Goal: Task Accomplishment & Management: Manage account settings

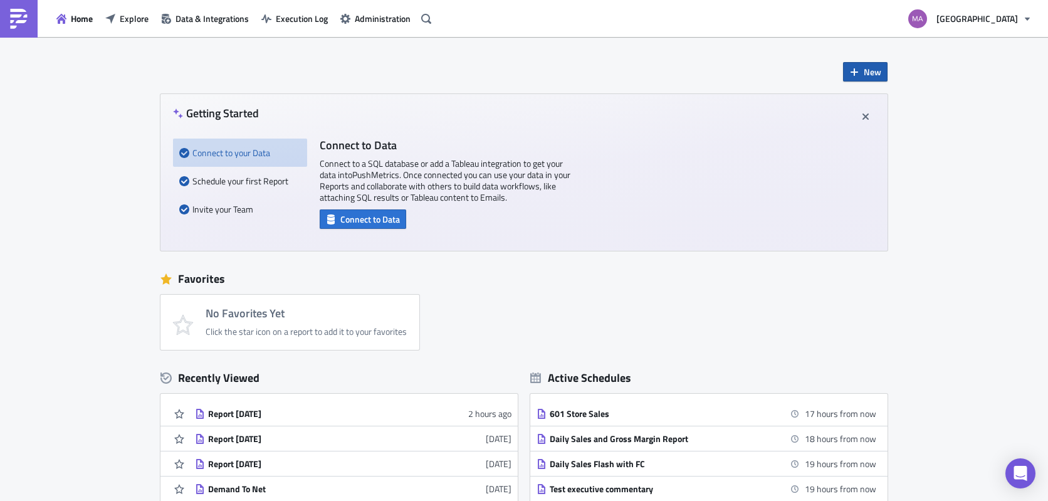
click at [855, 70] on button "New" at bounding box center [865, 71] width 45 height 19
click at [855, 100] on div "Report" at bounding box center [902, 104] width 83 height 13
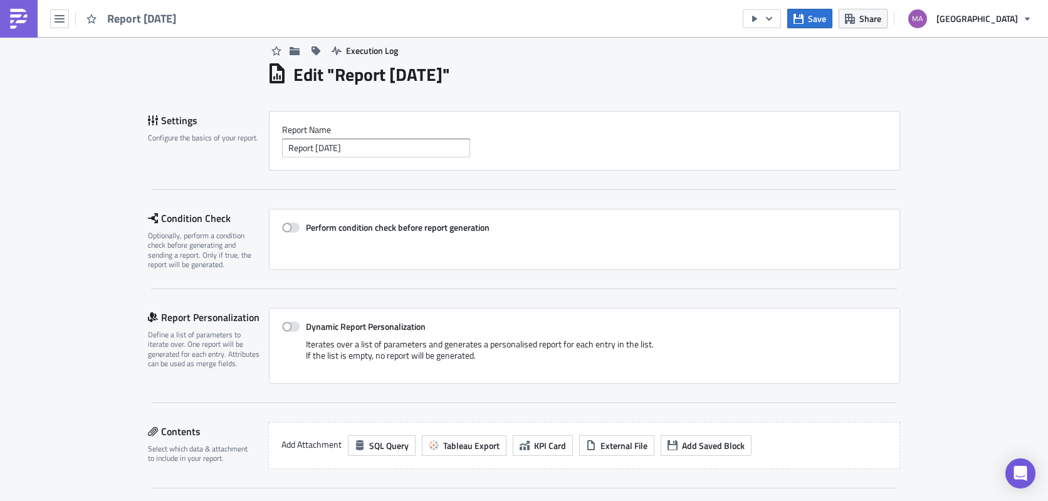
scroll to position [15, 0]
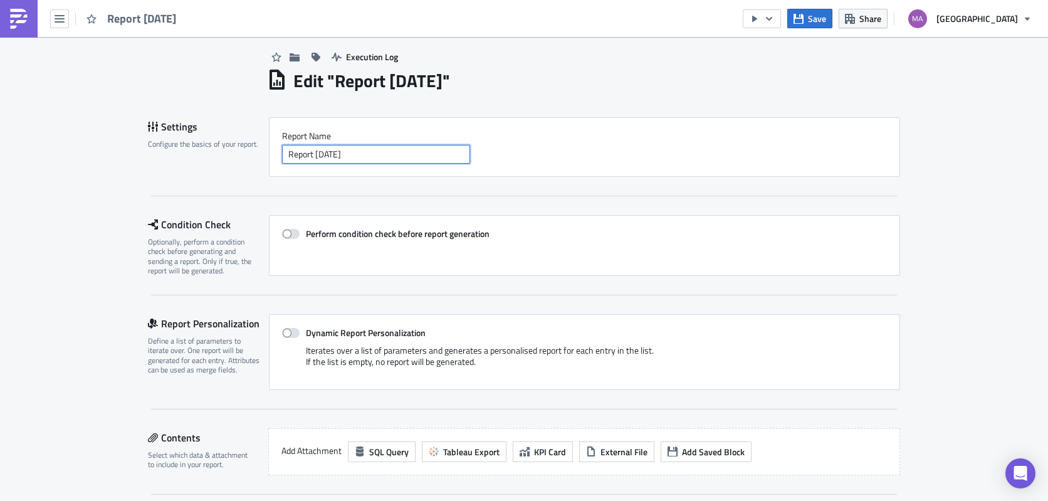
drag, startPoint x: 375, startPoint y: 155, endPoint x: 430, endPoint y: 157, distance: 54.6
click at [430, 157] on input "Report [DATE]" at bounding box center [376, 154] width 188 height 19
click at [429, 157] on input "Report [DATE]" at bounding box center [376, 154] width 188 height 19
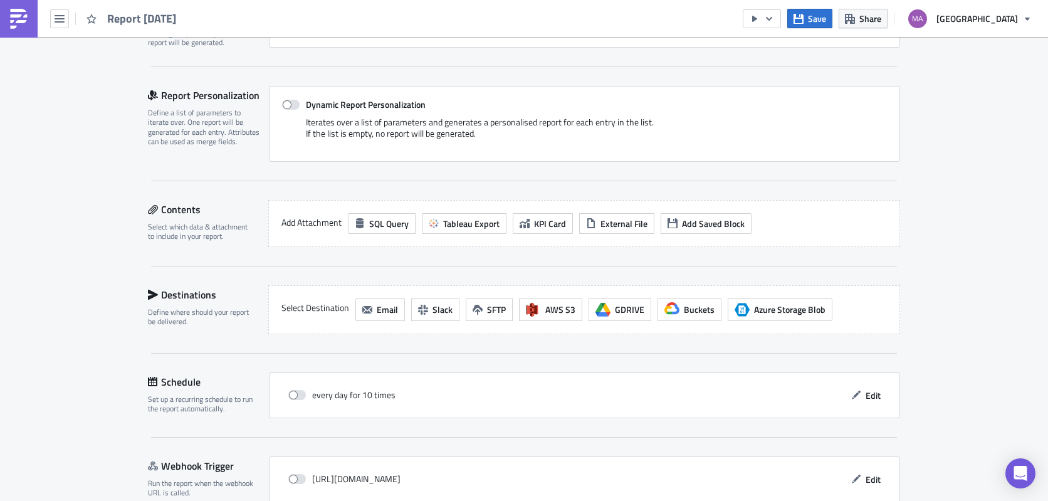
scroll to position [213, 0]
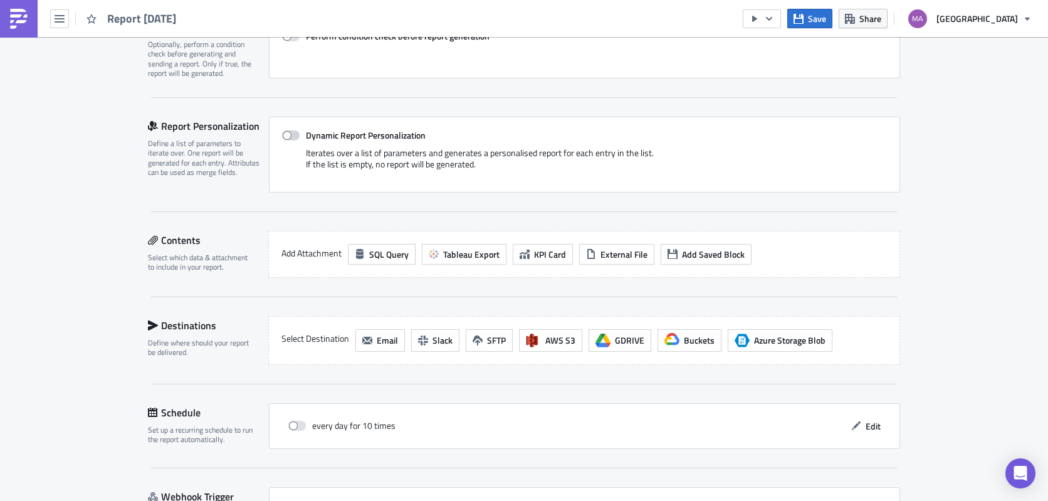
click at [291, 135] on span at bounding box center [291, 135] width 18 height 10
click at [291, 135] on input "Dynamic Report Personalization" at bounding box center [289, 136] width 8 height 8
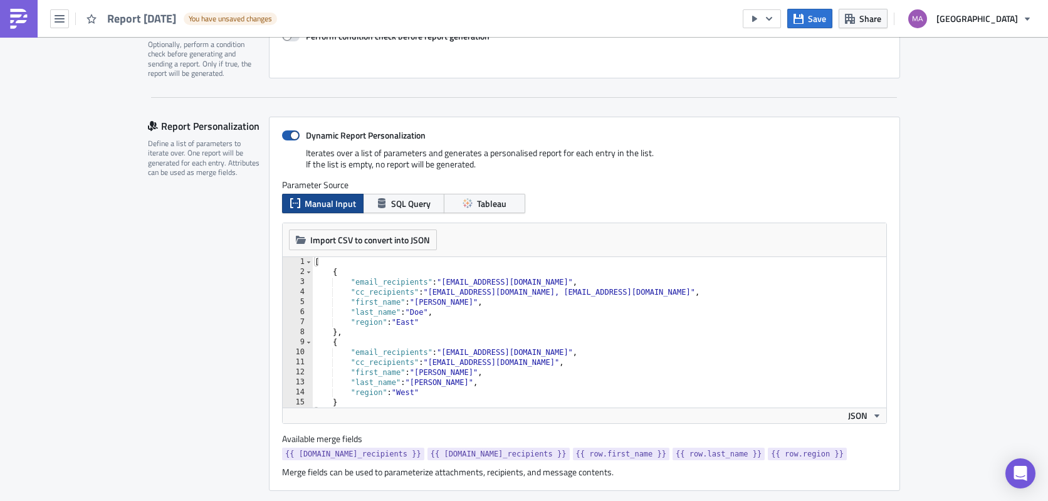
click at [288, 134] on span at bounding box center [291, 135] width 18 height 10
click at [288, 134] on input "Dynamic Report Personalization" at bounding box center [289, 136] width 8 height 8
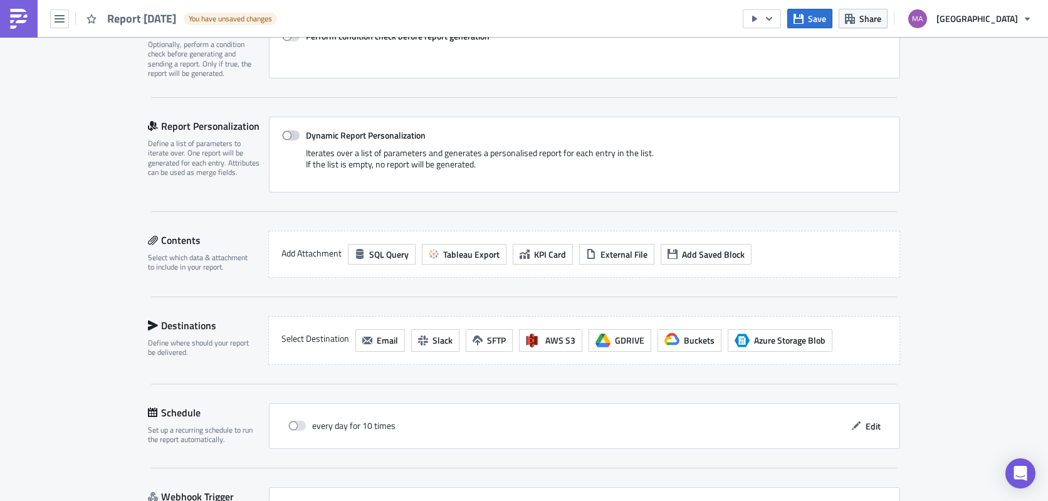
click at [295, 135] on label "Dynamic Report Personalization" at bounding box center [584, 135] width 605 height 11
click at [293, 135] on input "Dynamic Report Personalization" at bounding box center [289, 136] width 8 height 8
checkbox input "true"
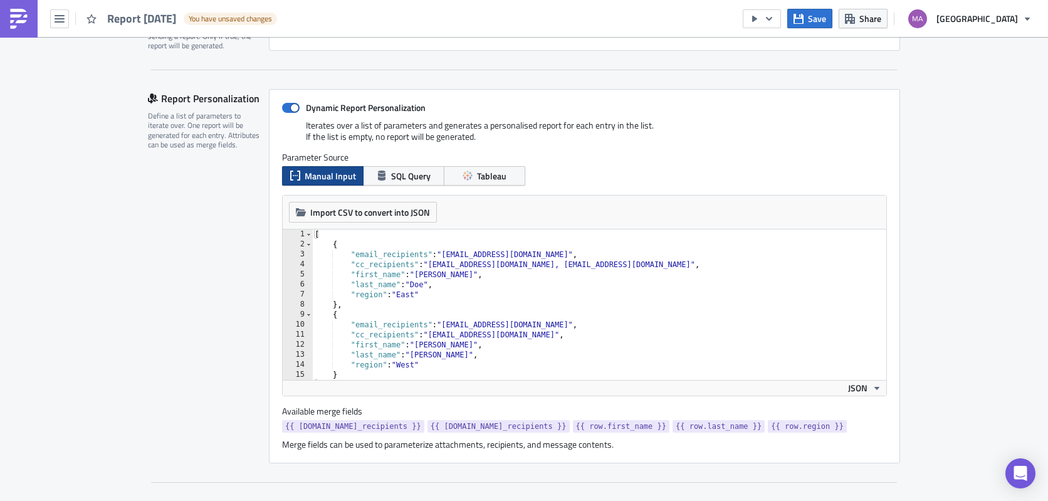
scroll to position [282, 0]
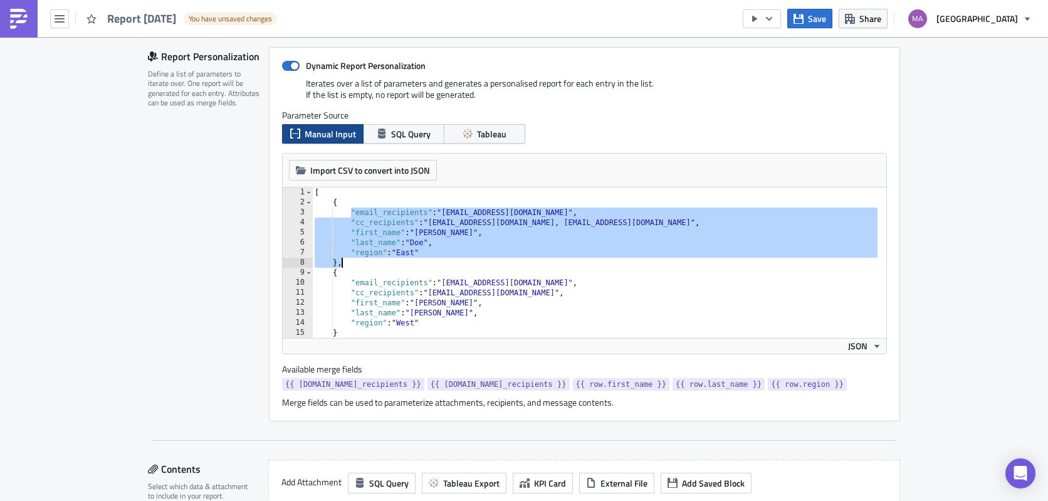
drag, startPoint x: 351, startPoint y: 211, endPoint x: 468, endPoint y: 261, distance: 128.1
click at [468, 261] on div "[ { "email_recipients" : "recipient1@example.com" , "cc_recipients" : "someone@…" at bounding box center [595, 272] width 566 height 171
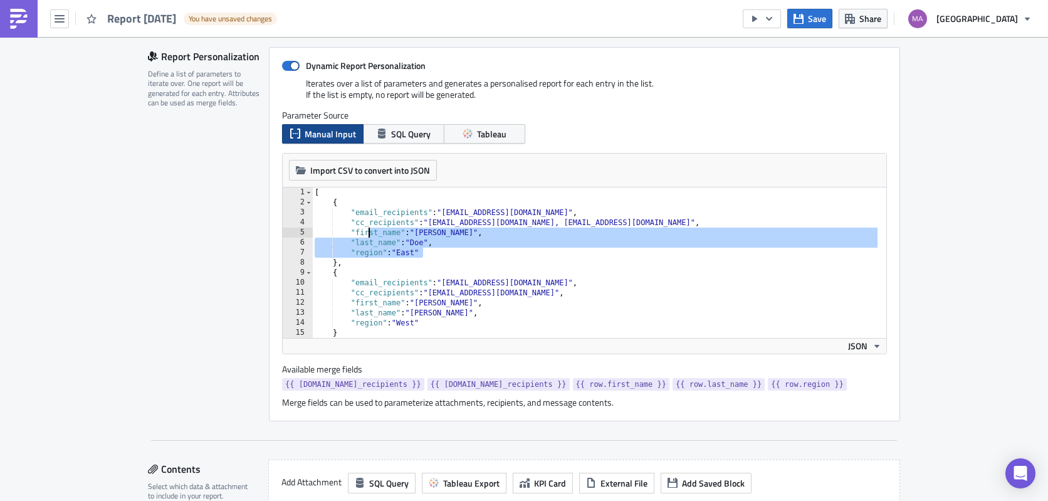
drag, startPoint x: 423, startPoint y: 257, endPoint x: 361, endPoint y: 235, distance: 66.1
click at [361, 235] on div "[ { "email_recipients" : "recipient1@example.com" , "cc_recipients" : "someone@…" at bounding box center [595, 272] width 566 height 171
click at [361, 234] on div "[ { "email_recipients" : "recipient1@example.com" , "cc_recipients" : "someone@…" at bounding box center [595, 272] width 566 height 171
type textarea ""first_name": "John","
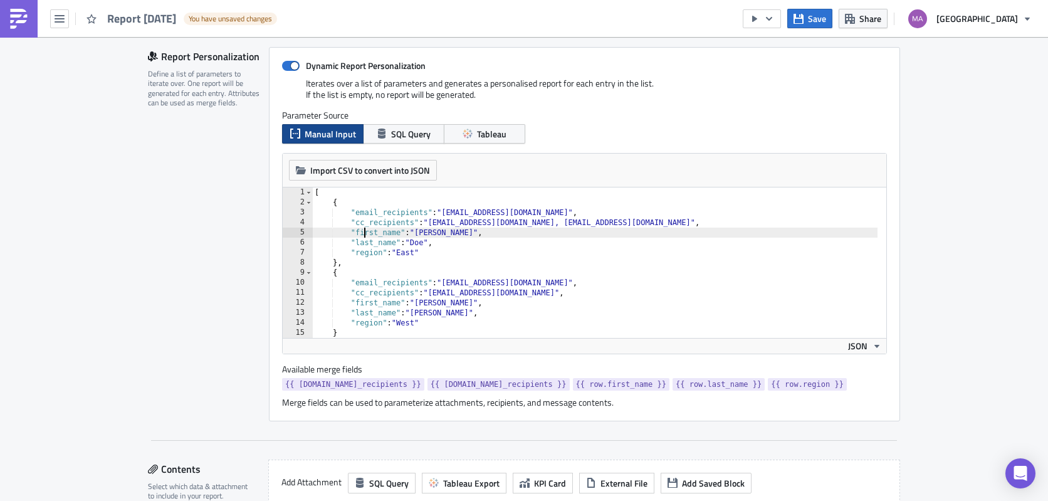
scroll to position [10, 0]
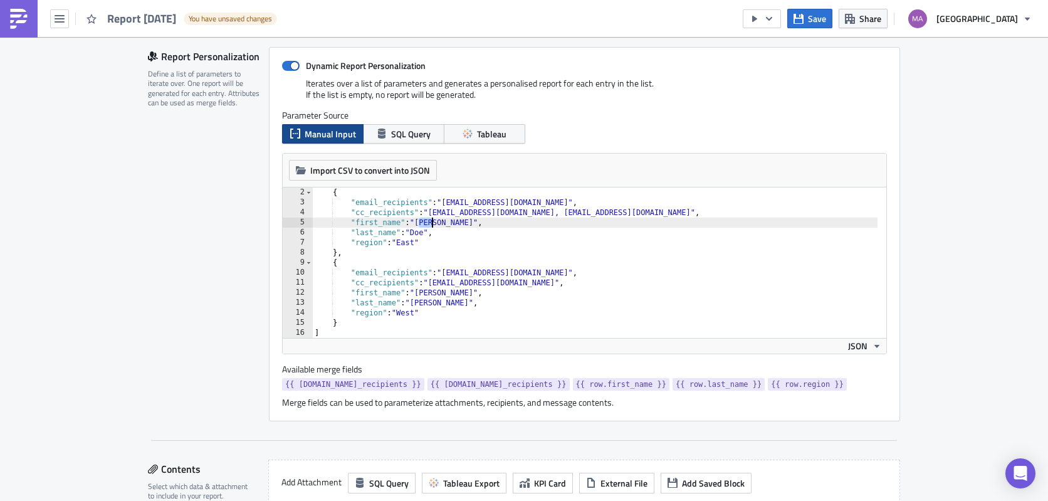
drag, startPoint x: 415, startPoint y: 221, endPoint x: 426, endPoint y: 223, distance: 11.4
click at [426, 223] on div "{ "email_recipients" : "recipient1@example.com" , "cc_recipients" : "someone@ex…" at bounding box center [595, 272] width 566 height 171
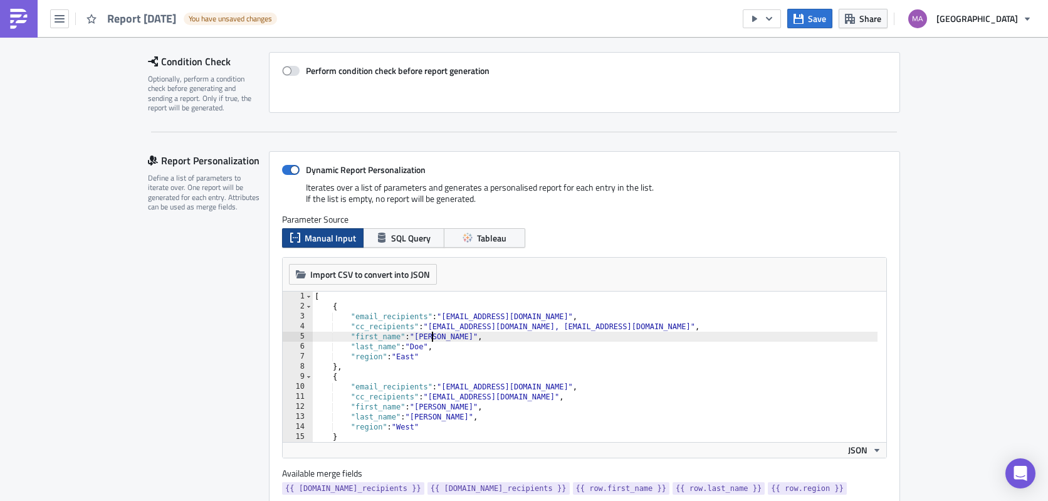
scroll to position [105, 0]
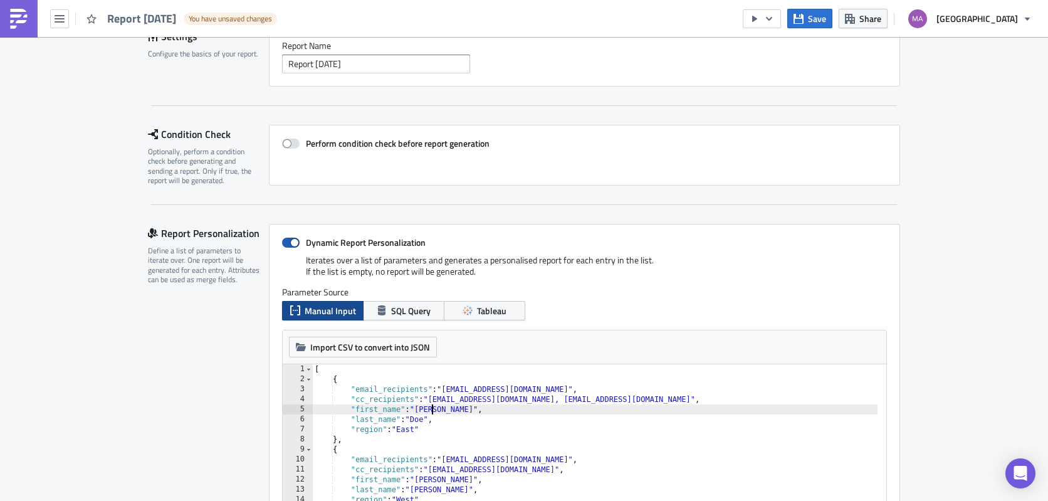
click at [289, 238] on span at bounding box center [291, 243] width 18 height 10
click at [289, 239] on input "Dynamic Report Personalization" at bounding box center [289, 243] width 8 height 8
checkbox input "false"
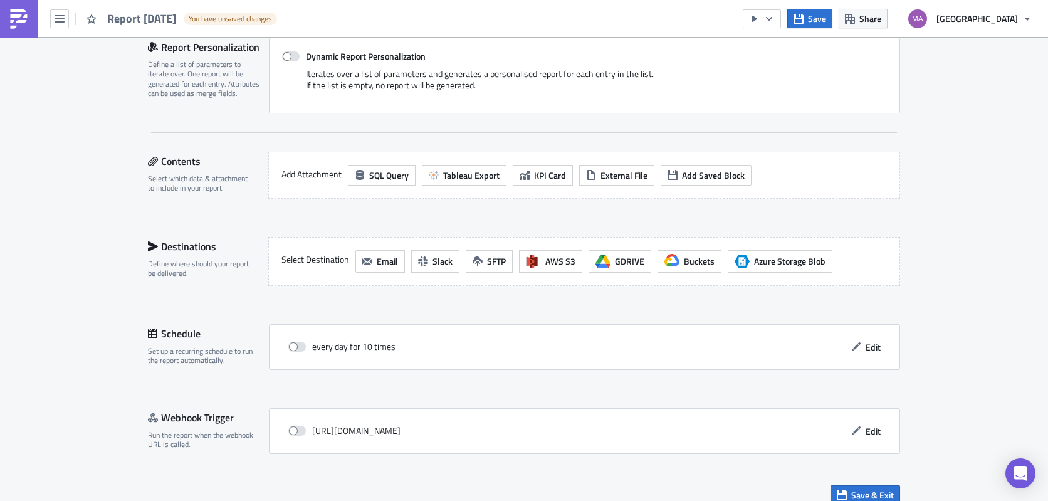
scroll to position [296, 0]
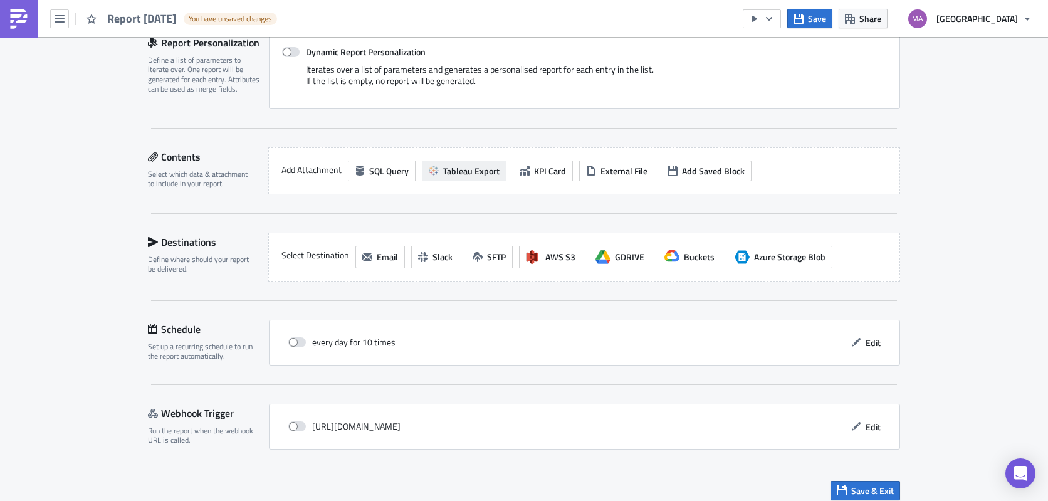
click at [443, 167] on span "Tableau Export" at bounding box center [471, 170] width 56 height 13
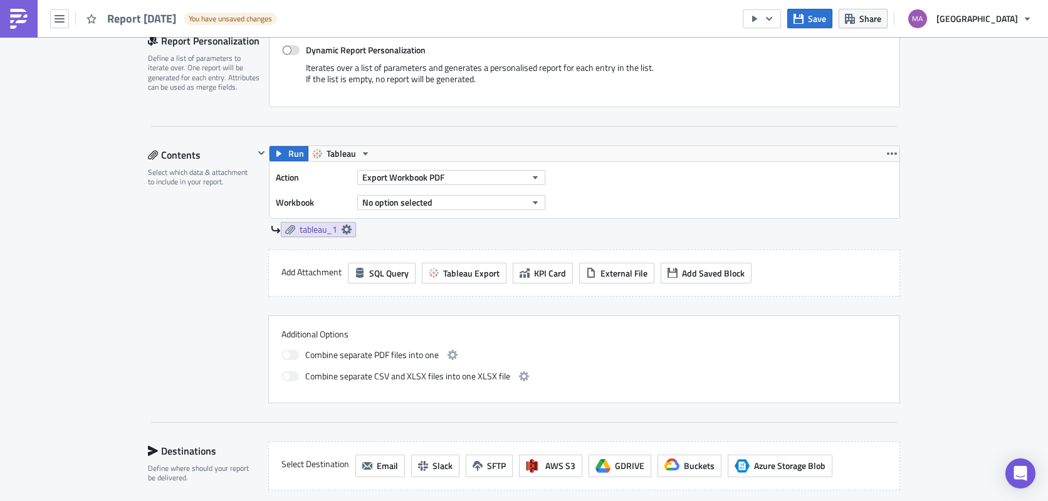
scroll to position [311, 0]
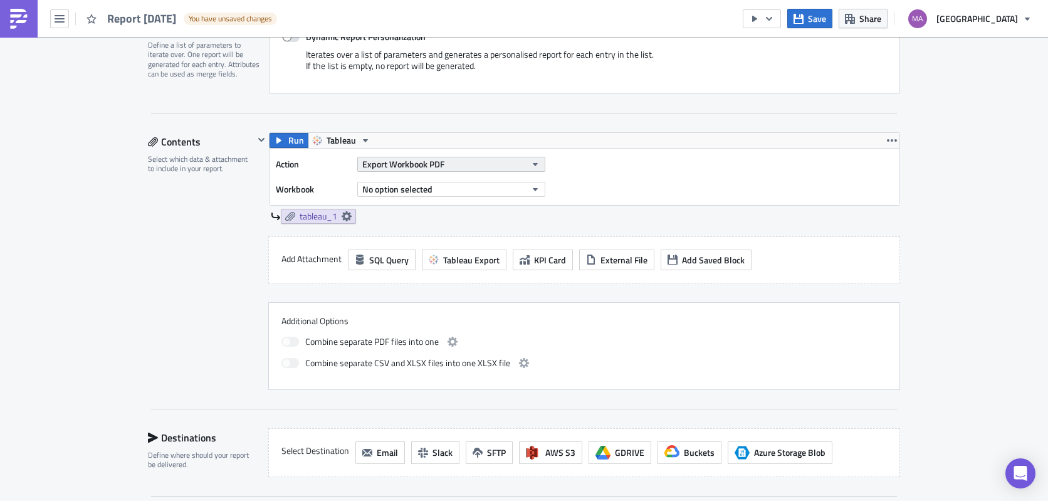
click at [380, 161] on span "Export Workbook PDF" at bounding box center [403, 163] width 82 height 13
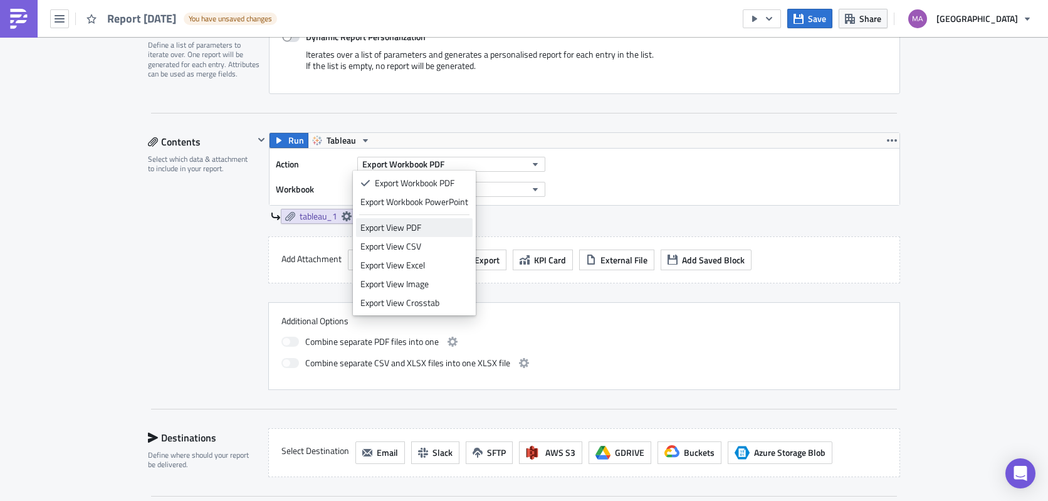
click at [398, 226] on div "Export View PDF" at bounding box center [415, 227] width 108 height 13
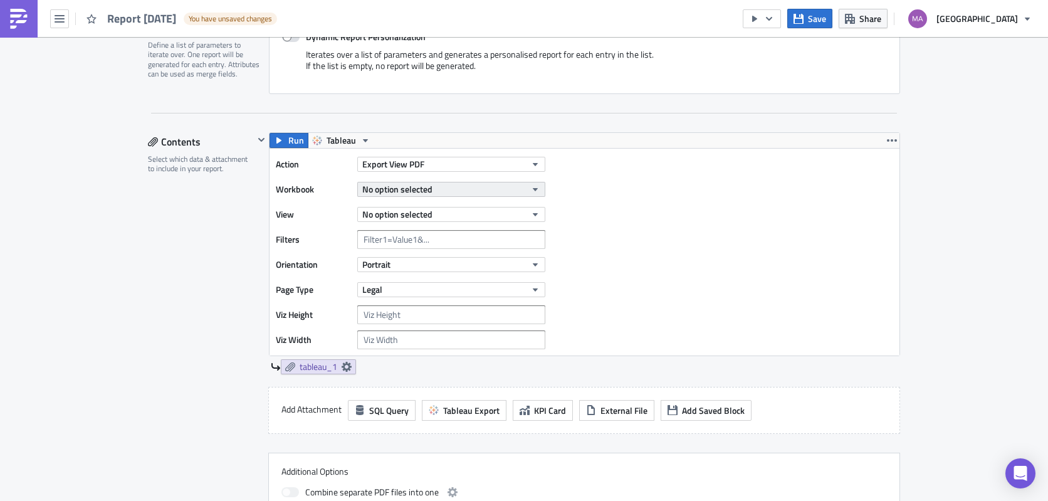
click at [391, 184] on span "No option selected" at bounding box center [397, 188] width 70 height 13
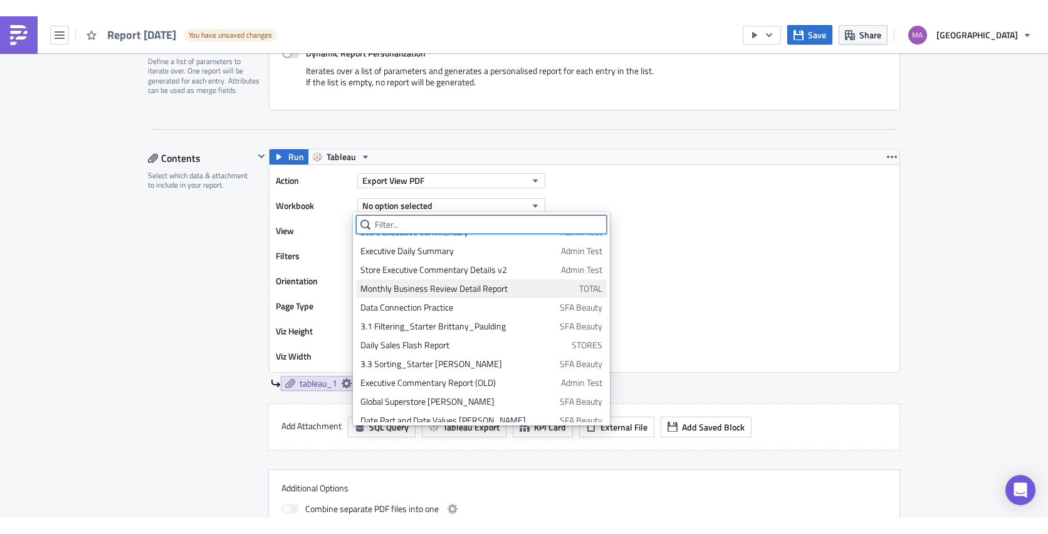
scroll to position [147, 0]
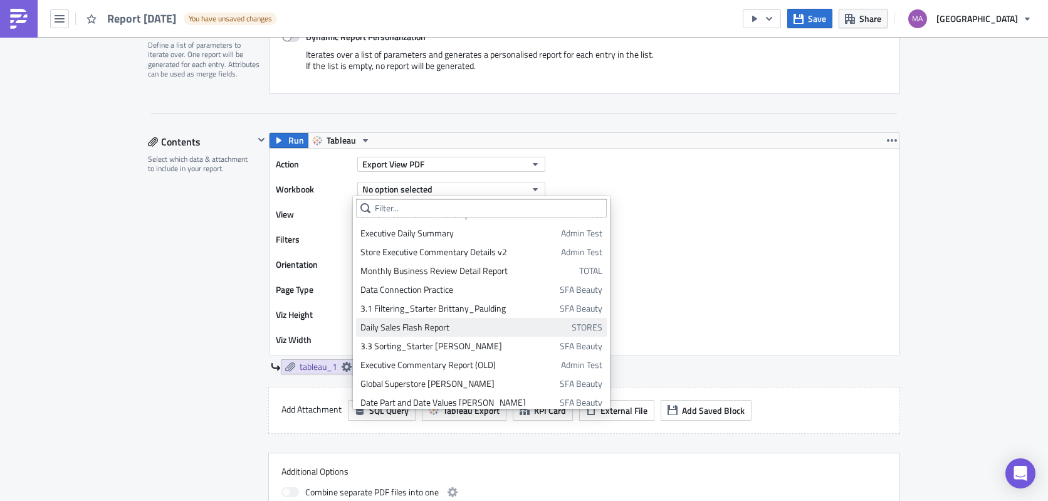
click at [419, 328] on div "Daily Sales Flash Report" at bounding box center [464, 327] width 207 height 13
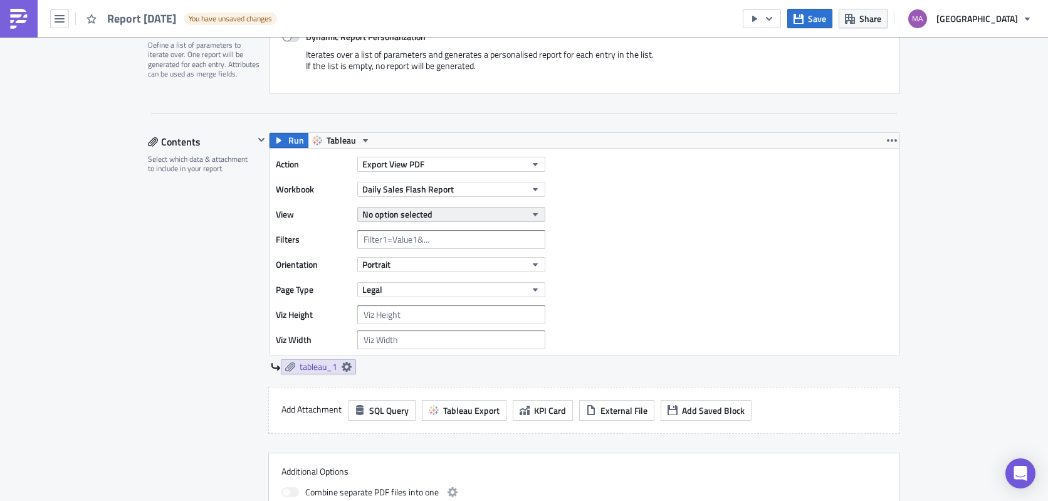
click at [413, 210] on span "No option selected" at bounding box center [397, 214] width 70 height 13
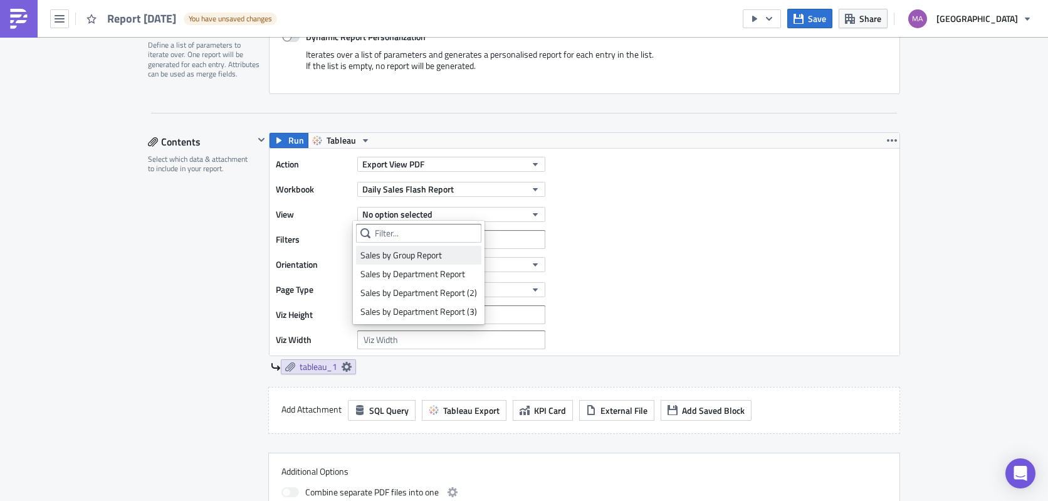
click at [402, 252] on div "Sales by Group Report" at bounding box center [419, 255] width 117 height 13
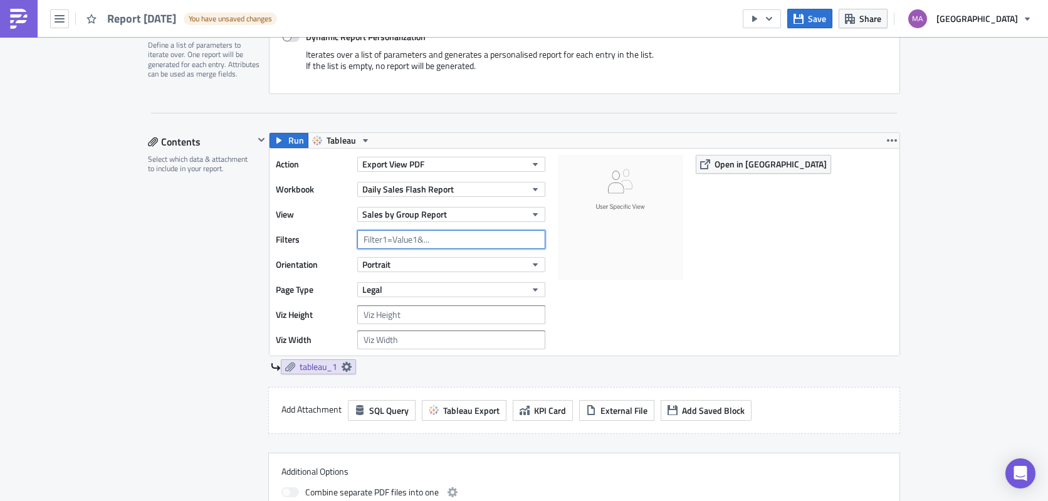
click at [401, 238] on input "text" at bounding box center [451, 239] width 188 height 19
drag, startPoint x: 354, startPoint y: 237, endPoint x: 444, endPoint y: 241, distance: 90.4
click at [436, 241] on input "text" at bounding box center [451, 239] width 188 height 19
drag, startPoint x: 440, startPoint y: 241, endPoint x: 350, endPoint y: 238, distance: 89.7
click at [350, 238] on div "Filters" at bounding box center [414, 239] width 276 height 19
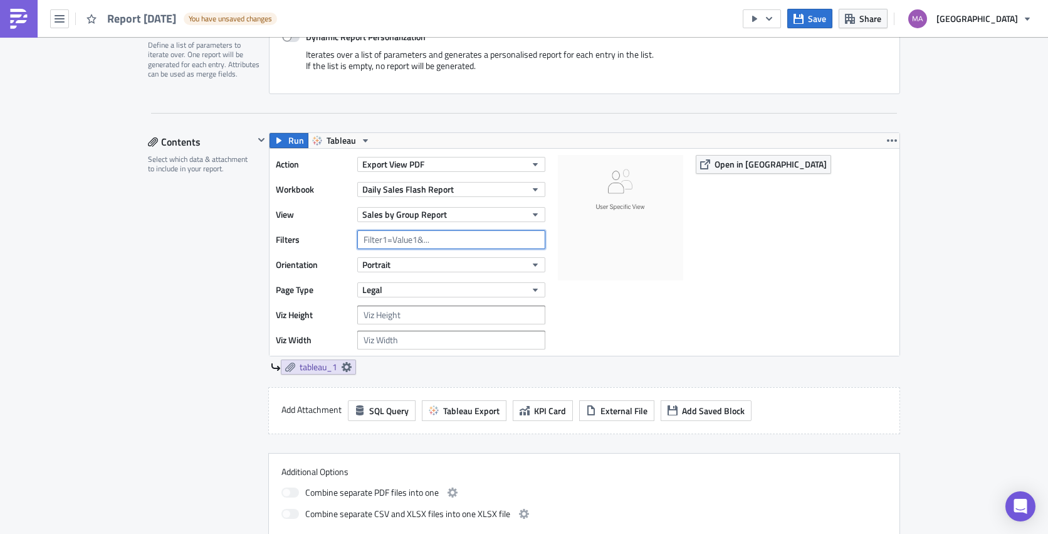
scroll to position [312, 0]
click at [408, 213] on span "Sales by Group Report" at bounding box center [404, 213] width 85 height 13
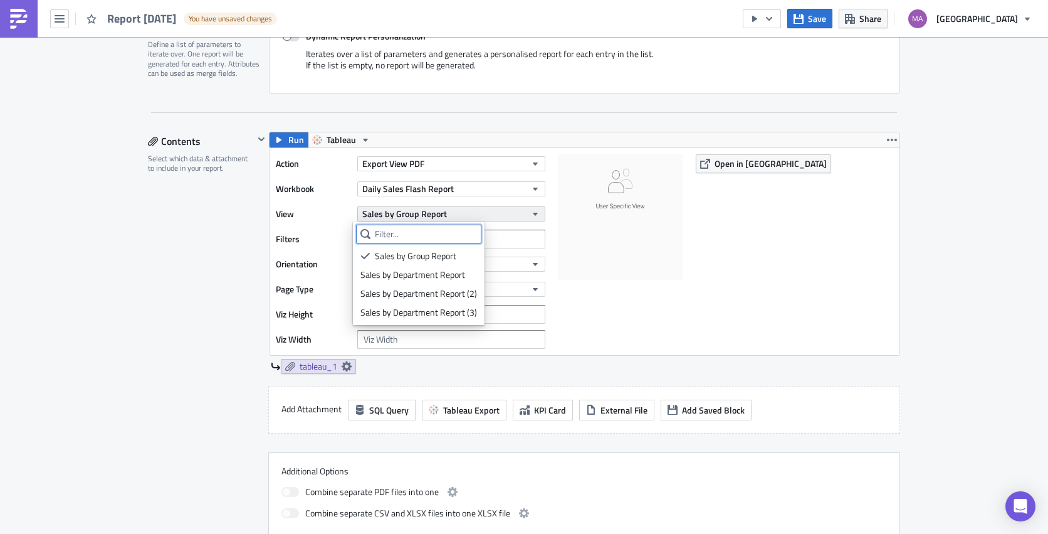
click at [408, 213] on span "Sales by Group Report" at bounding box center [404, 213] width 85 height 13
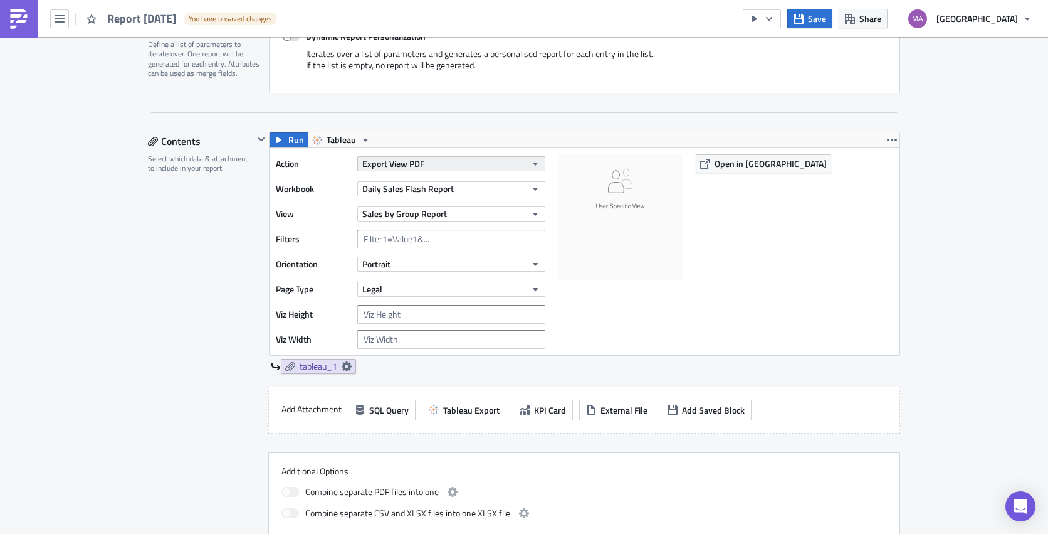
click at [376, 162] on span "Export View PDF" at bounding box center [393, 163] width 62 height 13
drag, startPoint x: 335, startPoint y: 208, endPoint x: 403, endPoint y: 196, distance: 69.5
click at [335, 208] on label "View" at bounding box center [313, 213] width 75 height 19
click at [435, 189] on span "Daily Sales Flash Report" at bounding box center [408, 188] width 92 height 13
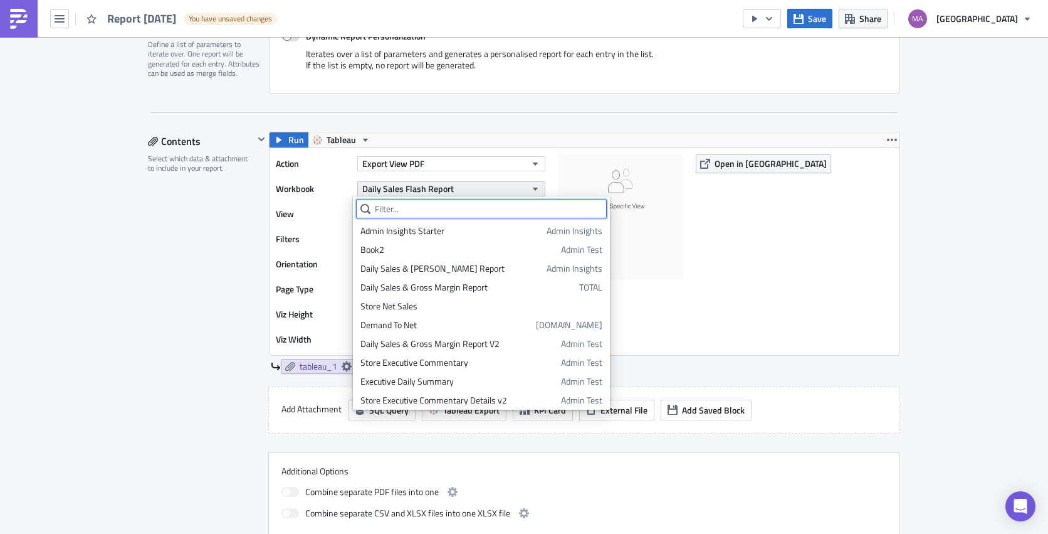
scroll to position [97, 0]
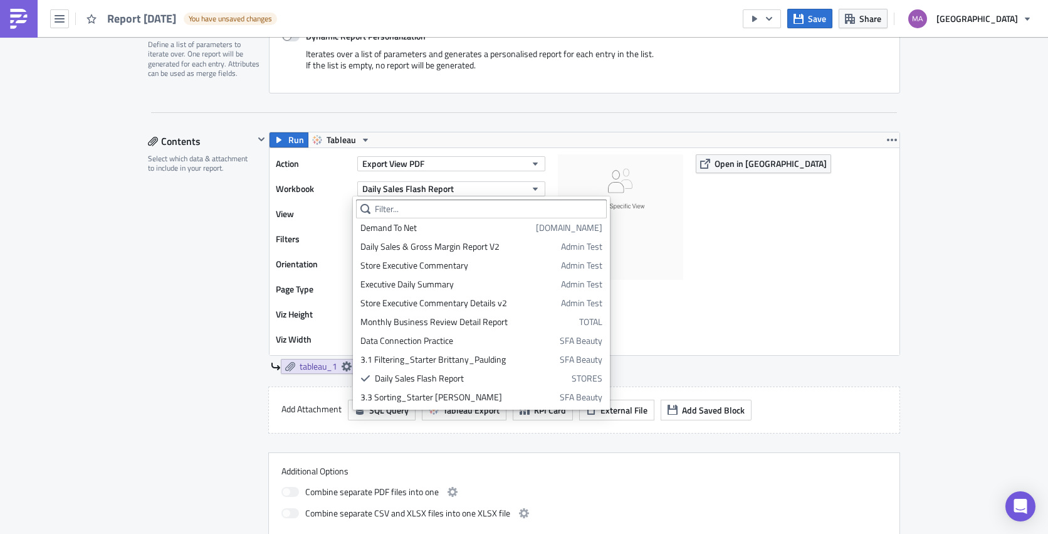
click at [290, 191] on label "Workbook" at bounding box center [313, 188] width 75 height 19
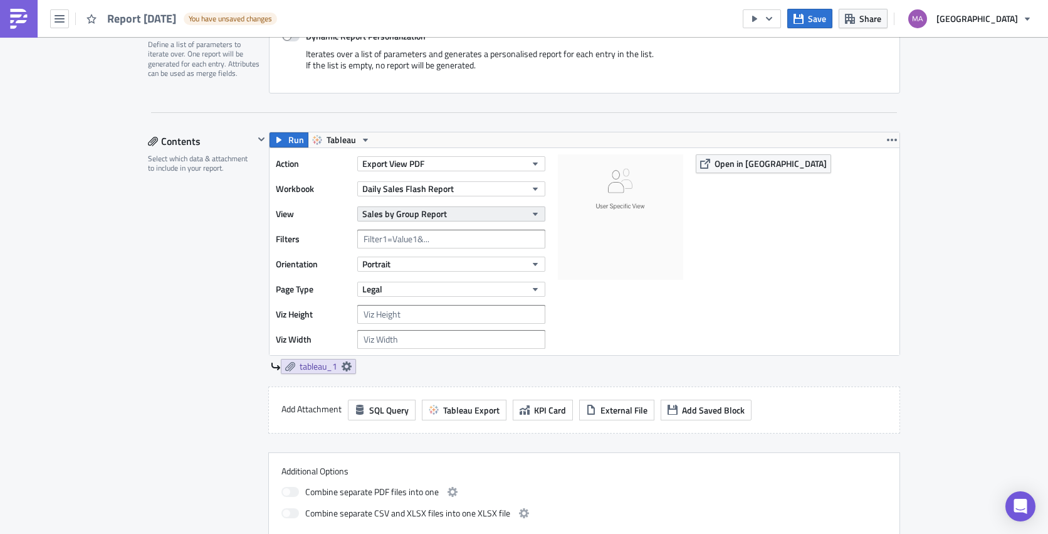
click at [376, 216] on span "Sales by Group Report" at bounding box center [404, 213] width 85 height 13
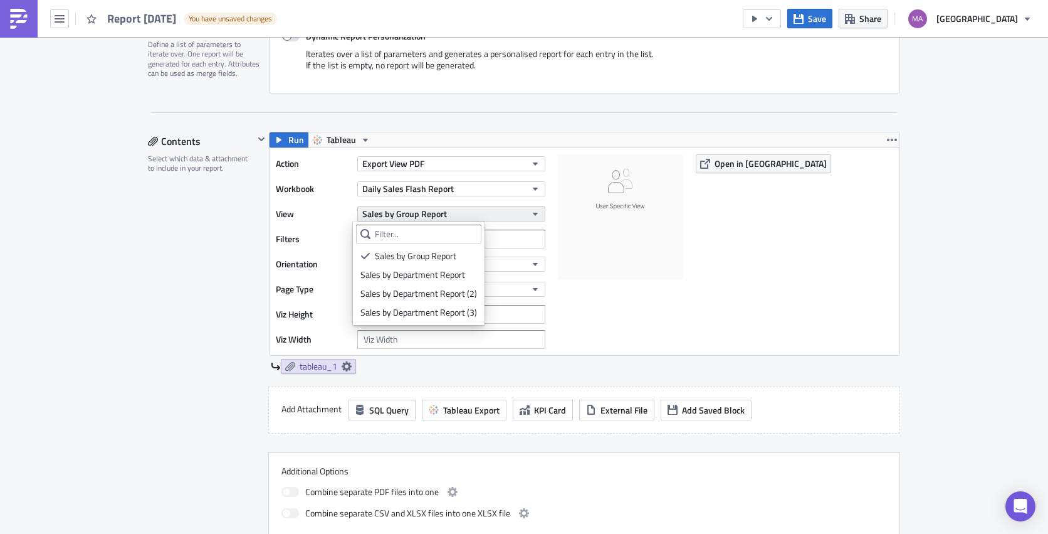
click at [376, 216] on span "Sales by Group Report" at bounding box center [404, 213] width 85 height 13
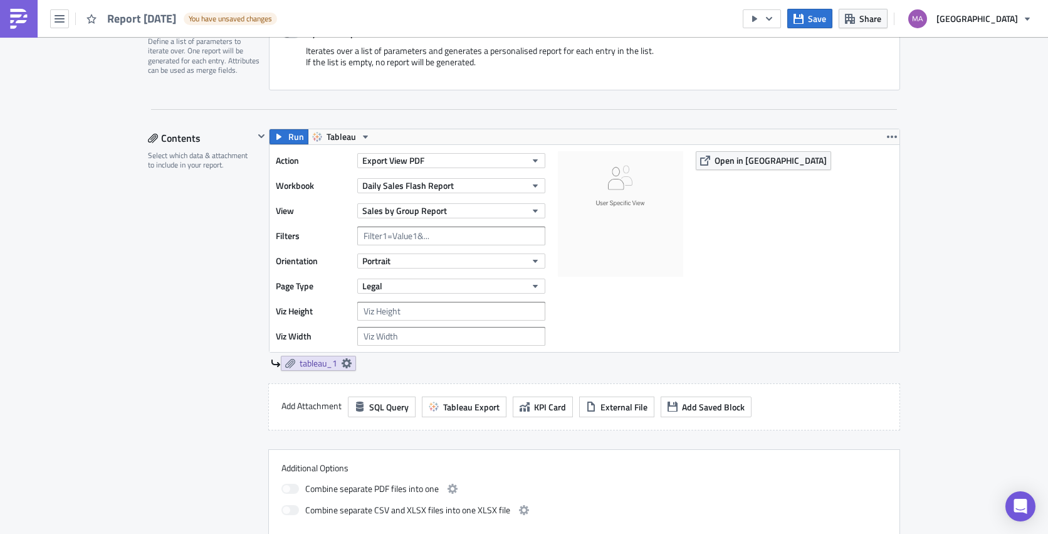
scroll to position [317, 0]
click at [372, 236] on input "text" at bounding box center [451, 233] width 188 height 19
click at [321, 233] on label "Filters" at bounding box center [313, 233] width 75 height 19
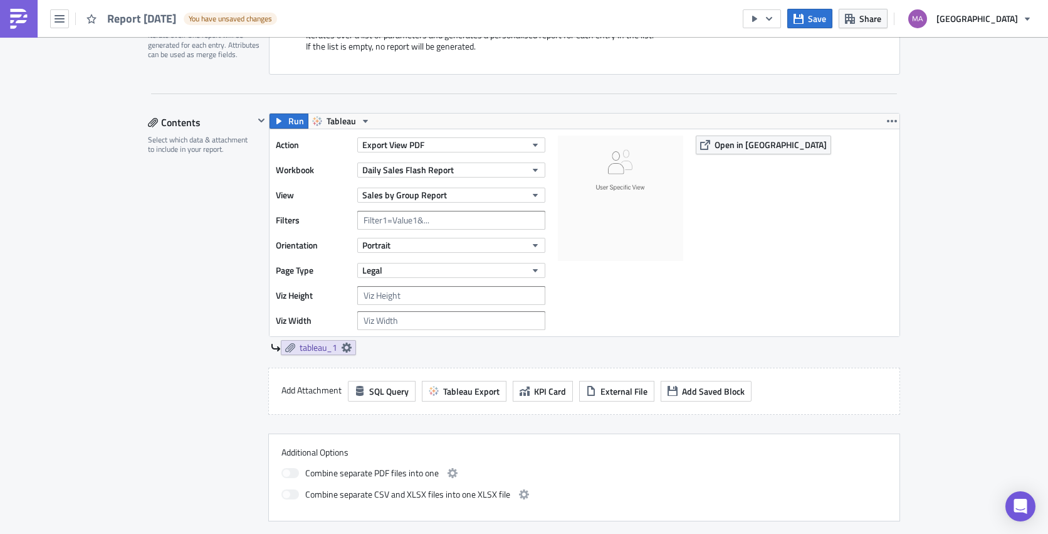
scroll to position [339, 0]
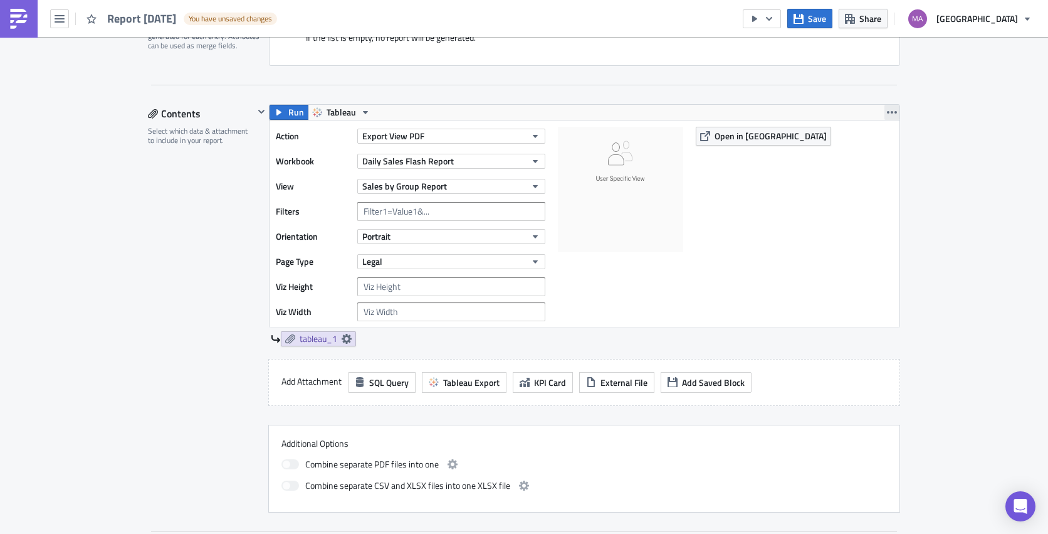
click at [855, 114] on icon "button" at bounding box center [892, 112] width 10 height 10
click at [855, 139] on div "Duplicate" at bounding box center [894, 141] width 83 height 13
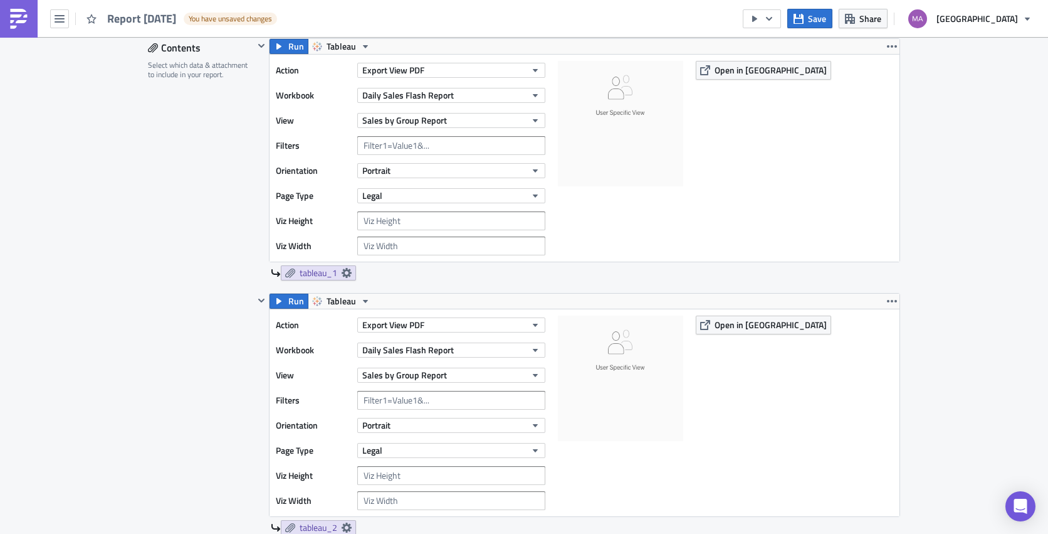
scroll to position [408, 0]
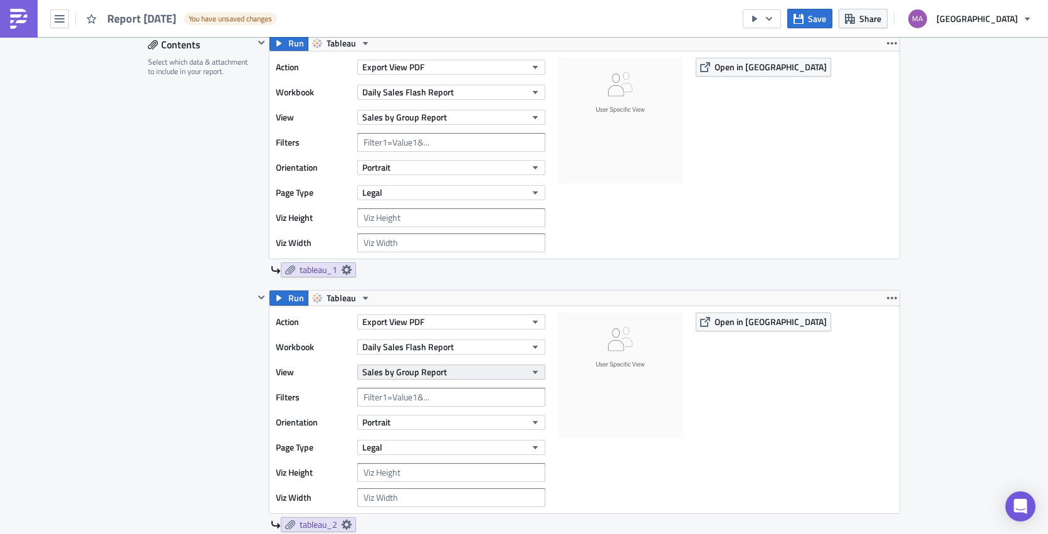
click at [455, 377] on button "Sales by Group Report" at bounding box center [451, 371] width 188 height 15
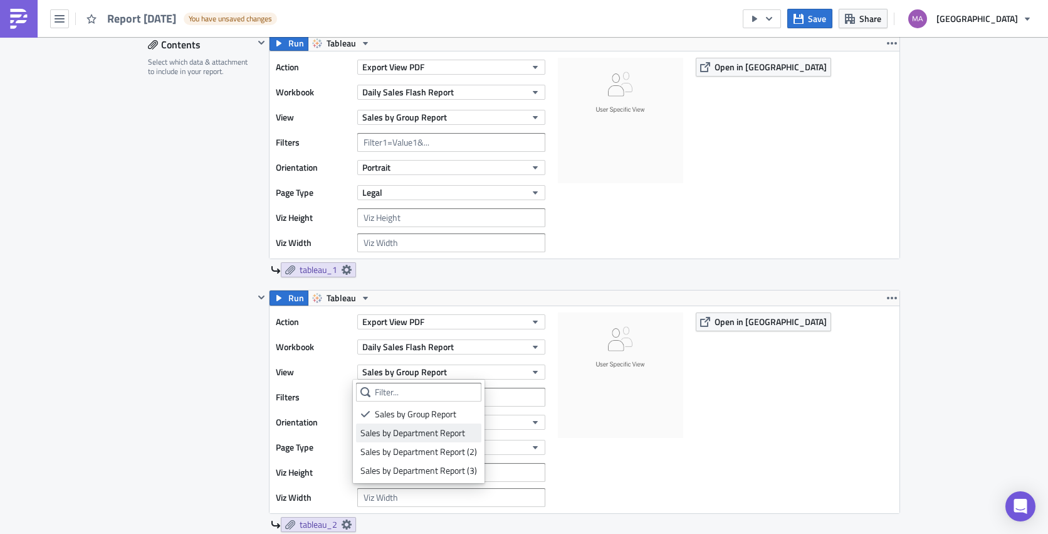
click at [430, 431] on div "Sales by Department Report" at bounding box center [419, 432] width 117 height 13
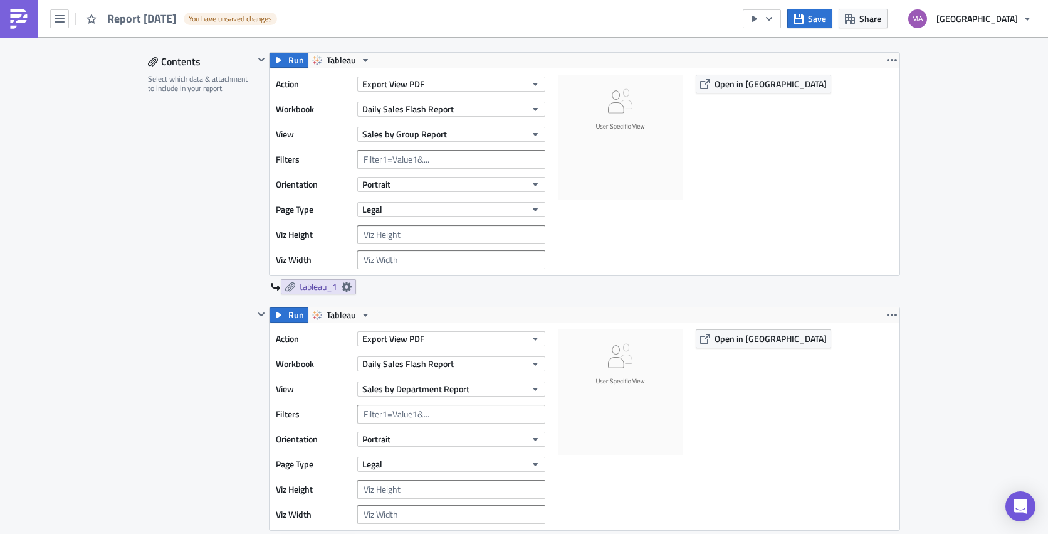
scroll to position [391, 0]
click at [409, 161] on input "text" at bounding box center [451, 160] width 188 height 19
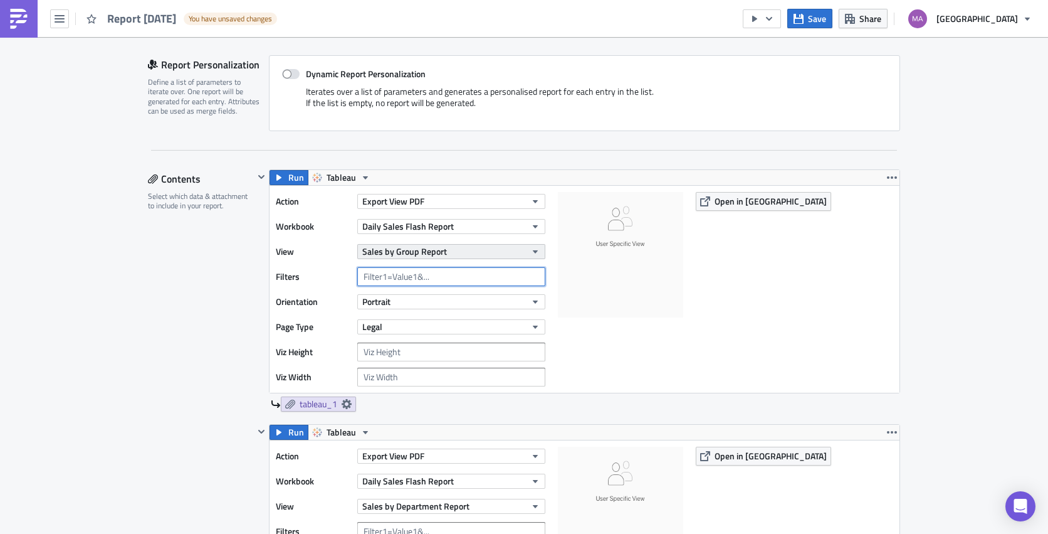
scroll to position [272, 0]
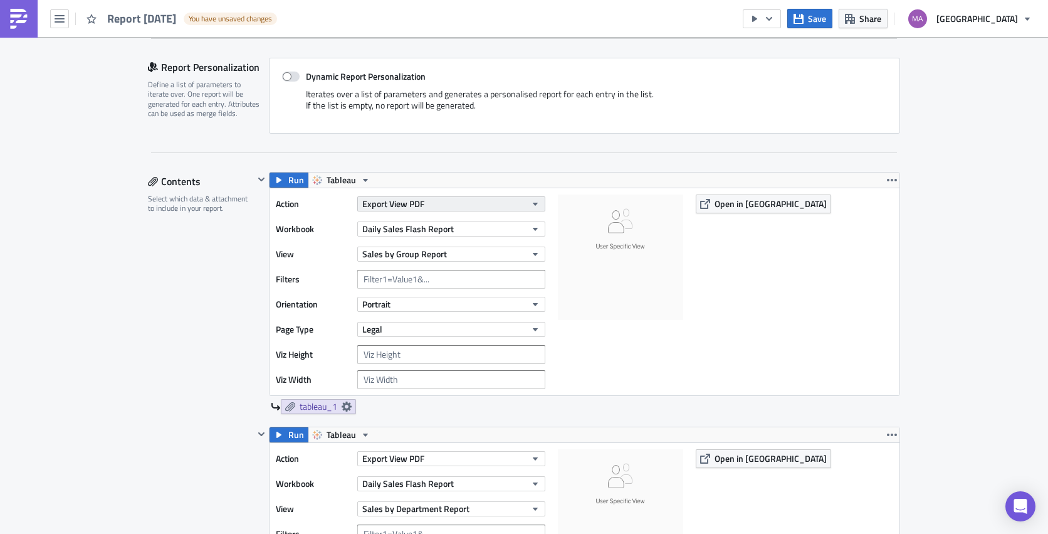
click at [420, 208] on button "Export View PDF" at bounding box center [451, 203] width 188 height 15
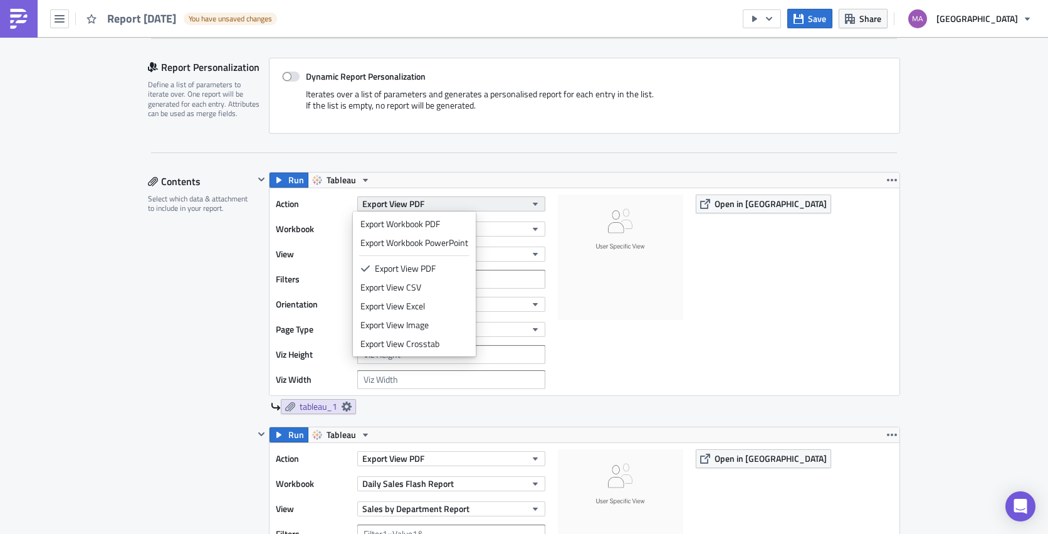
click at [423, 206] on button "Export View PDF" at bounding box center [451, 203] width 188 height 15
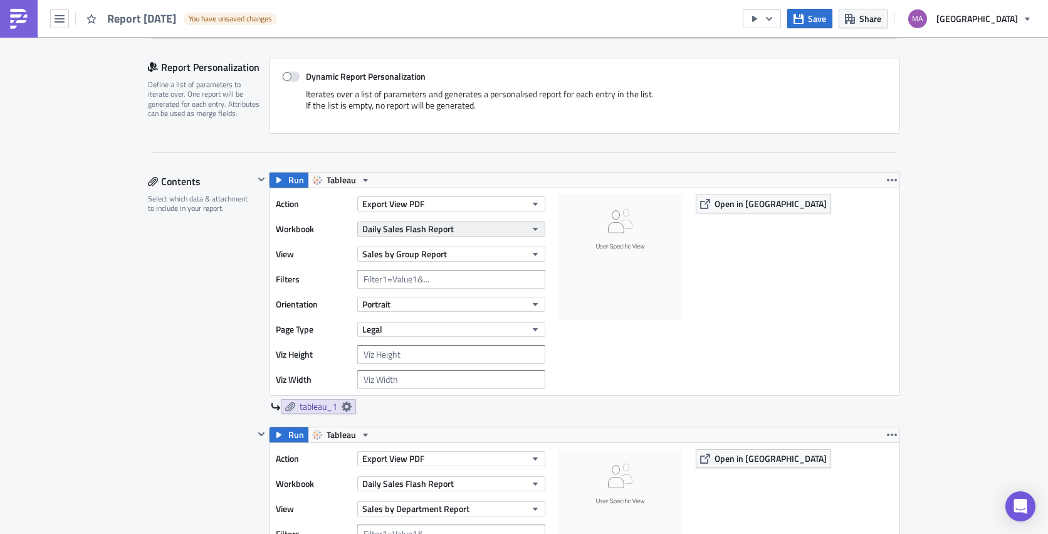
click at [429, 230] on span "Daily Sales Flash Report" at bounding box center [408, 228] width 92 height 13
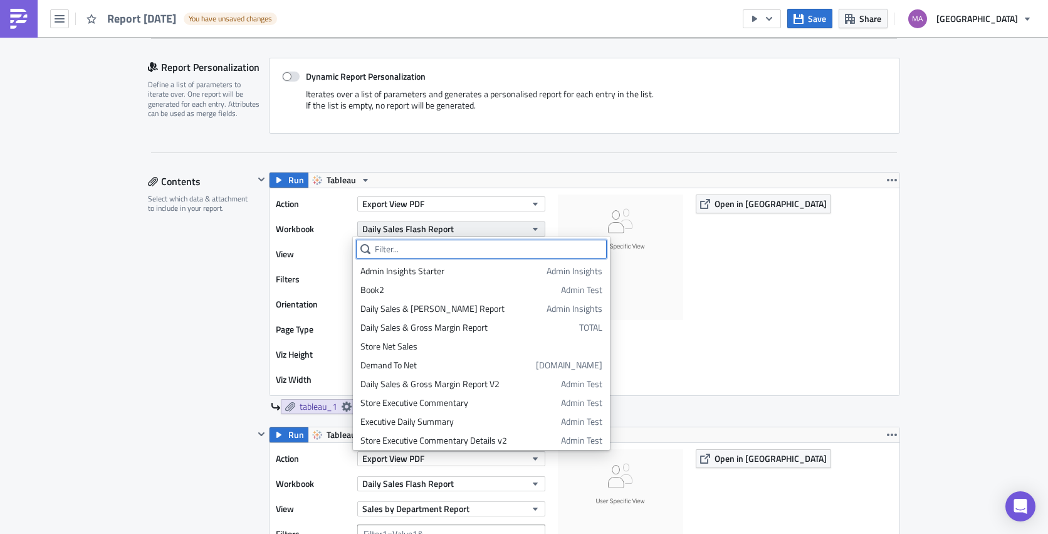
scroll to position [97, 0]
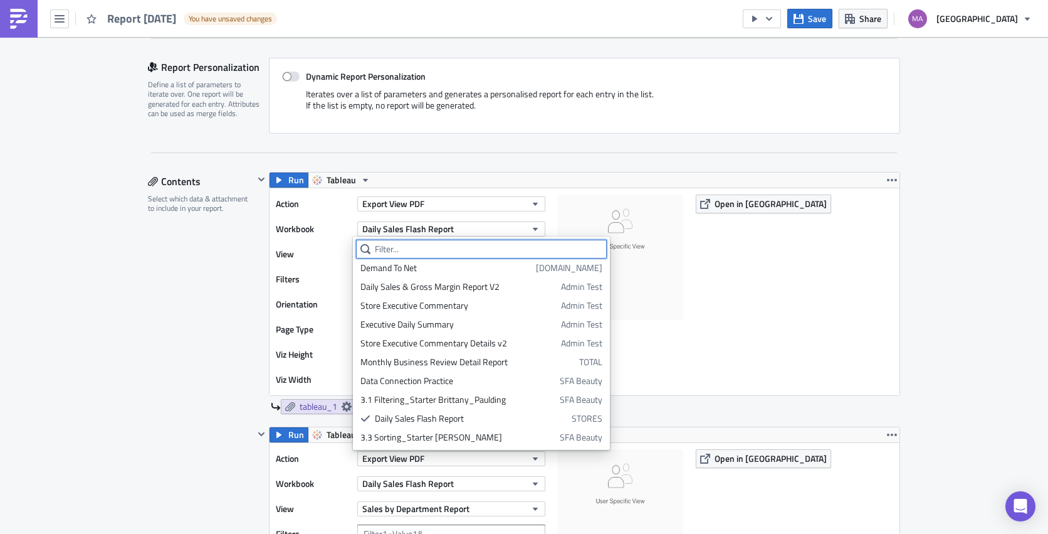
click at [418, 250] on input "text" at bounding box center [481, 249] width 251 height 19
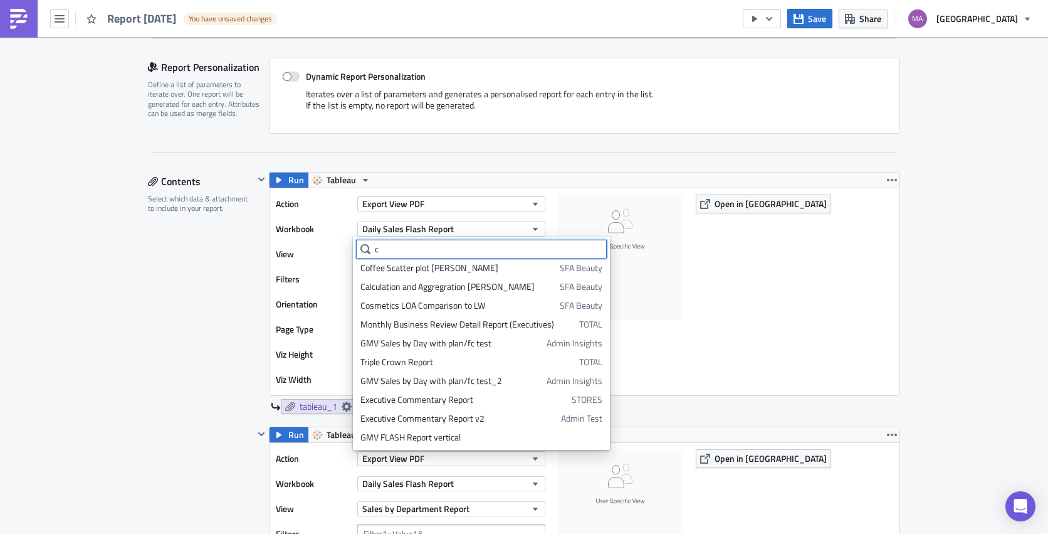
scroll to position [0, 0]
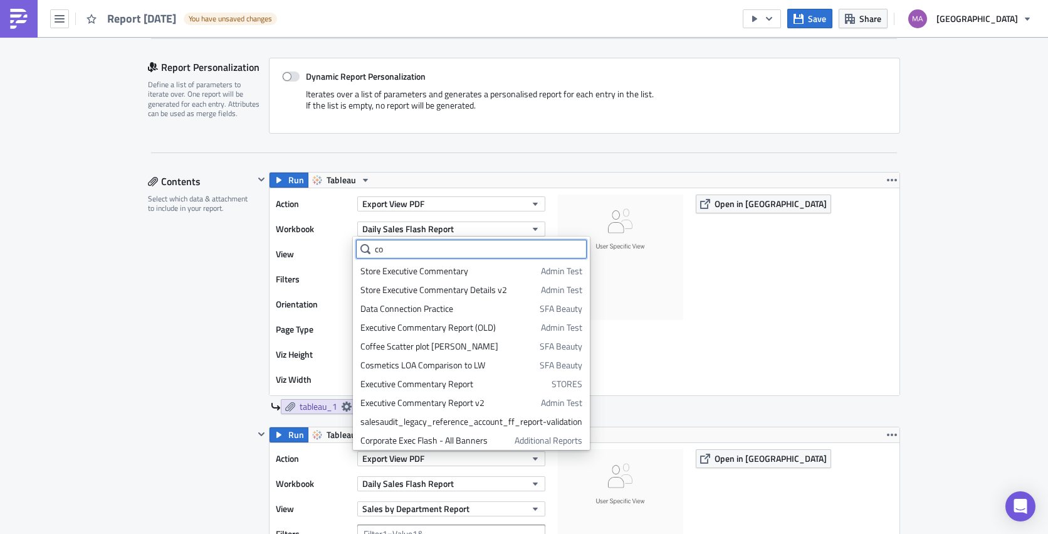
type input "c"
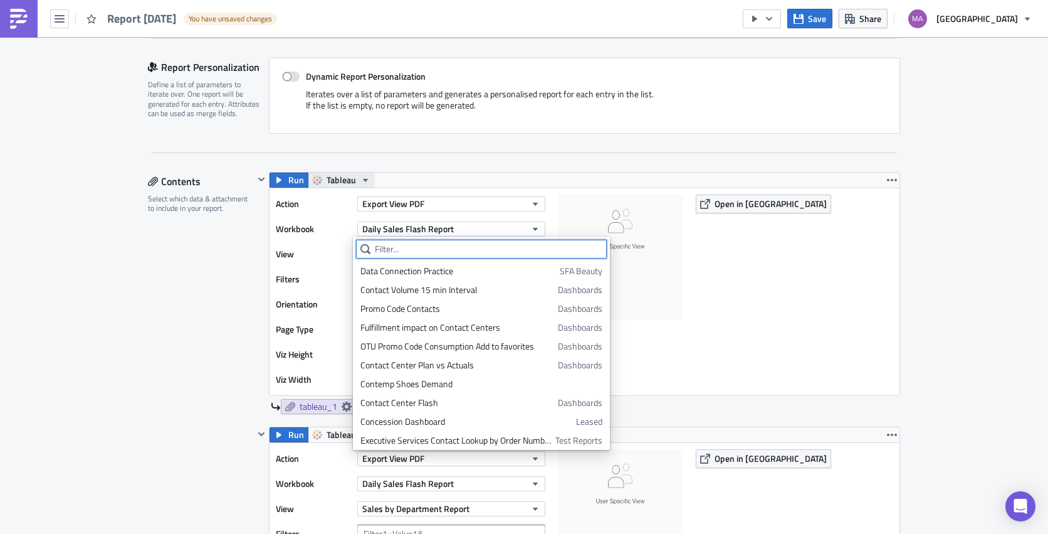
scroll to position [97, 0]
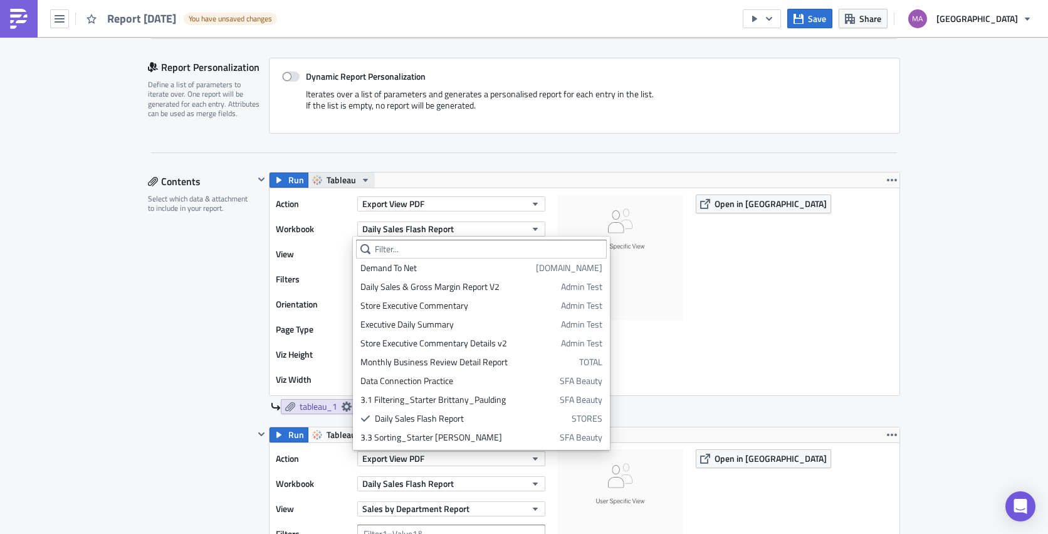
click at [345, 184] on span "Tableau" at bounding box center [341, 179] width 29 height 15
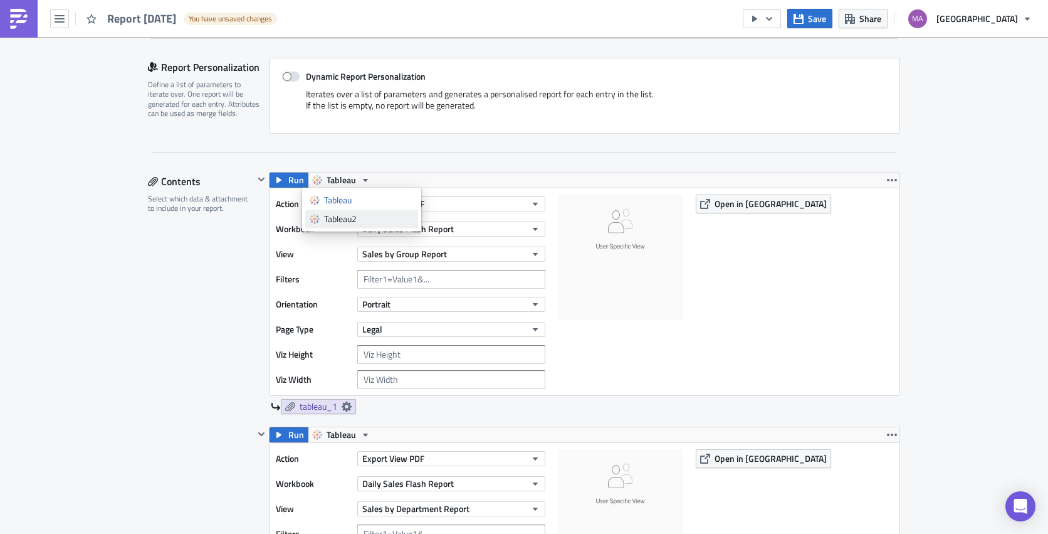
click at [362, 219] on div "Tableau2" at bounding box center [369, 219] width 90 height 13
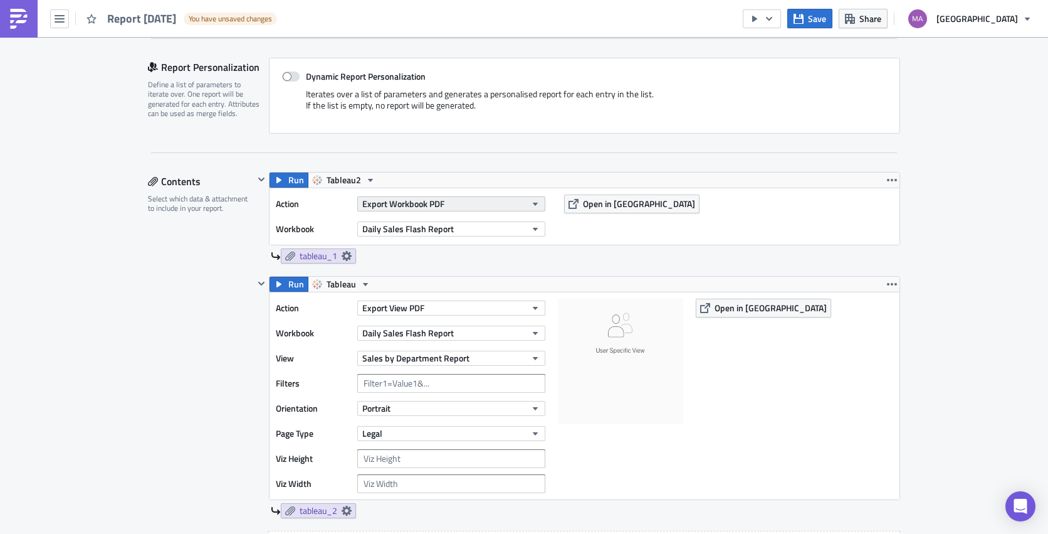
click at [401, 203] on span "Export Workbook PDF" at bounding box center [403, 203] width 82 height 13
click at [331, 219] on label "Workbook" at bounding box center [313, 228] width 75 height 19
click at [406, 205] on span "Export Workbook PDF" at bounding box center [403, 203] width 82 height 13
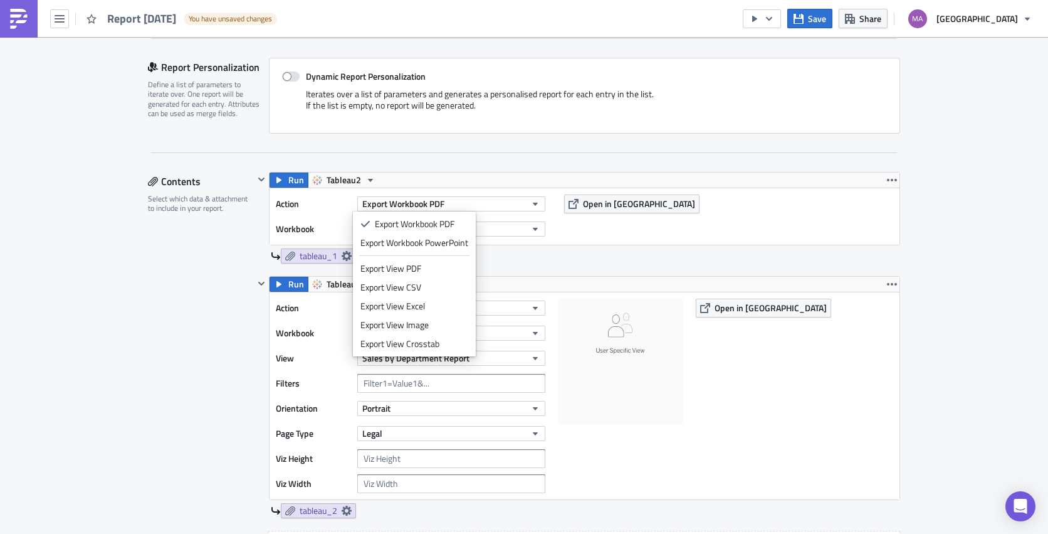
click at [313, 223] on label "Workbook" at bounding box center [313, 228] width 75 height 19
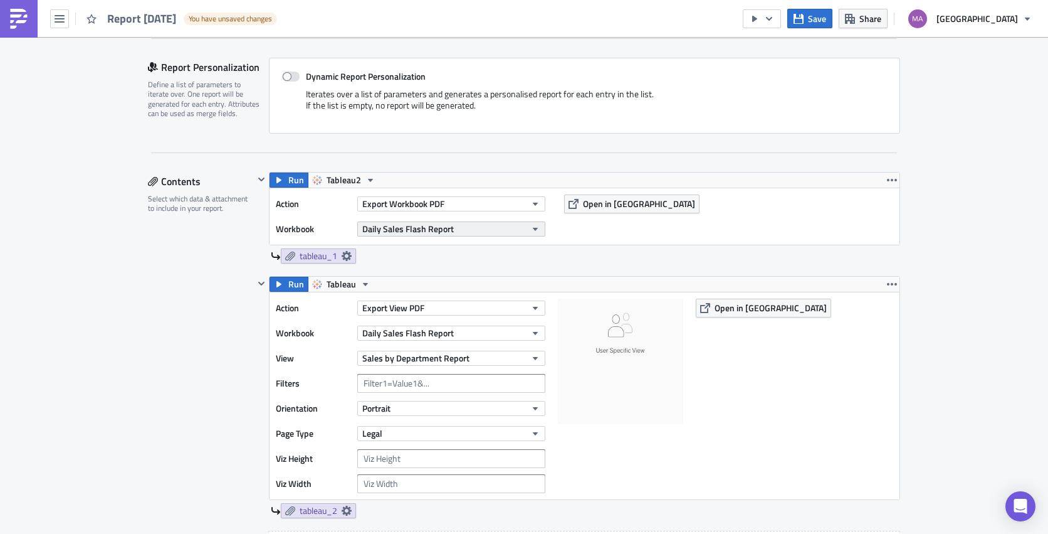
click at [403, 229] on span "Daily Sales Flash Report" at bounding box center [408, 228] width 92 height 13
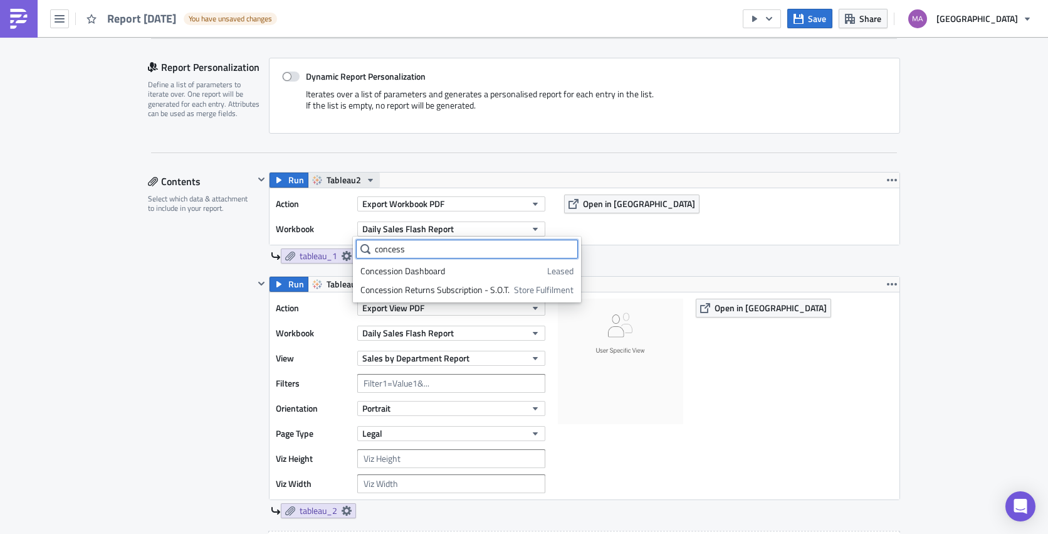
type input "concess"
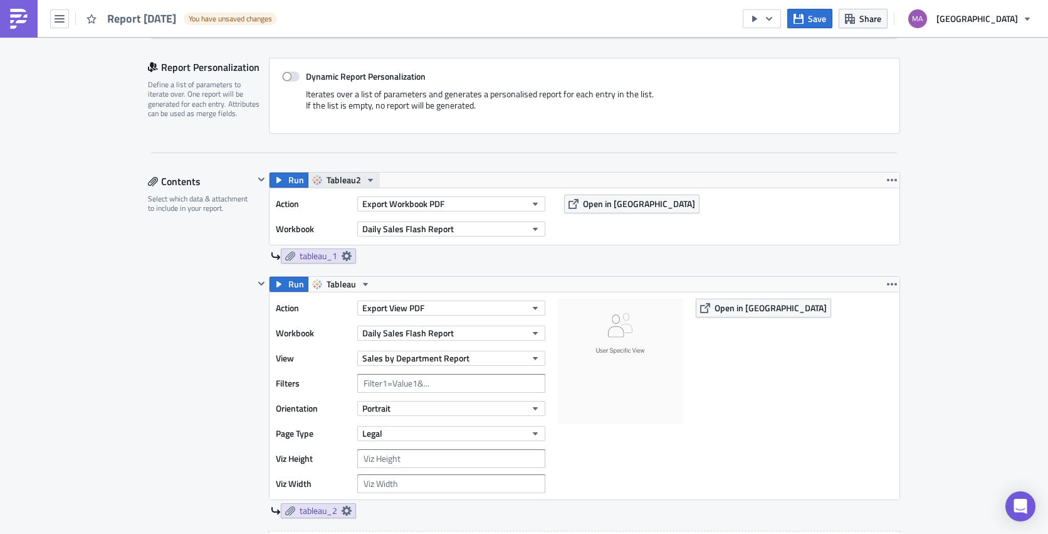
click at [346, 179] on span "Tableau2" at bounding box center [344, 179] width 34 height 15
click at [360, 194] on div "Tableau" at bounding box center [369, 200] width 90 height 13
click at [384, 226] on span "Daily Sales Flash Report" at bounding box center [408, 228] width 92 height 13
drag, startPoint x: 420, startPoint y: 252, endPoint x: 371, endPoint y: 251, distance: 48.3
click at [372, 251] on input "concess" at bounding box center [416, 249] width 120 height 19
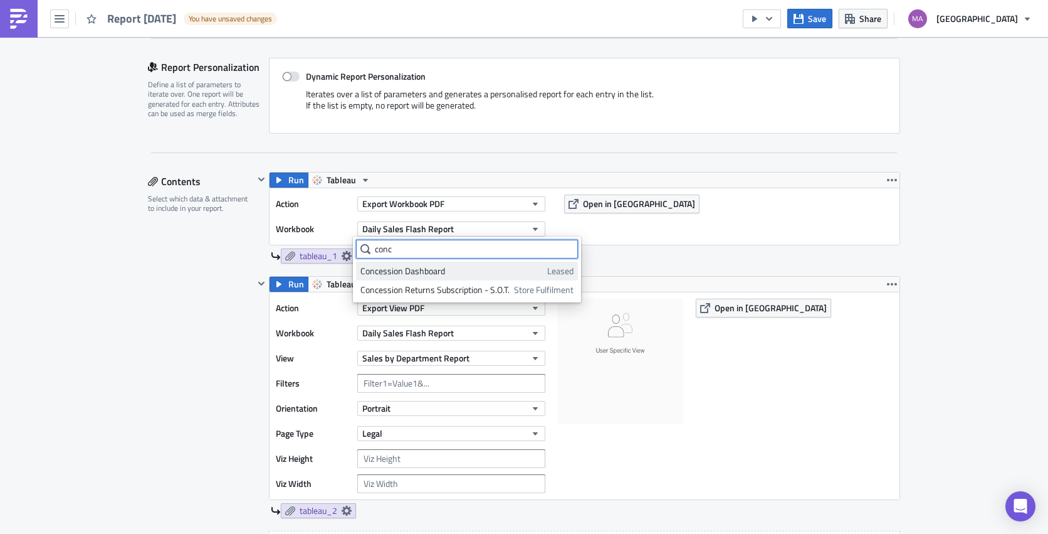
type input "conc"
click at [418, 273] on div "Concession Dashboard" at bounding box center [452, 271] width 182 height 13
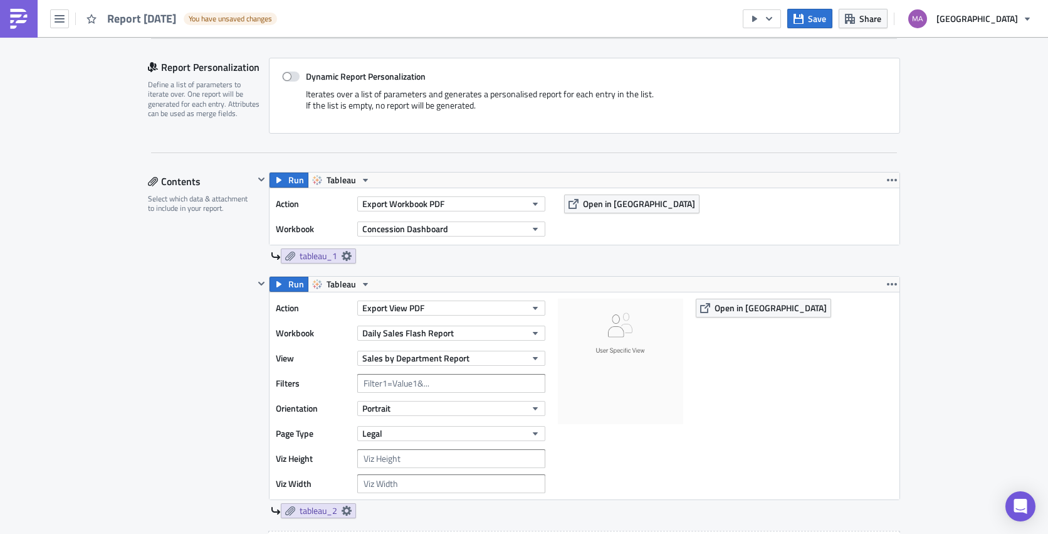
click at [327, 228] on label "Workbook" at bounding box center [313, 228] width 75 height 19
click at [406, 234] on span "Concession Dashboard" at bounding box center [405, 228] width 86 height 13
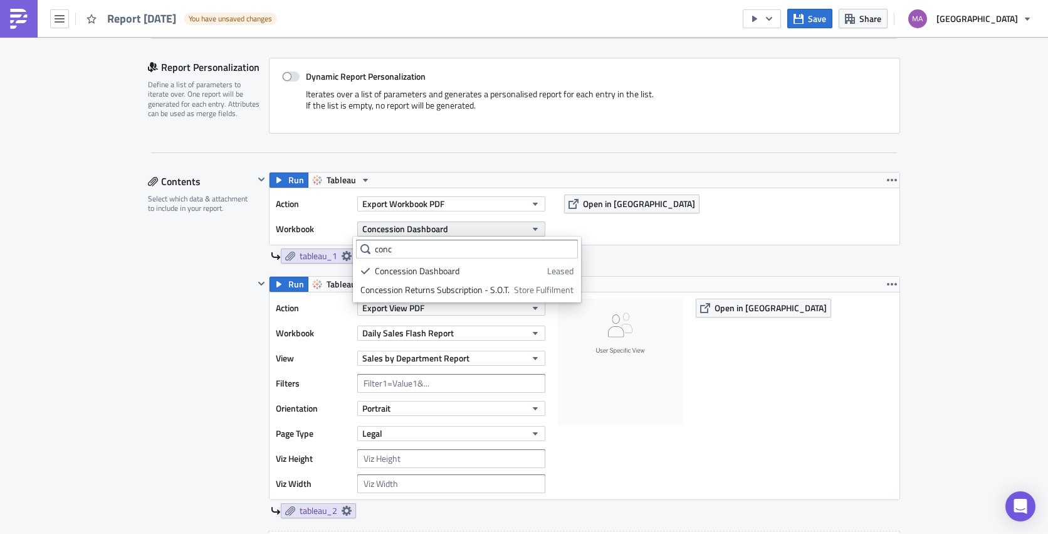
click at [406, 234] on span "Concession Dashboard" at bounding box center [405, 228] width 86 height 13
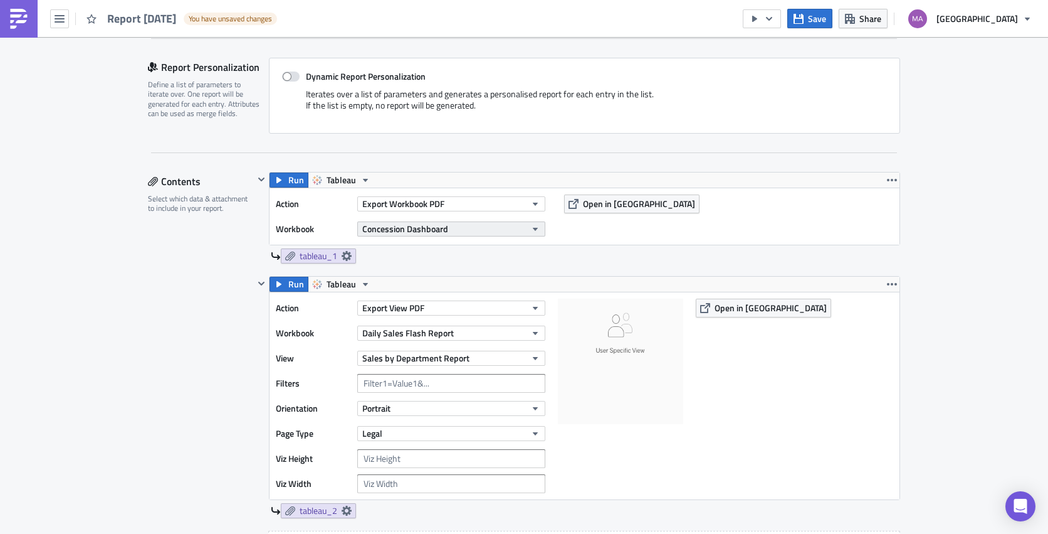
click at [393, 232] on span "Concession Dashboard" at bounding box center [405, 228] width 86 height 13
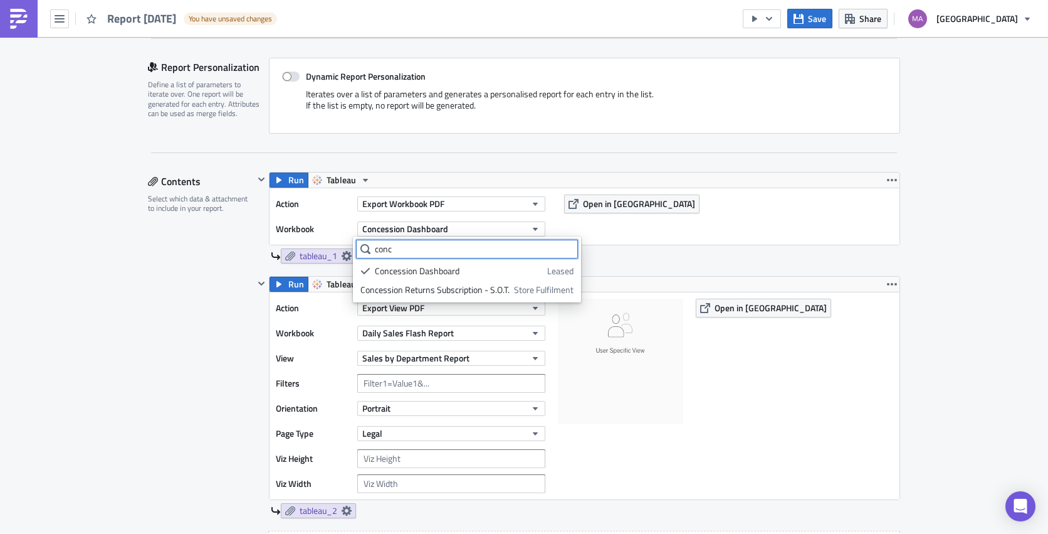
click at [395, 254] on input "conc" at bounding box center [467, 249] width 222 height 19
type input "c"
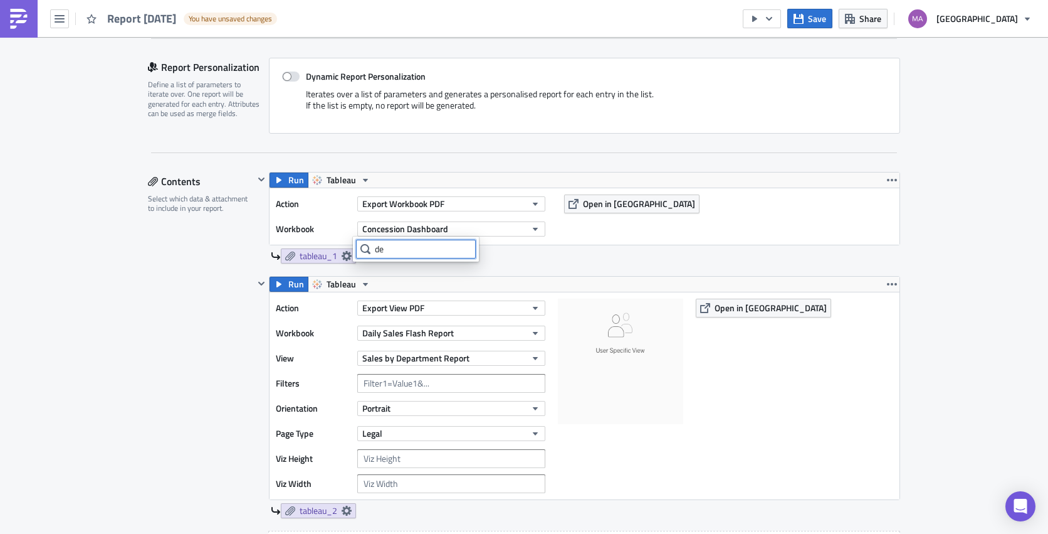
type input "d"
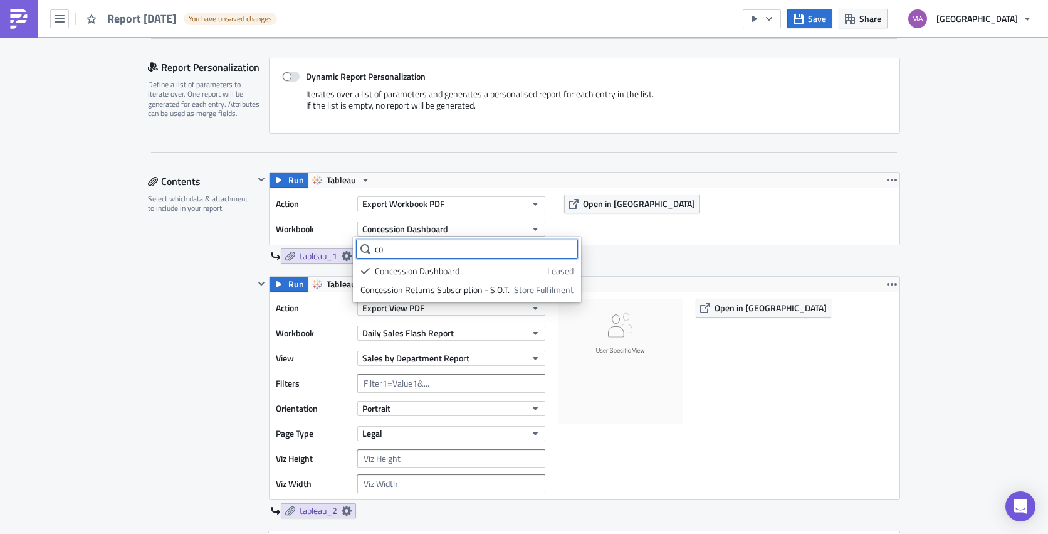
type input "c"
drag, startPoint x: 321, startPoint y: 209, endPoint x: 347, endPoint y: 195, distance: 30.0
click at [321, 209] on label "Action" at bounding box center [313, 203] width 75 height 19
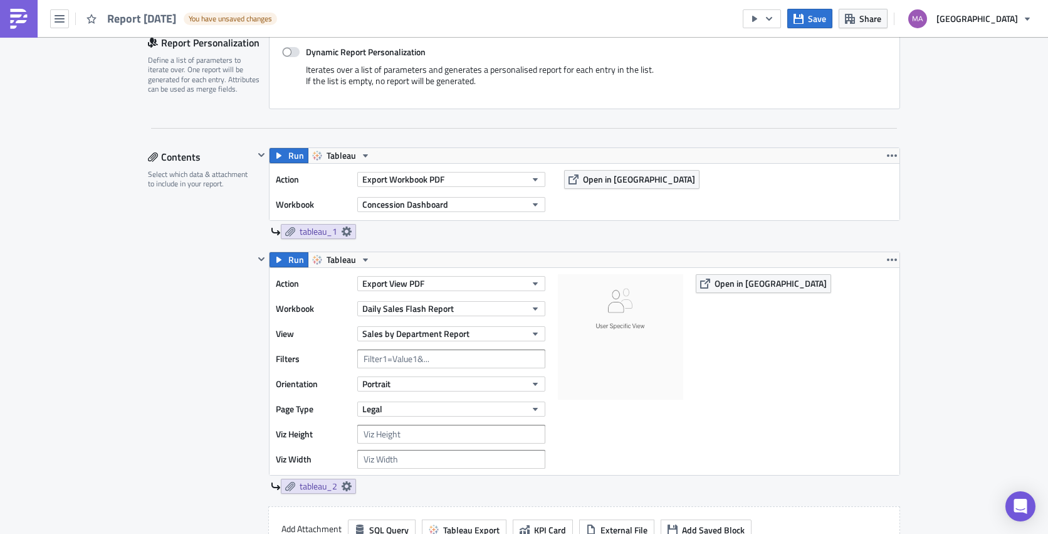
scroll to position [413, 0]
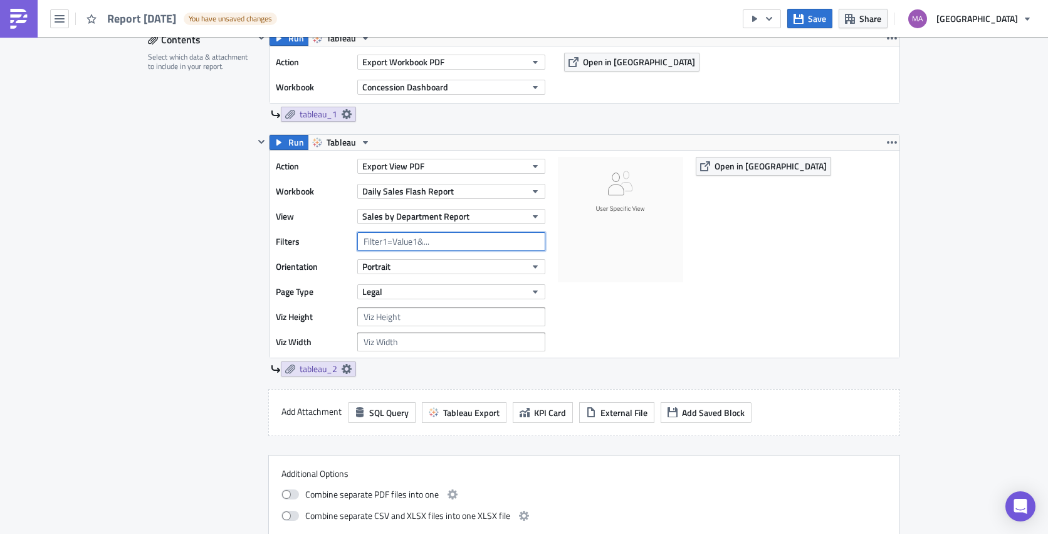
click at [390, 234] on input "text" at bounding box center [451, 241] width 188 height 19
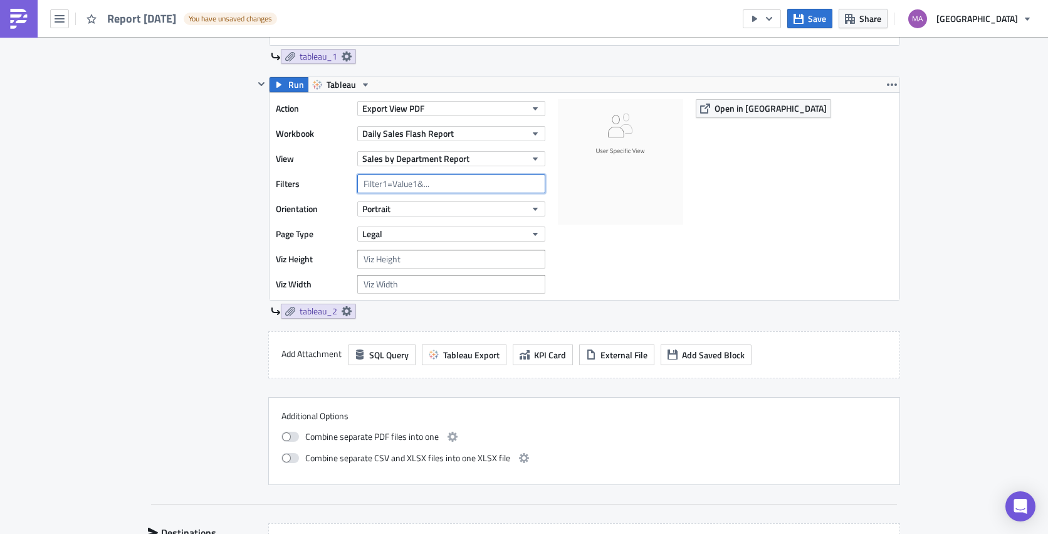
scroll to position [515, 0]
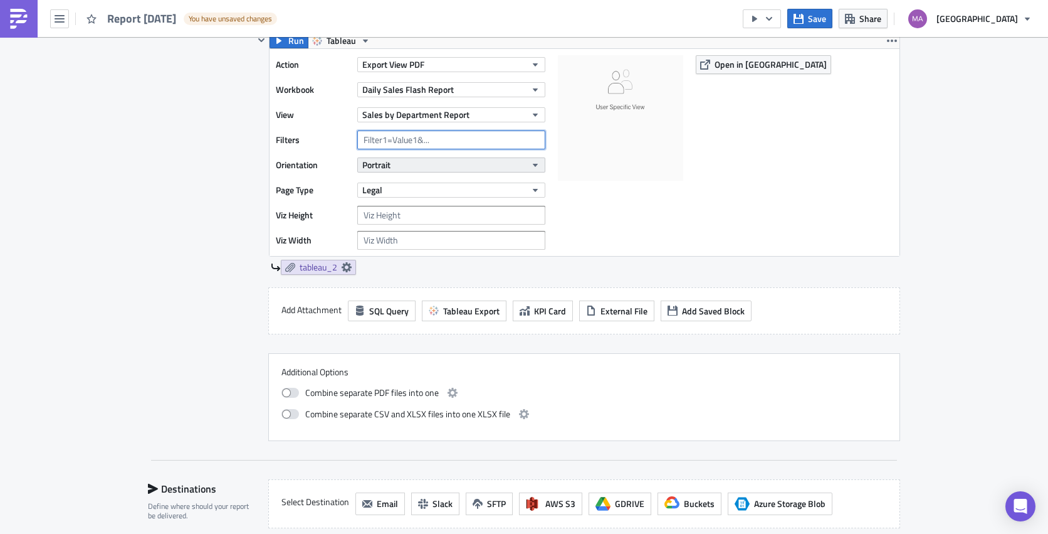
drag, startPoint x: 435, startPoint y: 140, endPoint x: 384, endPoint y: 160, distance: 55.2
click at [363, 166] on div "Action Export View PDF Workbook Daily Sales Flash Report View Sales by Departme…" at bounding box center [414, 152] width 276 height 194
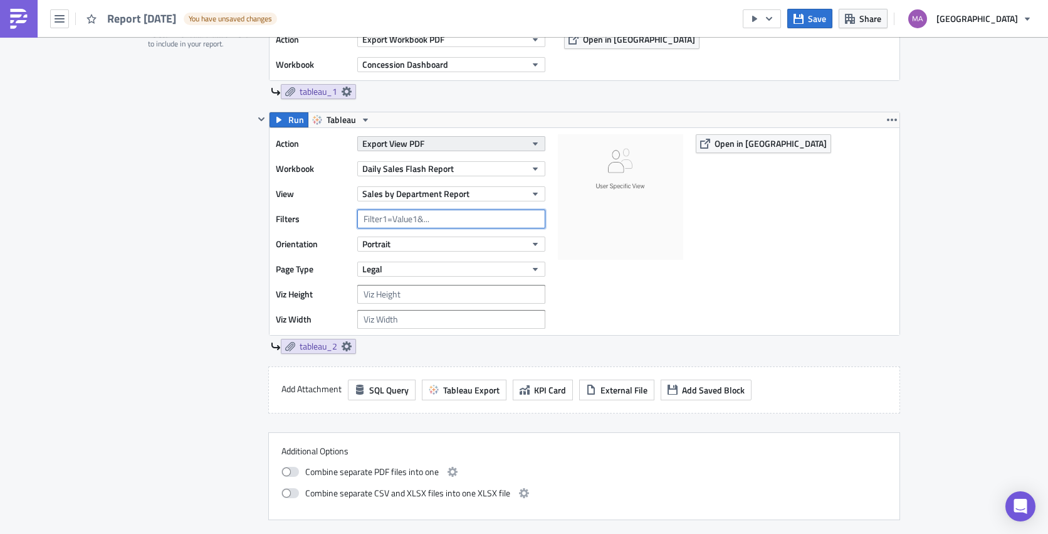
scroll to position [437, 0]
click at [855, 119] on icon "button" at bounding box center [892, 118] width 10 height 3
click at [796, 186] on div "Action Export View PDF Workbook Daily Sales Flash Report View Sales by Departme…" at bounding box center [585, 230] width 630 height 207
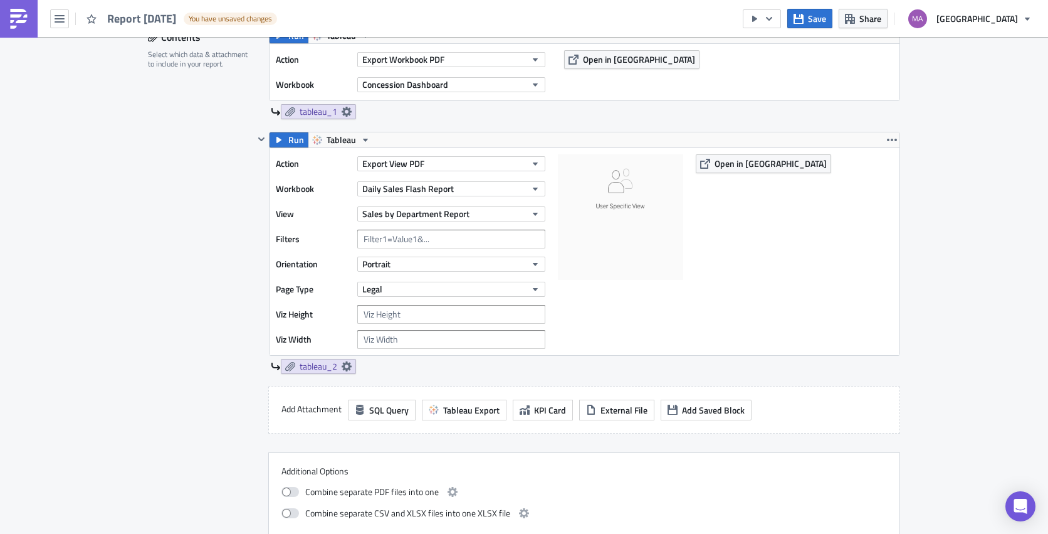
scroll to position [309, 0]
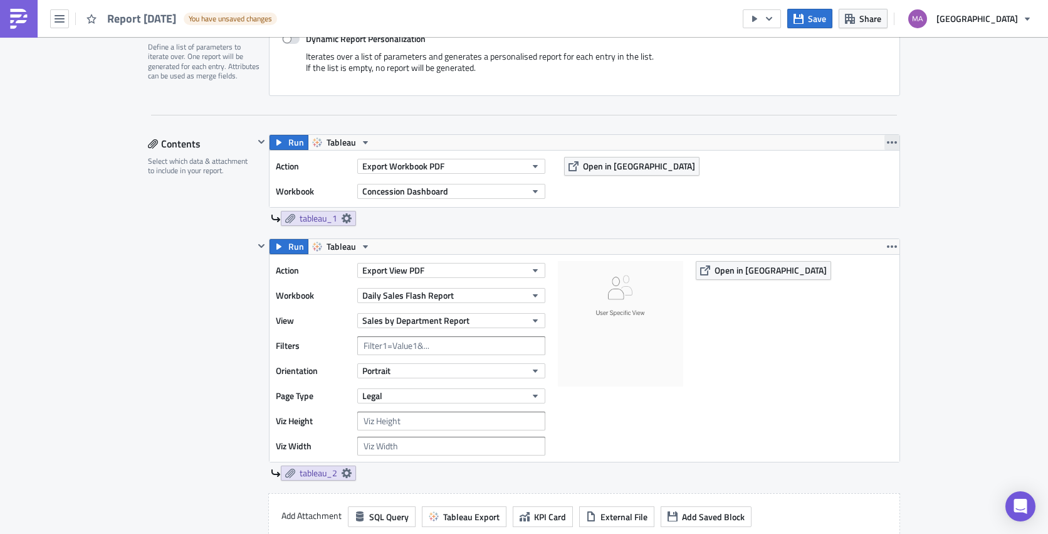
click at [855, 140] on span at bounding box center [892, 142] width 15 height 15
click at [855, 140] on icon "button" at bounding box center [892, 142] width 10 height 10
click at [855, 246] on icon "button" at bounding box center [892, 246] width 10 height 10
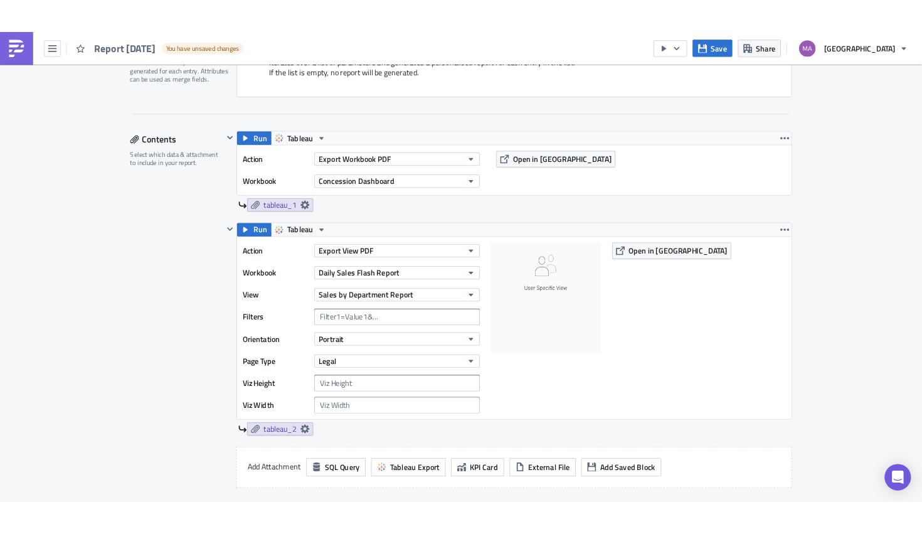
scroll to position [332, 0]
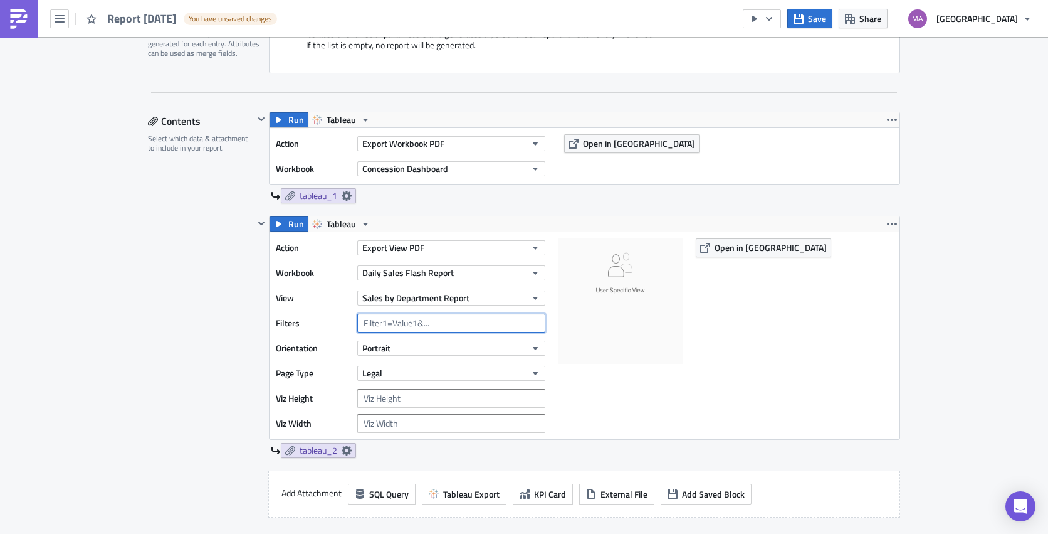
click at [411, 322] on input "text" at bounding box center [451, 323] width 188 height 19
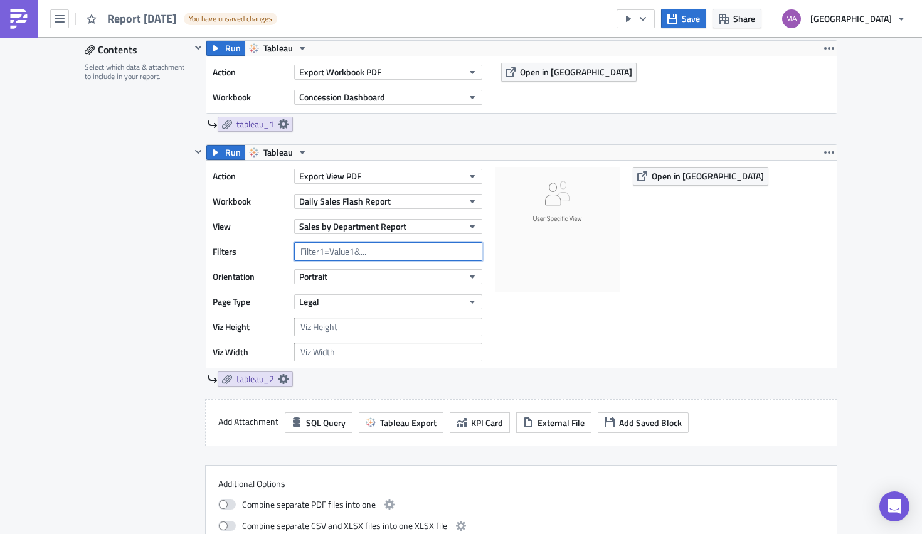
scroll to position [406, 0]
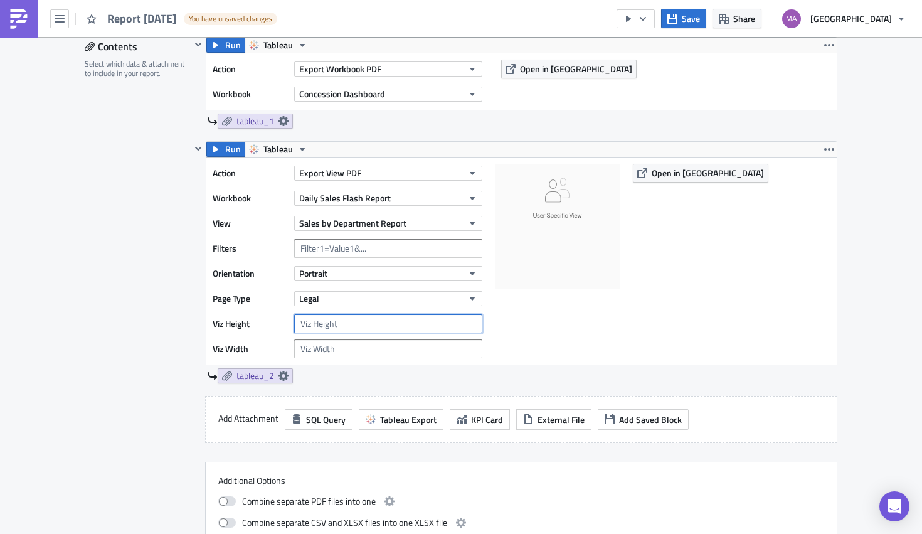
click at [367, 322] on input "number" at bounding box center [388, 323] width 188 height 19
click at [549, 317] on div at bounding box center [557, 261] width 125 height 194
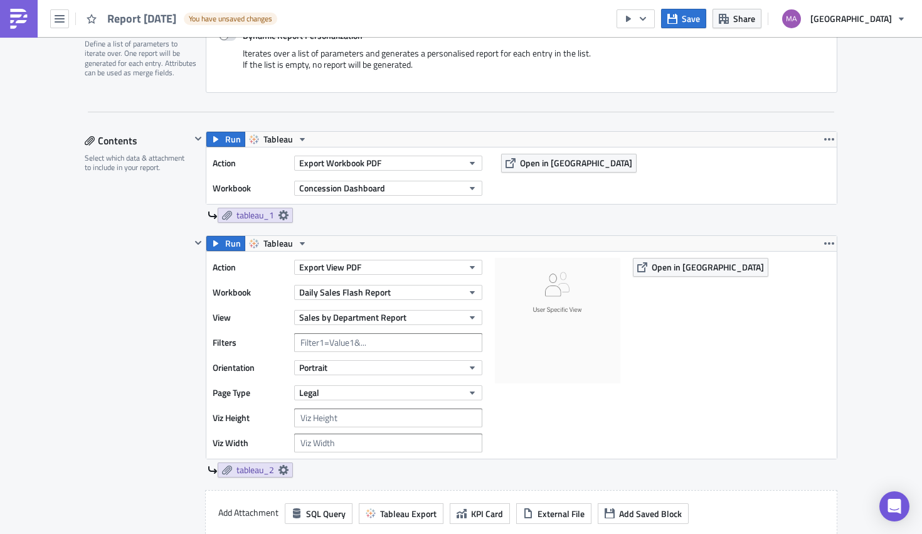
scroll to position [285, 0]
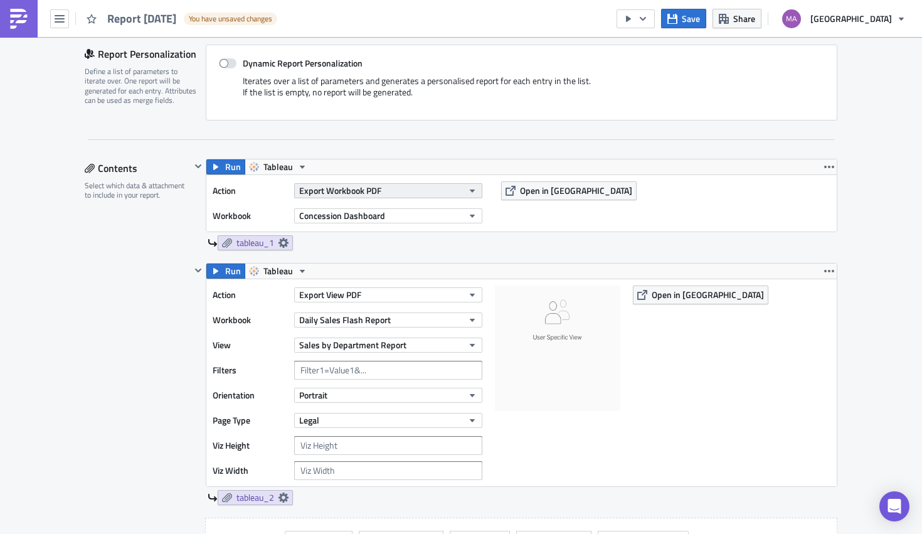
click at [367, 197] on span "Export Workbook PDF" at bounding box center [340, 190] width 82 height 13
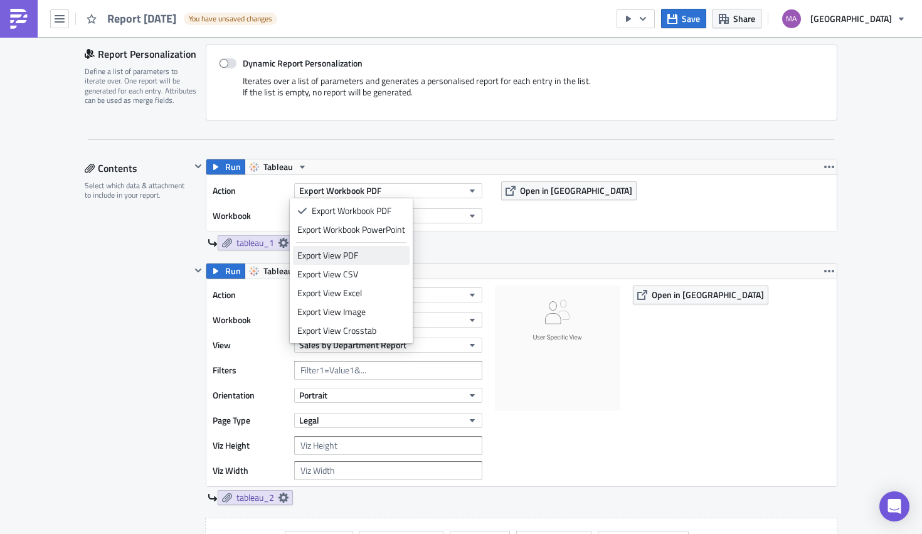
click at [347, 253] on div "Export View PDF" at bounding box center [351, 255] width 108 height 13
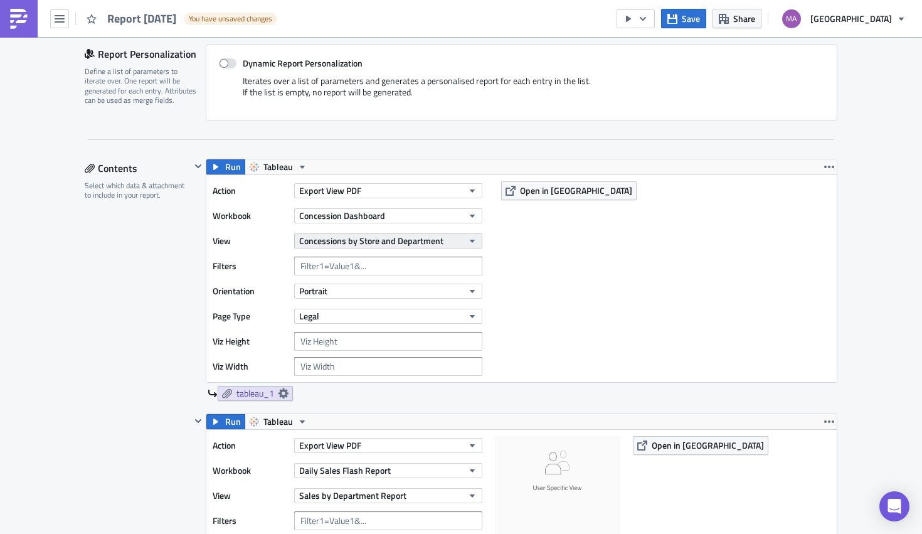
click at [371, 240] on span "Concessions by Store and Department" at bounding box center [371, 240] width 144 height 13
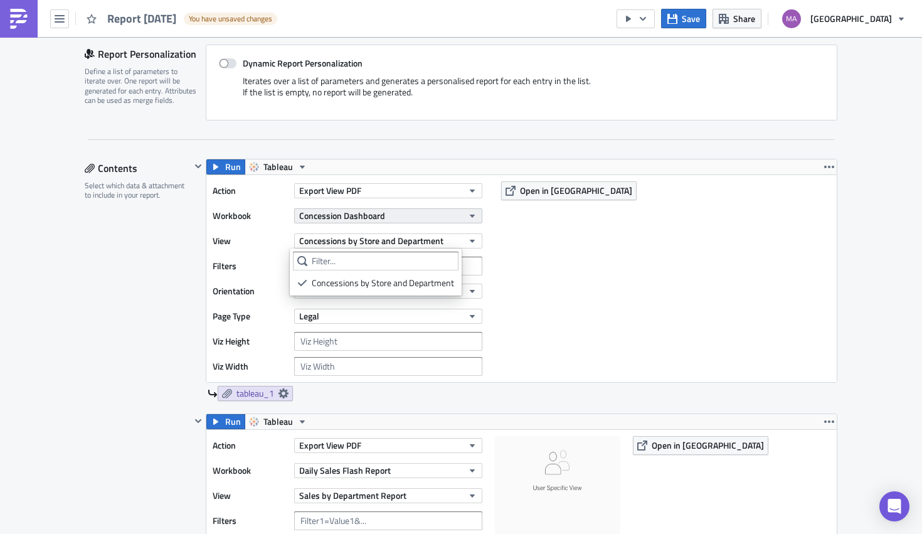
click at [361, 217] on span "Concession Dashboard" at bounding box center [342, 215] width 86 height 13
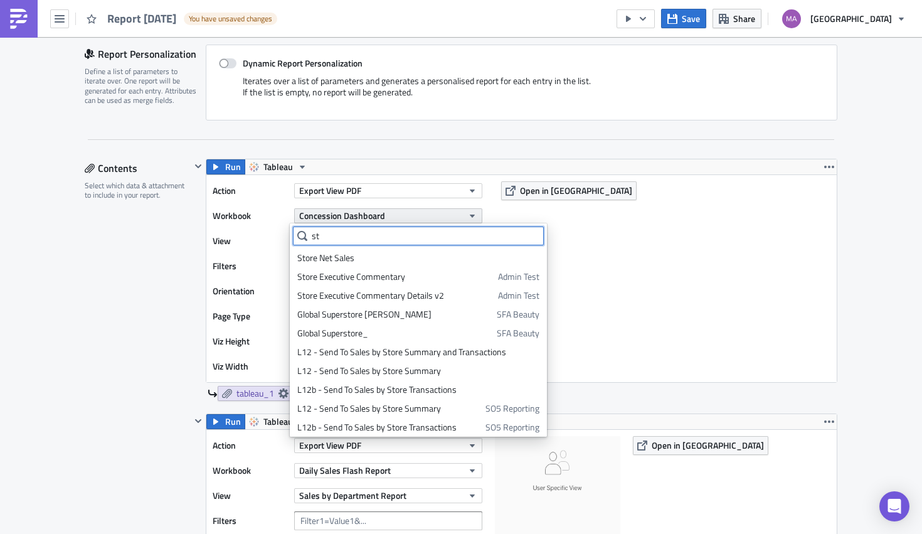
type input "s"
type input "t"
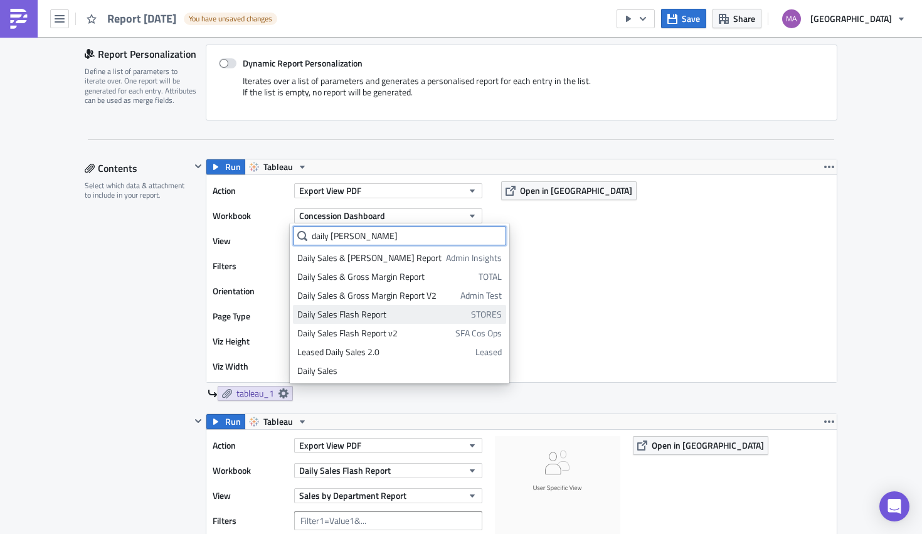
type input "daily sal"
click at [398, 309] on div "Daily Sales Flash Report" at bounding box center [381, 314] width 169 height 13
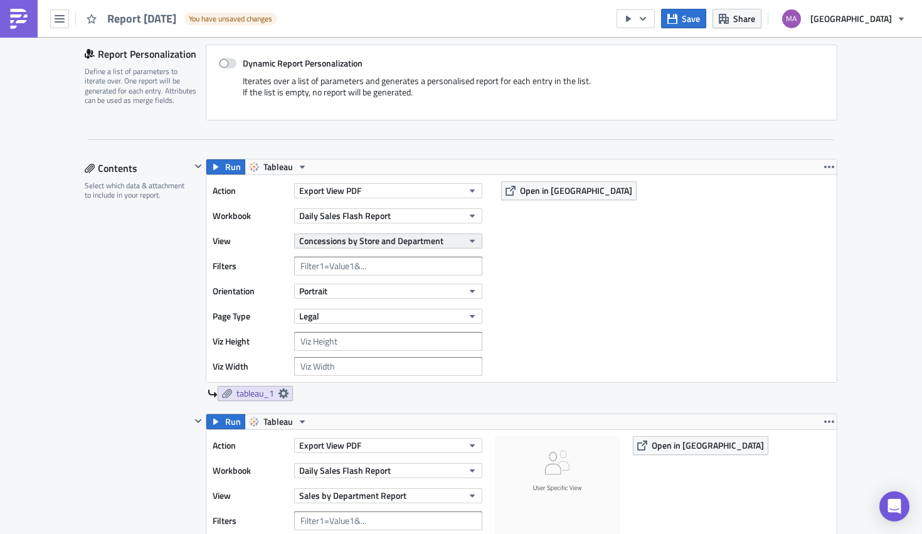
click at [414, 235] on span "Concessions by Store and Department" at bounding box center [371, 240] width 144 height 13
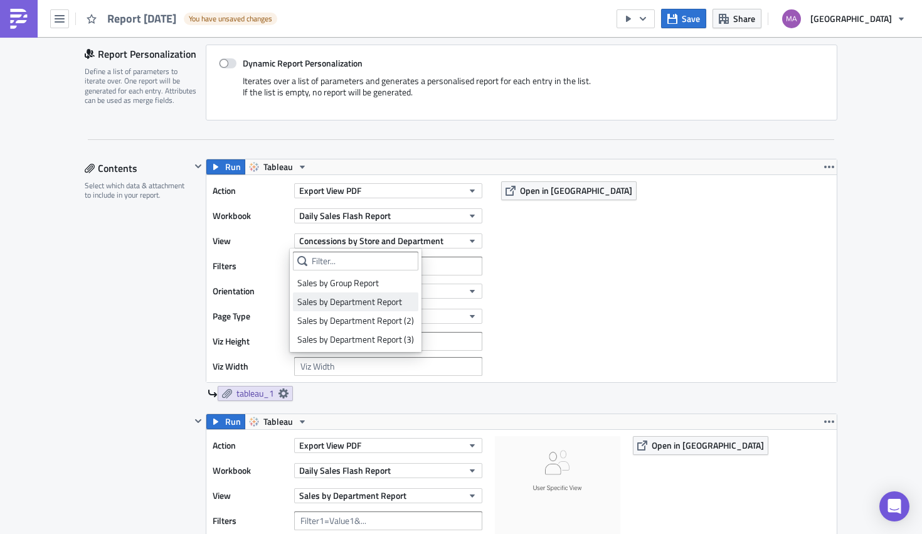
click at [378, 300] on div "Sales by Department Report" at bounding box center [355, 301] width 117 height 13
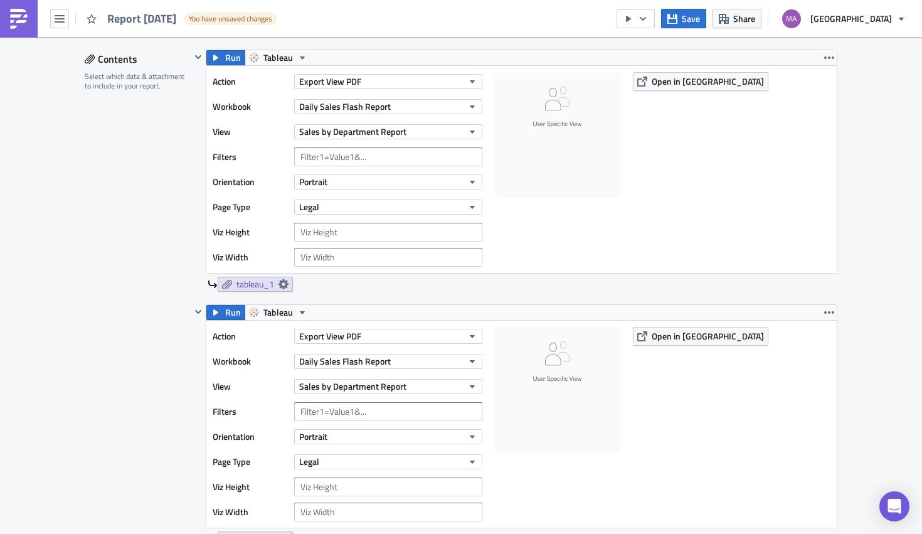
scroll to position [396, 0]
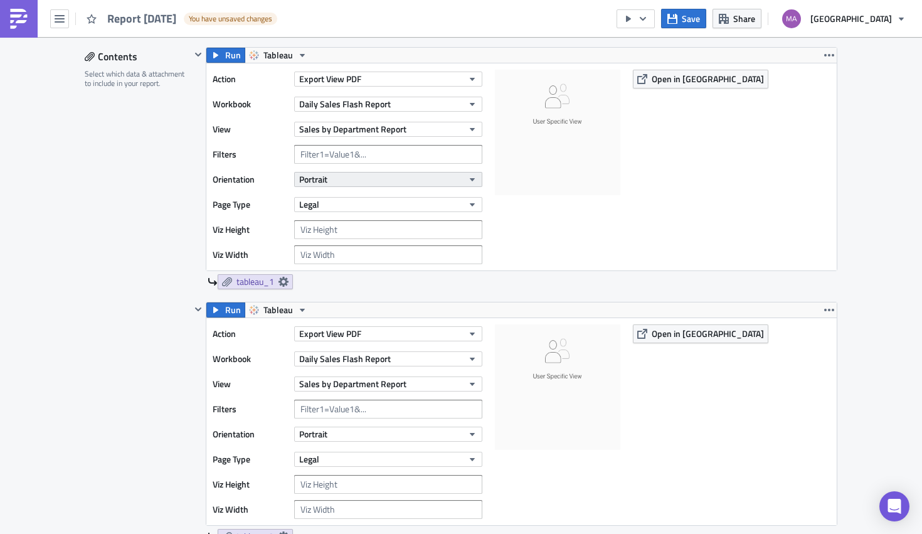
click at [342, 177] on button "Portrait" at bounding box center [388, 179] width 188 height 15
click at [423, 191] on div "Action Export View PDF Workbook Daily Sales Flash Report View Sales by Departme…" at bounding box center [351, 167] width 276 height 194
click at [426, 179] on button "Portrait" at bounding box center [388, 179] width 188 height 15
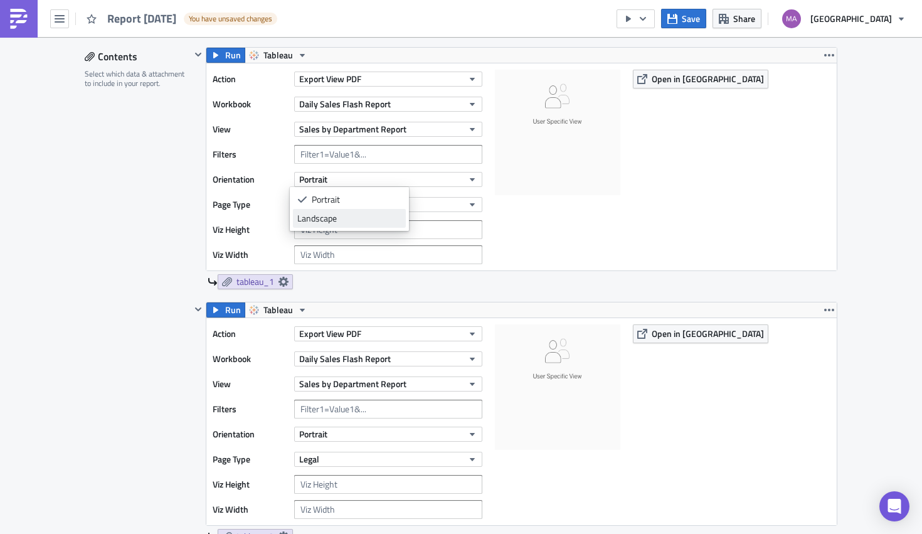
drag, startPoint x: 347, startPoint y: 222, endPoint x: 357, endPoint y: 223, distance: 9.5
click at [357, 223] on div "Landscape" at bounding box center [349, 218] width 104 height 13
click at [343, 204] on button "Legal" at bounding box center [388, 204] width 188 height 15
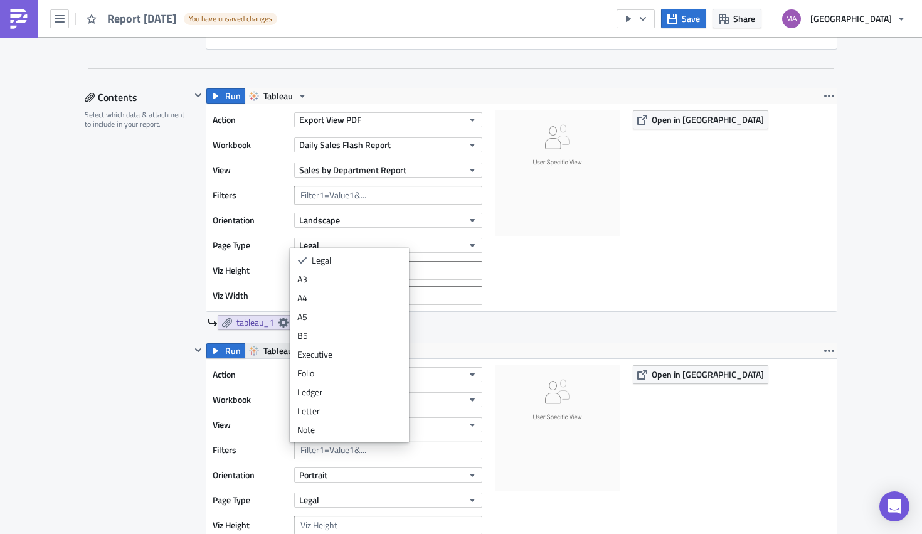
scroll to position [361, 0]
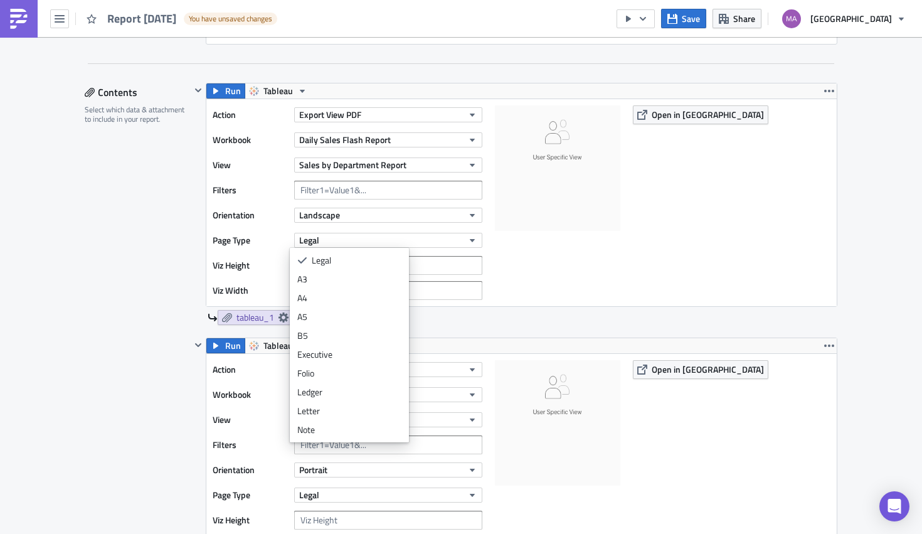
click at [178, 334] on div "Contents Select which data & attachment to include in your report." at bounding box center [138, 414] width 106 height 663
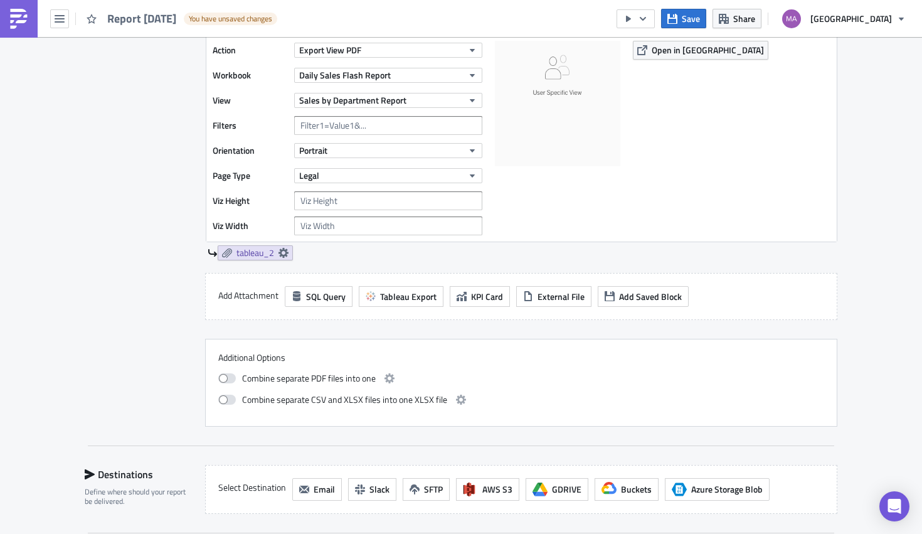
scroll to position [729, 0]
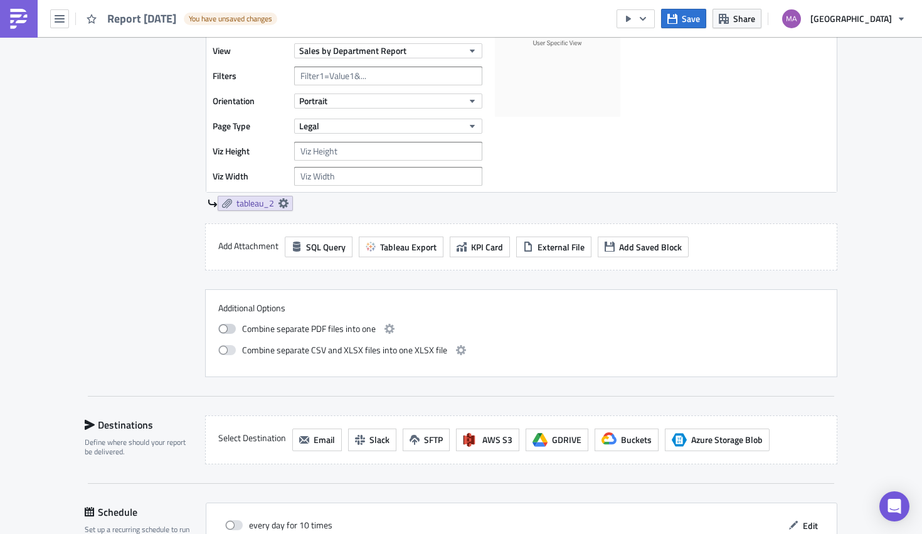
click at [227, 329] on span at bounding box center [227, 329] width 18 height 10
click at [227, 329] on input "checkbox" at bounding box center [225, 327] width 8 height 8
checkbox input "true"
drag, startPoint x: 238, startPoint y: 331, endPoint x: 359, endPoint y: 336, distance: 121.1
click at [359, 336] on div "Combine separate PDF files into one Combine separate CSV and XLSX files into on…" at bounding box center [521, 340] width 606 height 47
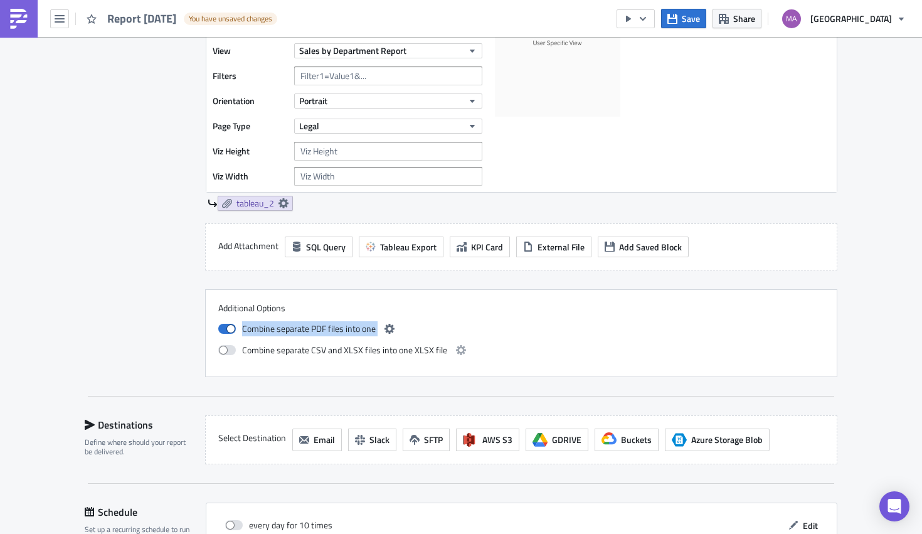
click at [366, 333] on span "Combine separate PDF files into one" at bounding box center [309, 328] width 134 height 15
drag, startPoint x: 371, startPoint y: 331, endPoint x: 272, endPoint y: 329, distance: 98.5
click at [272, 329] on div "Combine separate PDF files into one" at bounding box center [521, 328] width 606 height 15
click at [272, 329] on span "Combine separate PDF files into one" at bounding box center [309, 328] width 134 height 15
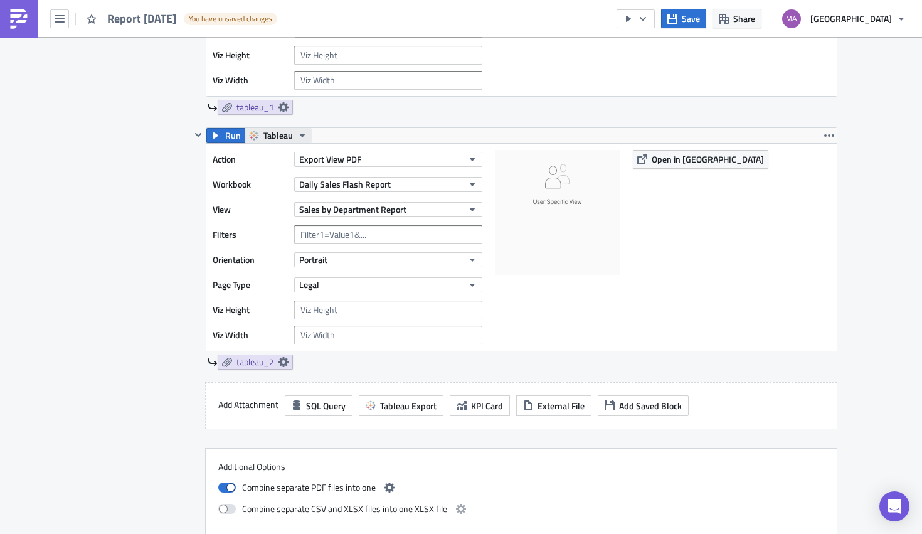
scroll to position [569, 0]
click at [279, 106] on icon at bounding box center [283, 108] width 10 height 10
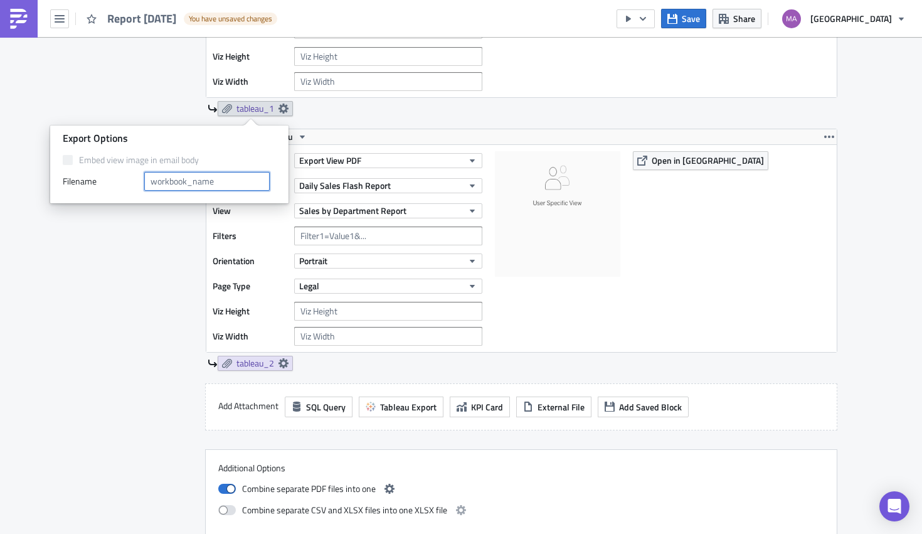
click at [225, 182] on input "text" at bounding box center [206, 181] width 125 height 19
click at [334, 129] on div "Run Tableau Action Export View PDF Workbook Daily Sales Flash Report View Sales…" at bounding box center [521, 250] width 631 height 242
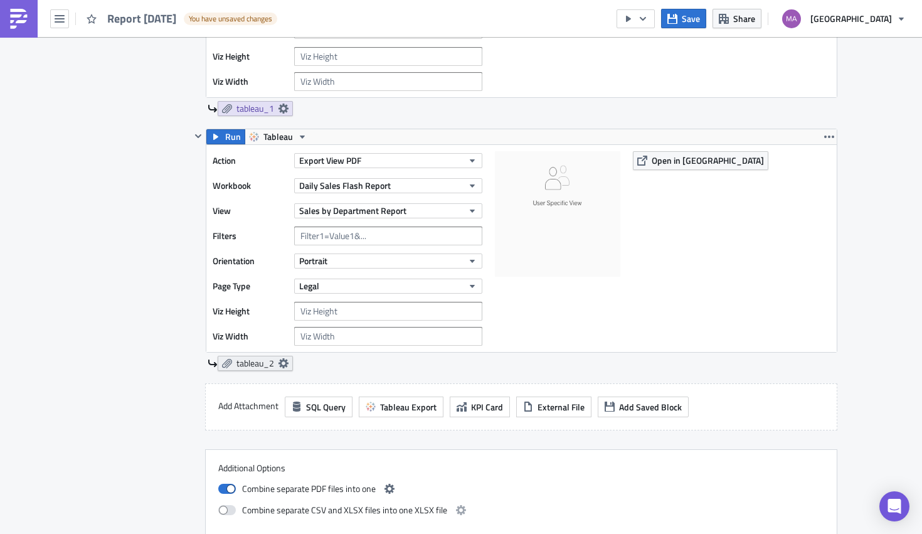
click at [278, 367] on icon at bounding box center [283, 363] width 10 height 10
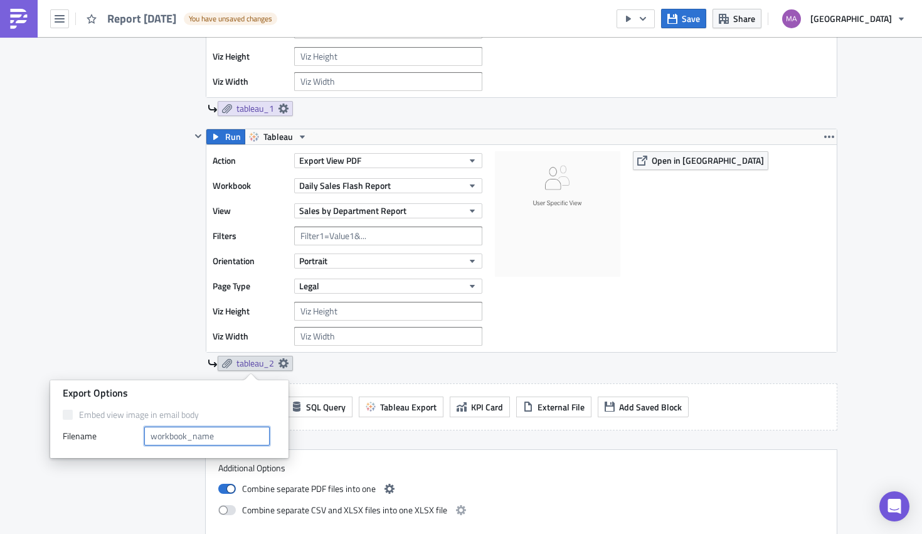
click at [213, 435] on input "text" at bounding box center [206, 435] width 125 height 19
click at [144, 324] on div "Contents Select which data & attachment to include in your report." at bounding box center [138, 205] width 106 height 663
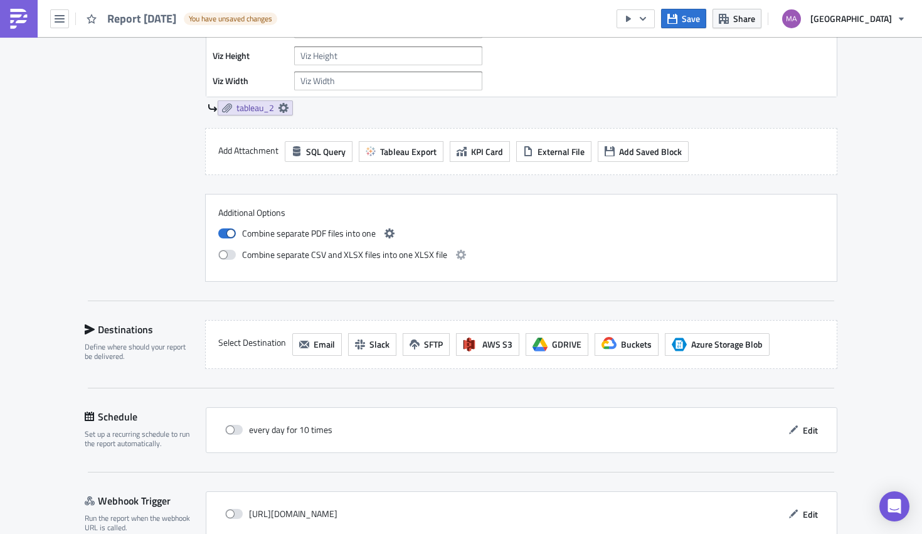
scroll to position [864, 0]
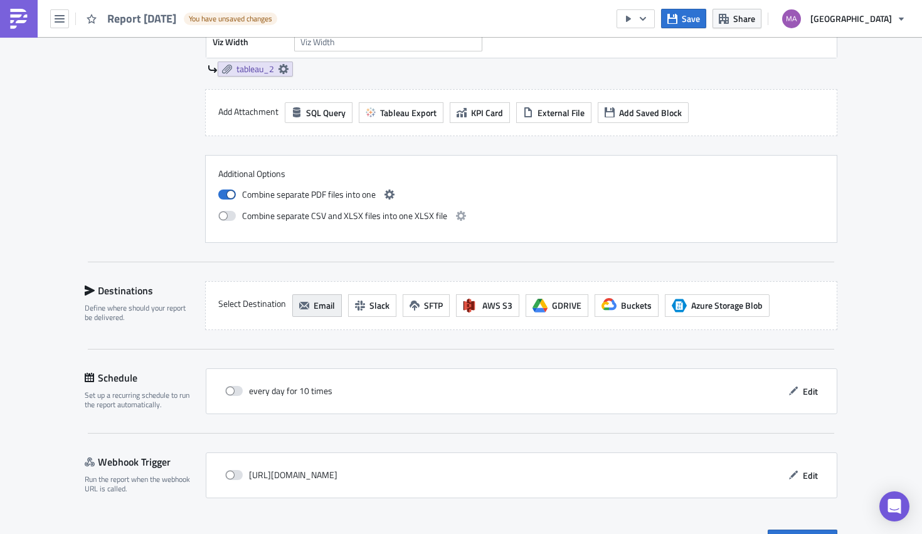
click at [305, 312] on button "Email" at bounding box center [317, 305] width 50 height 23
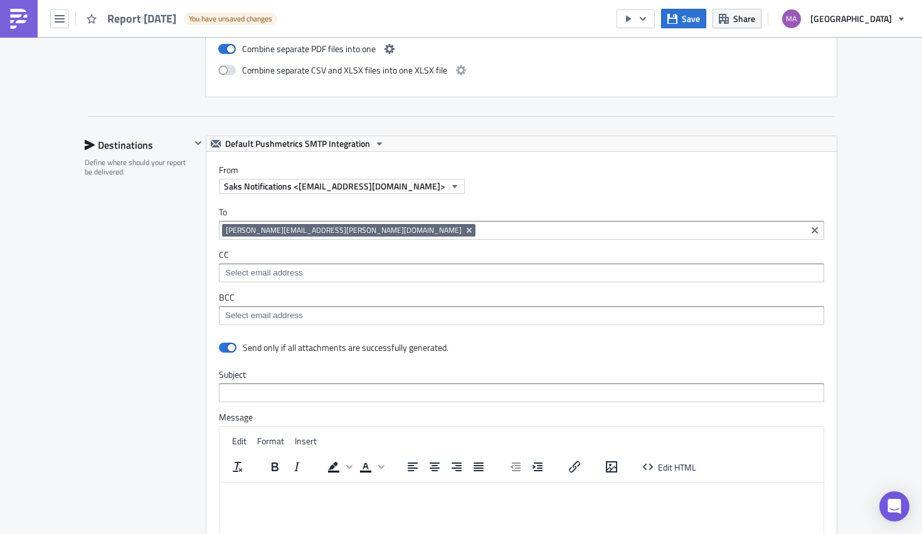
scroll to position [1069, 0]
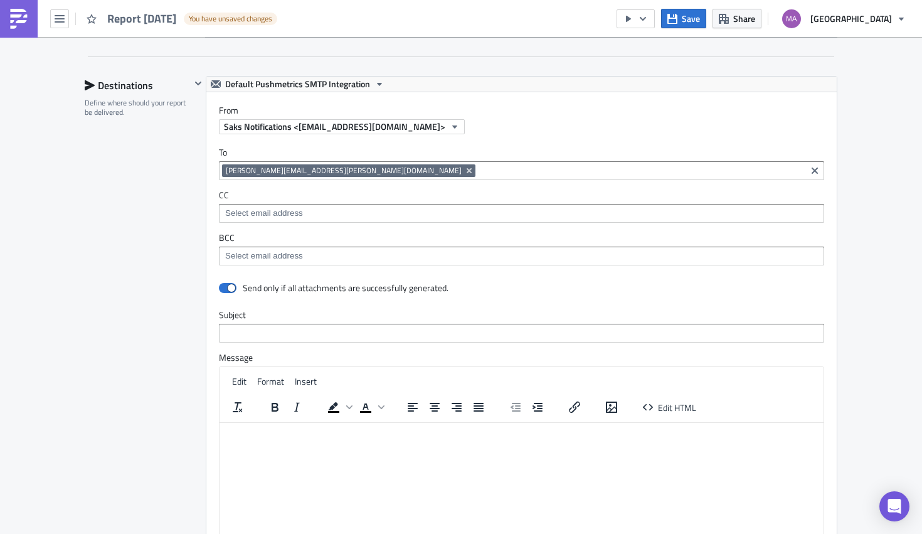
click at [401, 218] on input at bounding box center [521, 213] width 598 height 13
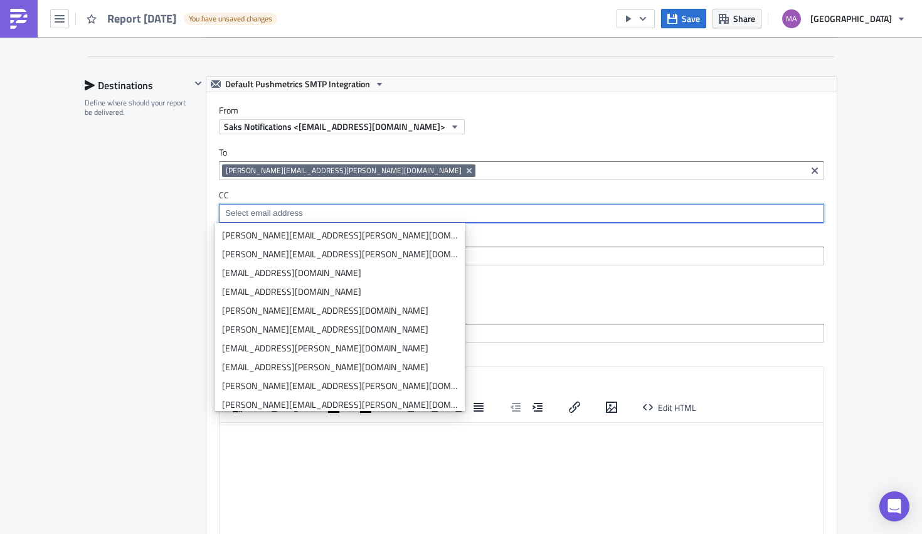
click at [450, 261] on input at bounding box center [521, 256] width 598 height 13
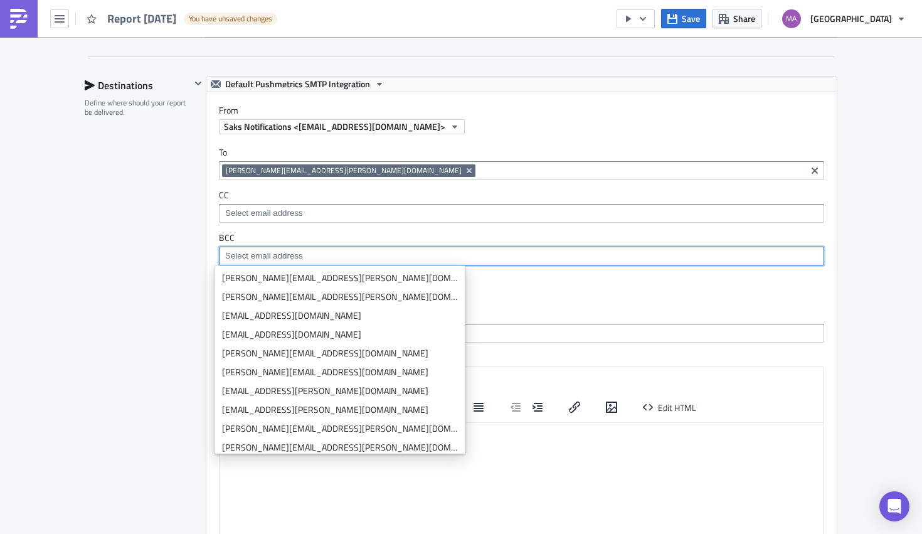
click at [450, 261] on input at bounding box center [521, 256] width 598 height 13
click at [453, 280] on div "Send only if all attachments are successfully generated." at bounding box center [521, 289] width 605 height 22
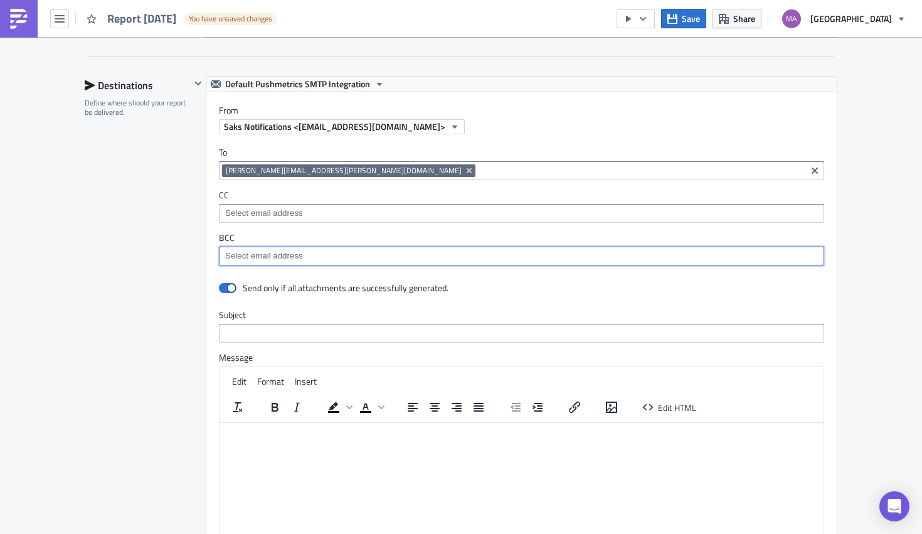
click at [371, 251] on input at bounding box center [521, 256] width 598 height 13
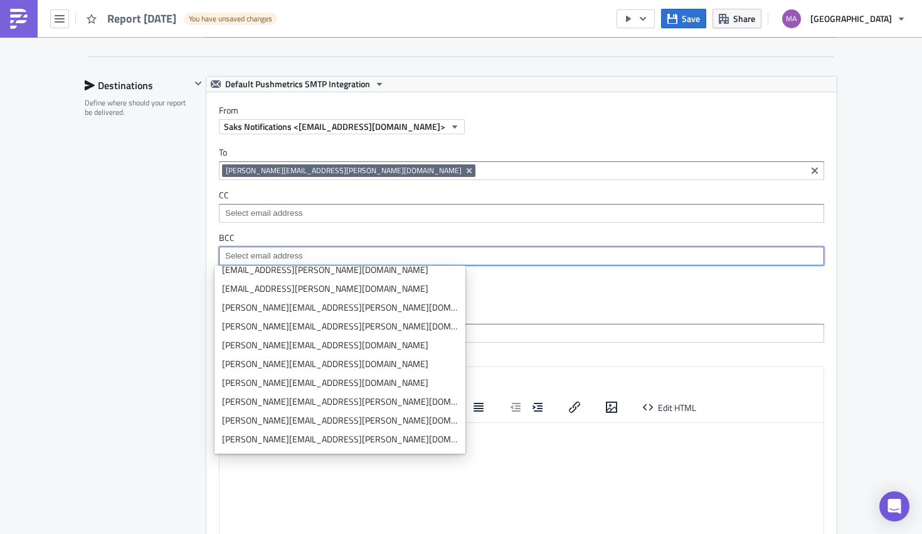
scroll to position [1484, 0]
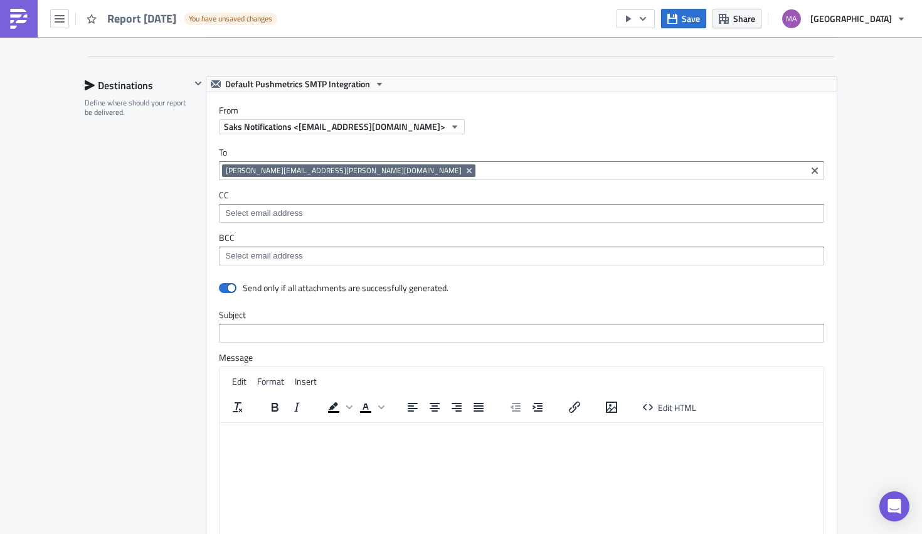
click at [453, 293] on div "Send only if all attachments are successfully generated." at bounding box center [521, 289] width 605 height 22
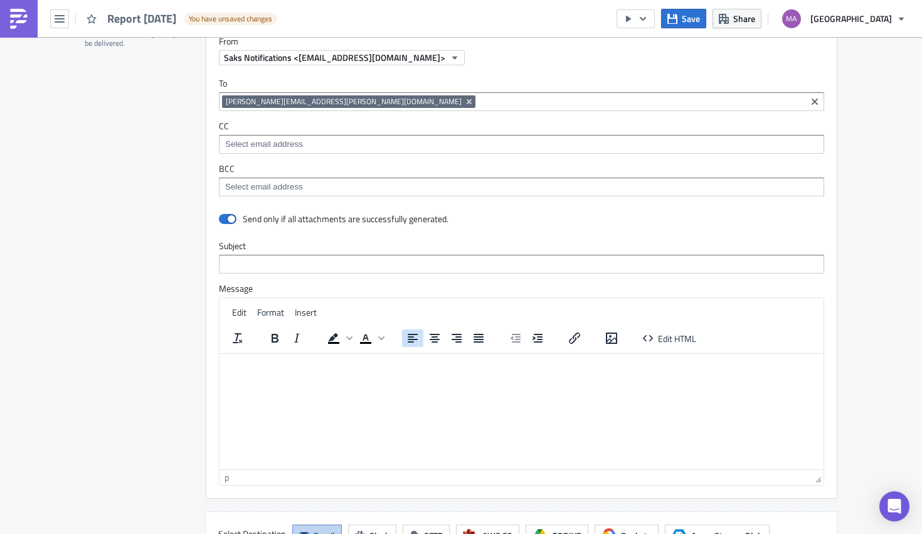
scroll to position [1163, 0]
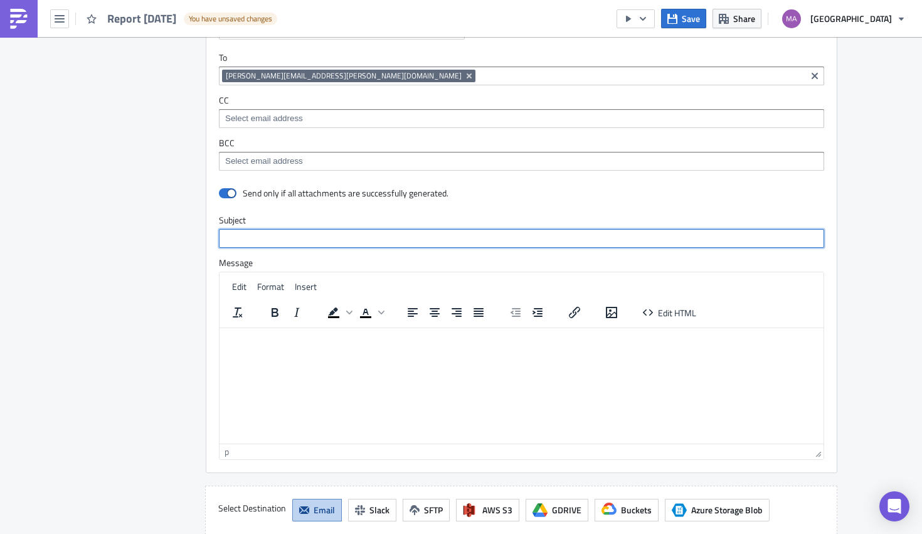
click at [361, 238] on input "text" at bounding box center [521, 238] width 605 height 19
click at [490, 347] on html at bounding box center [521, 337] width 604 height 20
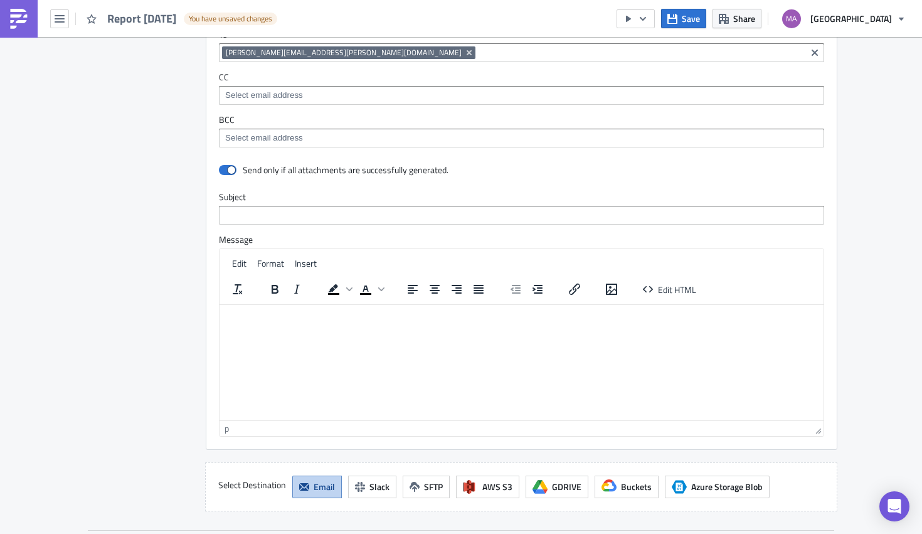
scroll to position [1218, 0]
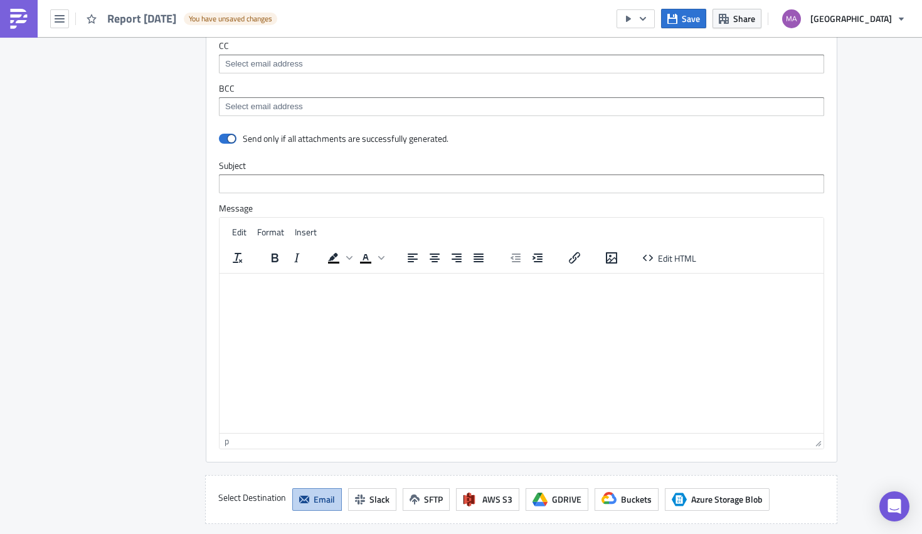
drag, startPoint x: 816, startPoint y: 401, endPoint x: 816, endPoint y: 460, distance: 59.6
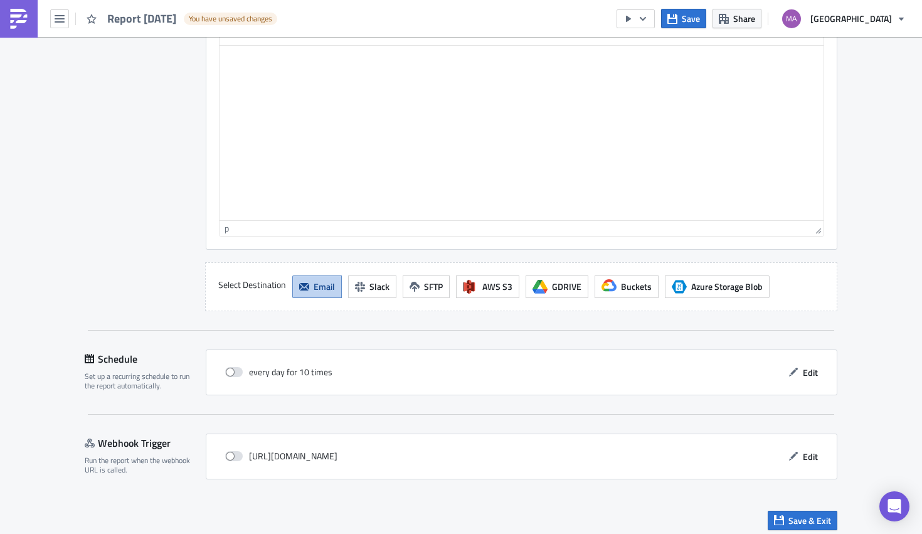
scroll to position [1452, 0]
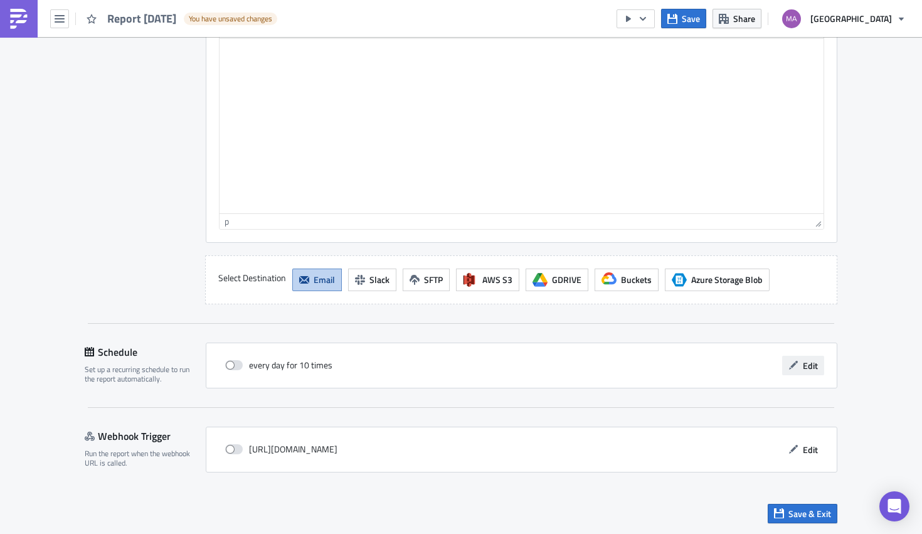
click at [811, 366] on span "Edit" at bounding box center [810, 365] width 15 height 13
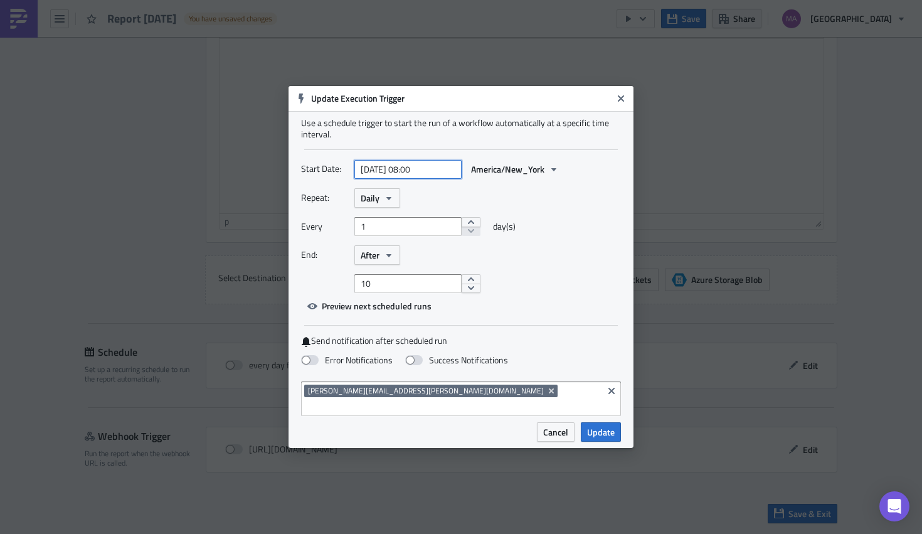
select select "7"
select select "2025"
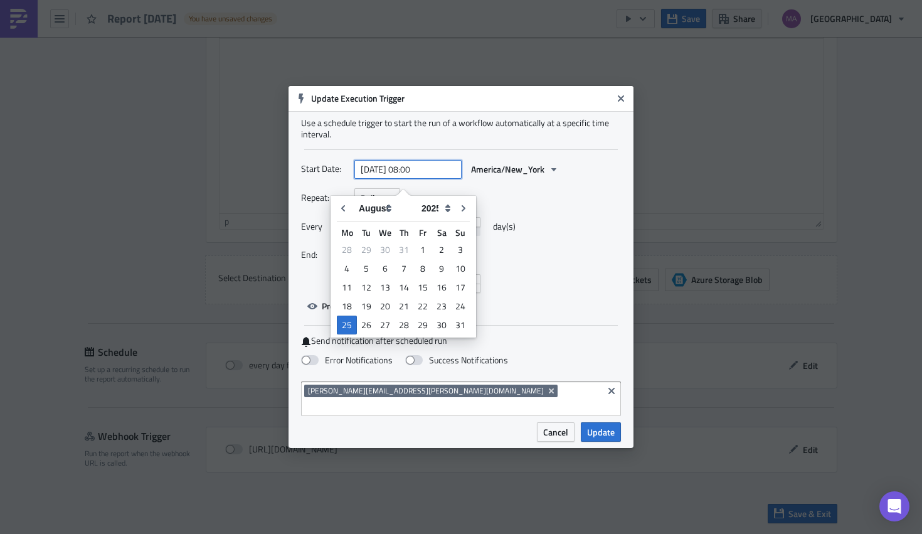
drag, startPoint x: 434, startPoint y: 178, endPoint x: 340, endPoint y: 173, distance: 94.2
click at [340, 173] on div "Start Date: 2025-08-25 08:00 America/New_York" at bounding box center [461, 168] width 320 height 19
click at [391, 179] on input "2025-08-25 08:00" at bounding box center [407, 169] width 107 height 19
click at [424, 179] on input "2025-08-25 08:00" at bounding box center [407, 169] width 107 height 19
click at [414, 179] on input "2025-08-25 08:00" at bounding box center [407, 169] width 107 height 19
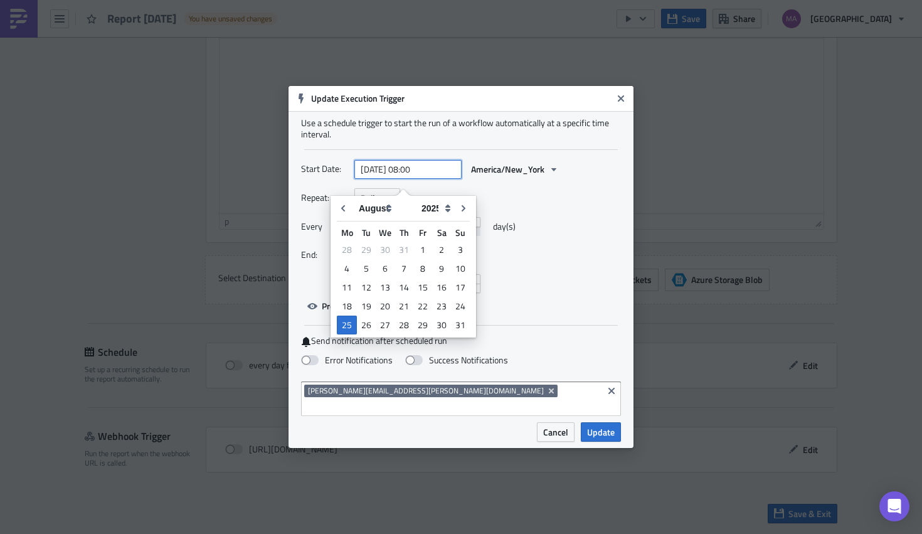
click at [414, 179] on input "2025-08-25 08:00" at bounding box center [407, 169] width 107 height 19
drag, startPoint x: 435, startPoint y: 177, endPoint x: 411, endPoint y: 176, distance: 23.8
click at [411, 176] on input "2025-08-25 08:00" at bounding box center [407, 169] width 107 height 19
click at [416, 175] on input "2025-08-25 08:00" at bounding box center [407, 169] width 107 height 19
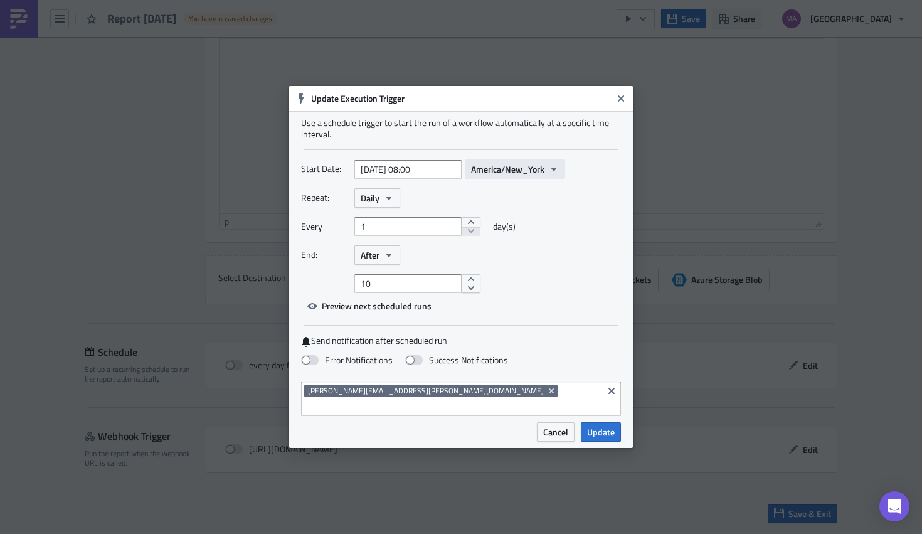
click at [484, 176] on span "America/New_York" at bounding box center [507, 168] width 73 height 13
click at [435, 187] on div "Start Date: 2025-08-25 08:00 America/New_York" at bounding box center [461, 173] width 320 height 29
click at [386, 203] on icon "button" at bounding box center [389, 198] width 10 height 10
click at [535, 206] on div "Repeat: Daily Yearly Monthly Weekly Daily Hourly Minutely" at bounding box center [461, 197] width 320 height 19
click at [435, 236] on input "1" at bounding box center [407, 226] width 107 height 19
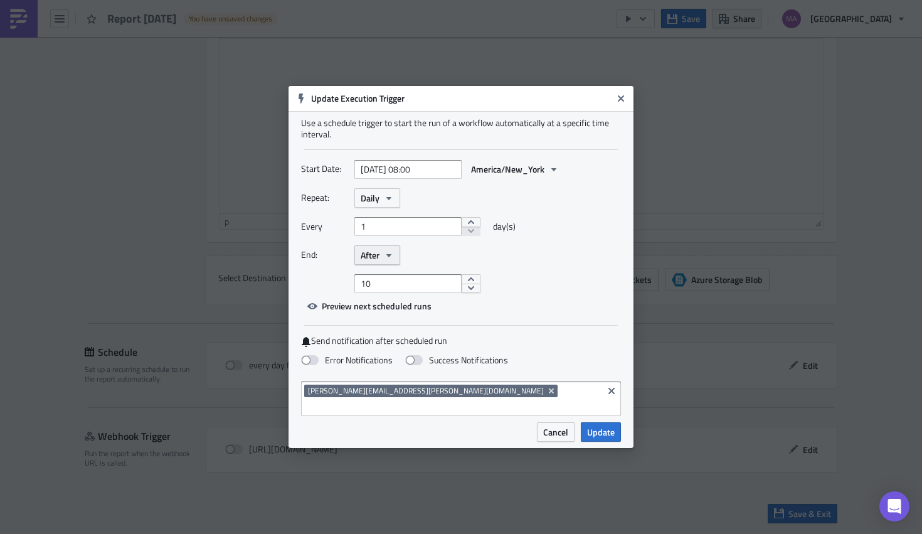
click at [362, 261] on span "After" at bounding box center [370, 254] width 19 height 13
click at [378, 287] on link "Never" at bounding box center [413, 277] width 113 height 19
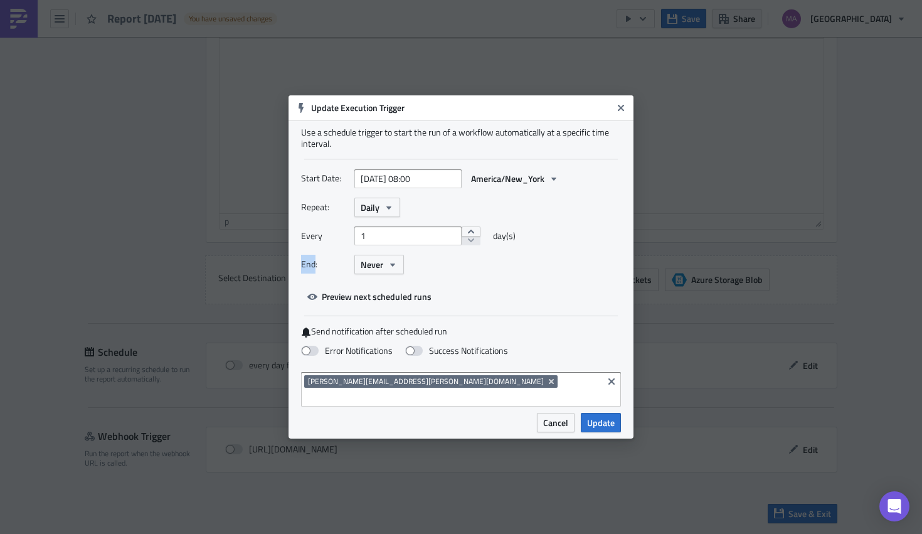
drag, startPoint x: 309, startPoint y: 273, endPoint x: 347, endPoint y: 275, distance: 38.9
click at [293, 274] on div "Use a schedule trigger to start the run of a workflow automatically at a specif…" at bounding box center [460, 266] width 345 height 292
drag, startPoint x: 349, startPoint y: 275, endPoint x: 369, endPoint y: 275, distance: 20.7
click at [349, 274] on div "End: Never" at bounding box center [461, 264] width 320 height 19
click at [376, 271] on span "Never" at bounding box center [372, 264] width 23 height 13
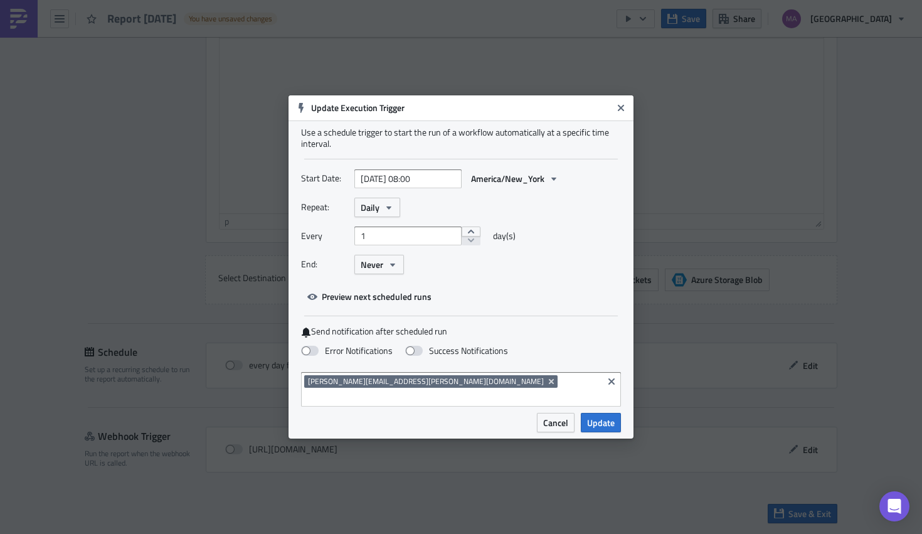
click at [319, 273] on label "End:" at bounding box center [324, 264] width 47 height 19
click at [308, 356] on span at bounding box center [310, 351] width 18 height 10
click at [11, 10] on input "Error Notifications" at bounding box center [7, 6] width 8 height 8
checkbox input "true"
click at [415, 356] on span at bounding box center [414, 351] width 18 height 10
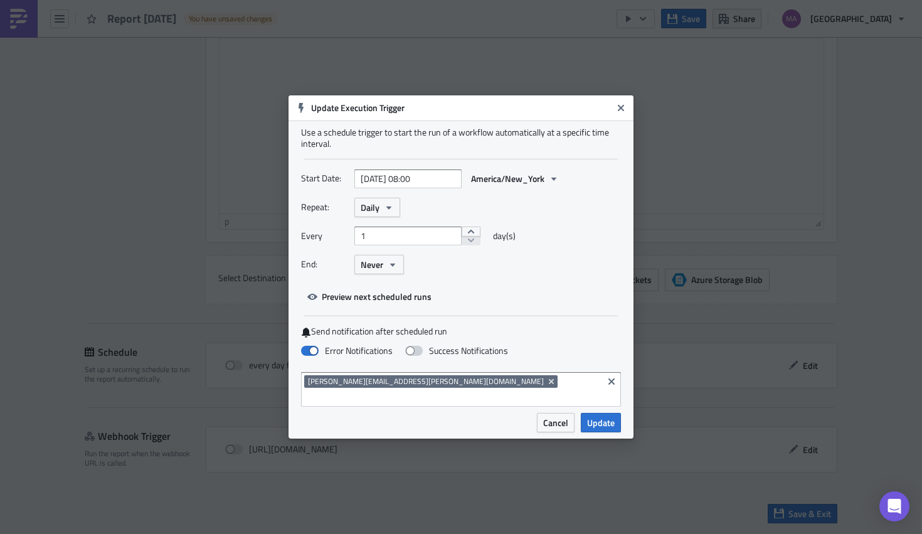
click at [11, 10] on input "Success Notifications" at bounding box center [7, 6] width 8 height 8
click at [411, 356] on span at bounding box center [414, 351] width 18 height 10
click at [11, 10] on input "Success Notifications" at bounding box center [7, 6] width 8 height 8
checkbox input "false"
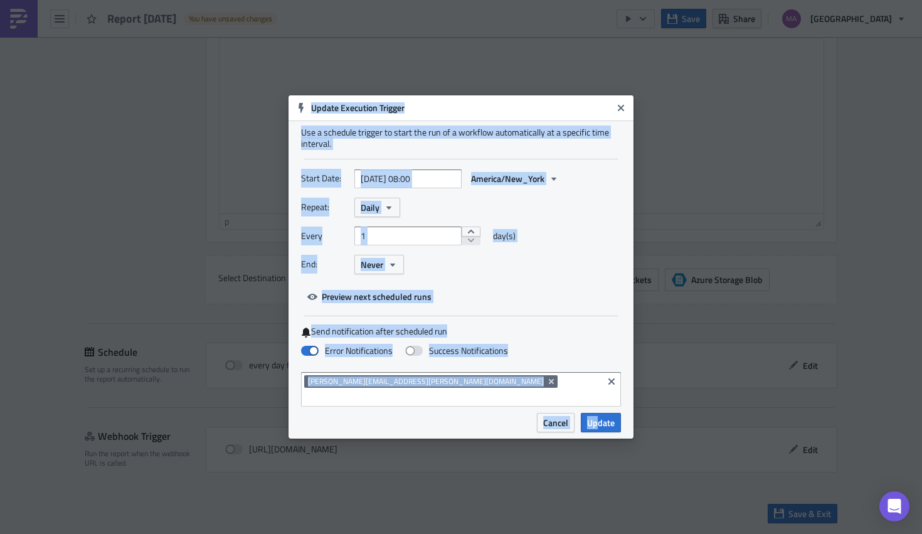
drag, startPoint x: 599, startPoint y: 416, endPoint x: 564, endPoint y: 442, distance: 43.5
click at [568, 442] on div "Update Execution Trigger Use a schedule trigger to start the run of a workflow …" at bounding box center [461, 267] width 922 height 534
click at [443, 419] on div "Cancel Update" at bounding box center [460, 426] width 345 height 26
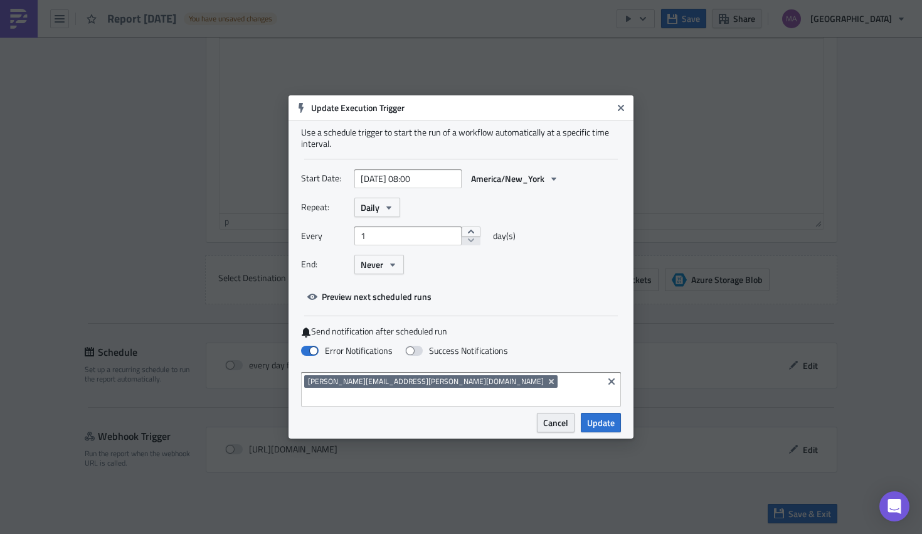
click at [553, 416] on span "Cancel" at bounding box center [555, 422] width 25 height 13
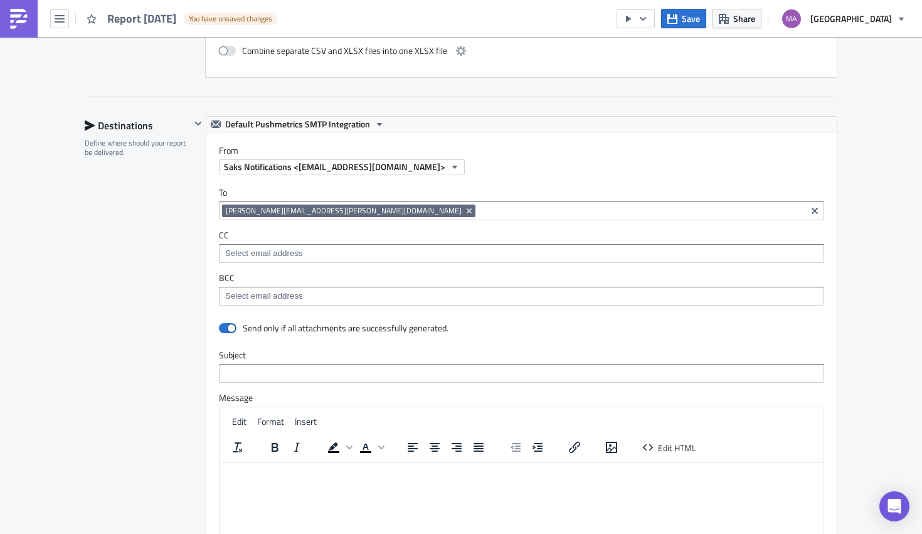
scroll to position [1054, 0]
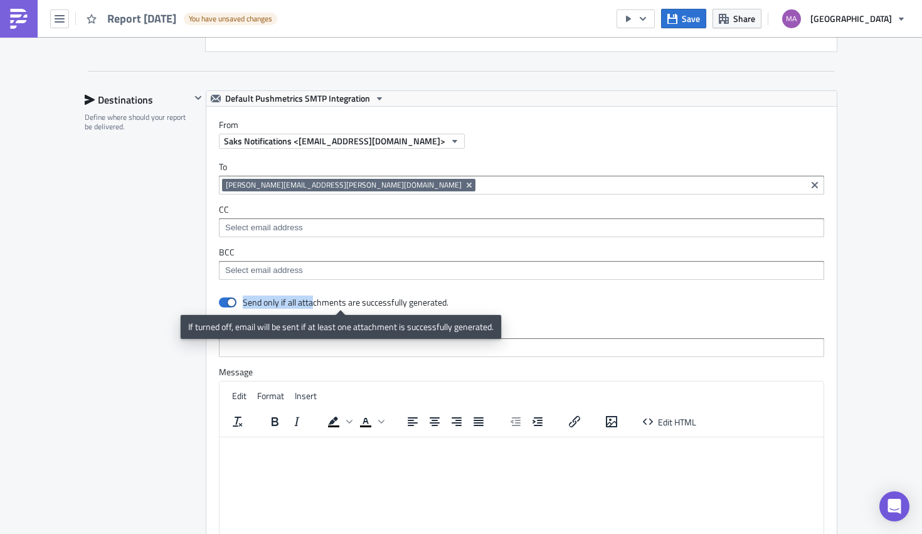
drag, startPoint x: 239, startPoint y: 303, endPoint x: 309, endPoint y: 308, distance: 69.8
click at [308, 308] on div "Send only if all attachments are successfully generated." at bounding box center [346, 302] width 206 height 11
click at [309, 308] on div "Send only if all attachments are successfully generated." at bounding box center [346, 302] width 206 height 11
drag, startPoint x: 240, startPoint y: 303, endPoint x: 258, endPoint y: 306, distance: 18.5
click at [258, 306] on div "Send only if all attachments are successfully generated." at bounding box center [346, 302] width 206 height 11
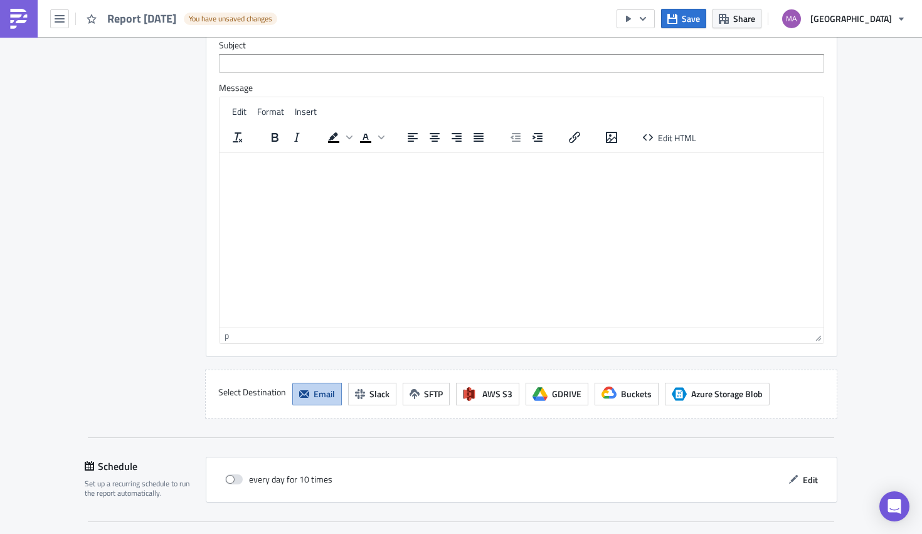
scroll to position [1452, 0]
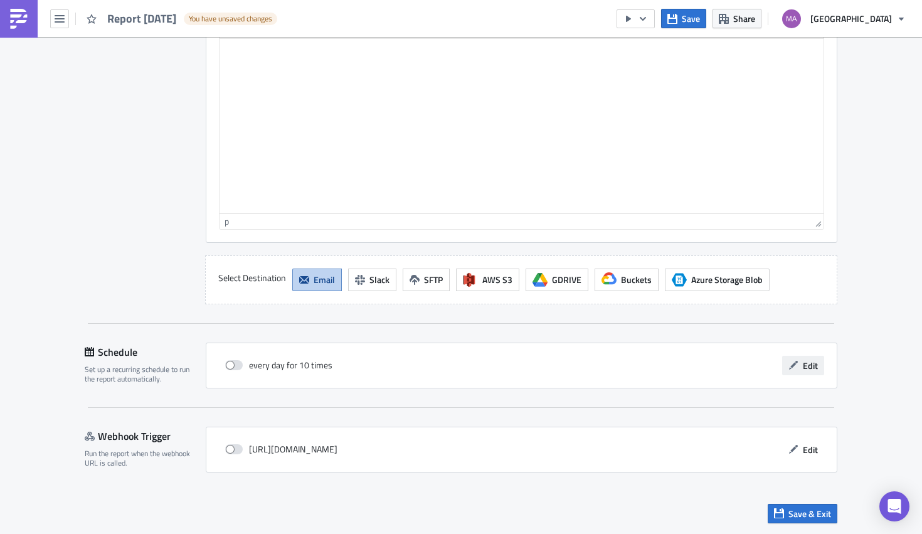
click at [808, 368] on span "Edit" at bounding box center [810, 365] width 15 height 13
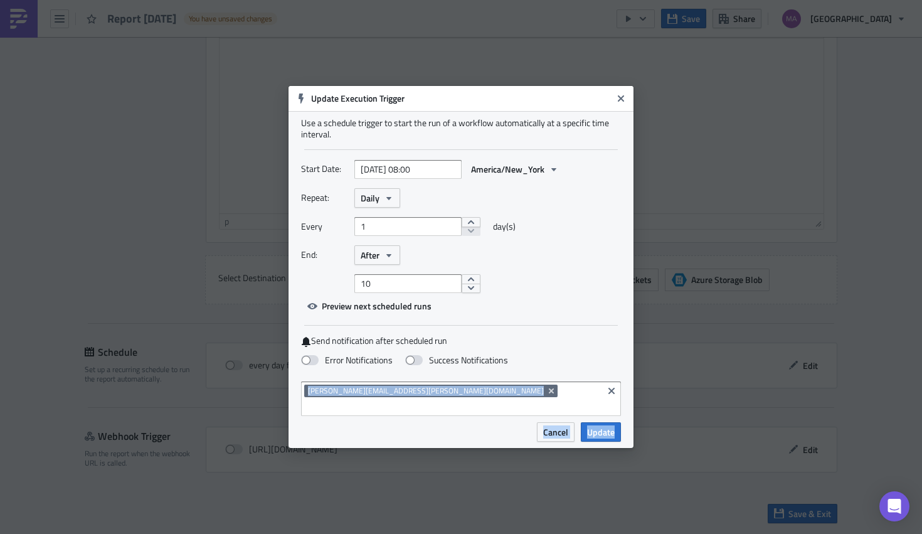
drag, startPoint x: 613, startPoint y: 426, endPoint x: 351, endPoint y: 302, distance: 289.5
click at [387, 378] on div "Update Execution Trigger Use a schedule trigger to start the run of a workflow …" at bounding box center [460, 267] width 345 height 362
click at [371, 261] on span "After" at bounding box center [370, 254] width 19 height 13
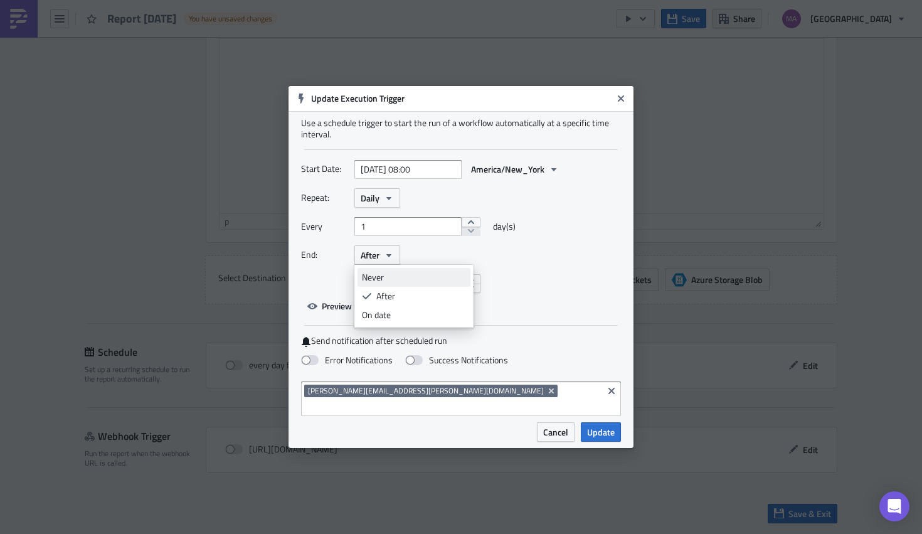
click at [379, 278] on link "Never" at bounding box center [413, 277] width 113 height 19
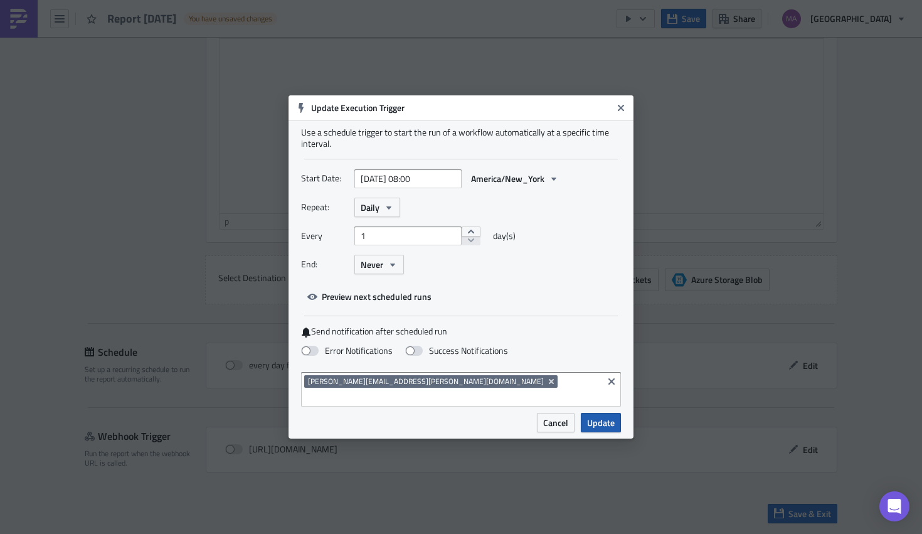
click at [610, 418] on span "Update" at bounding box center [601, 422] width 28 height 13
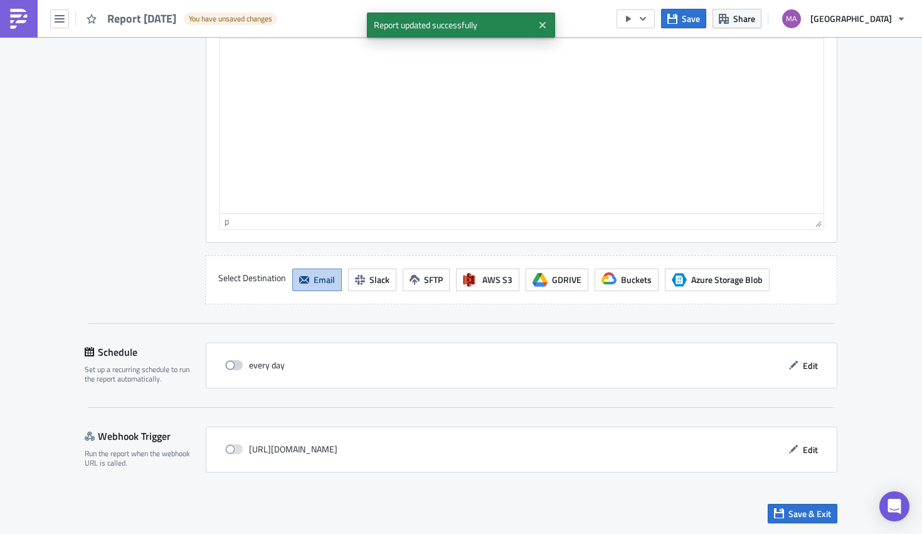
click at [233, 367] on span at bounding box center [234, 365] width 18 height 10
click at [233, 367] on input "checkbox" at bounding box center [232, 365] width 8 height 8
checkbox input "true"
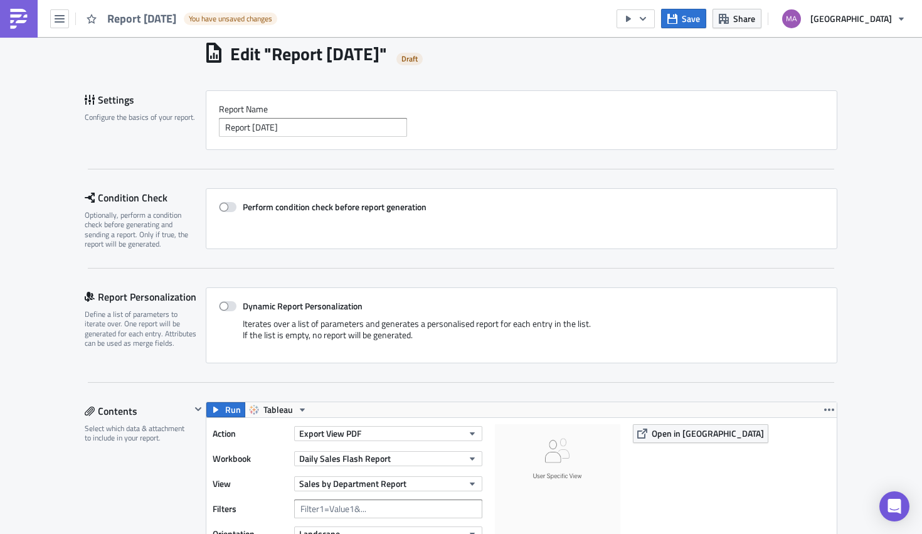
scroll to position [0, 0]
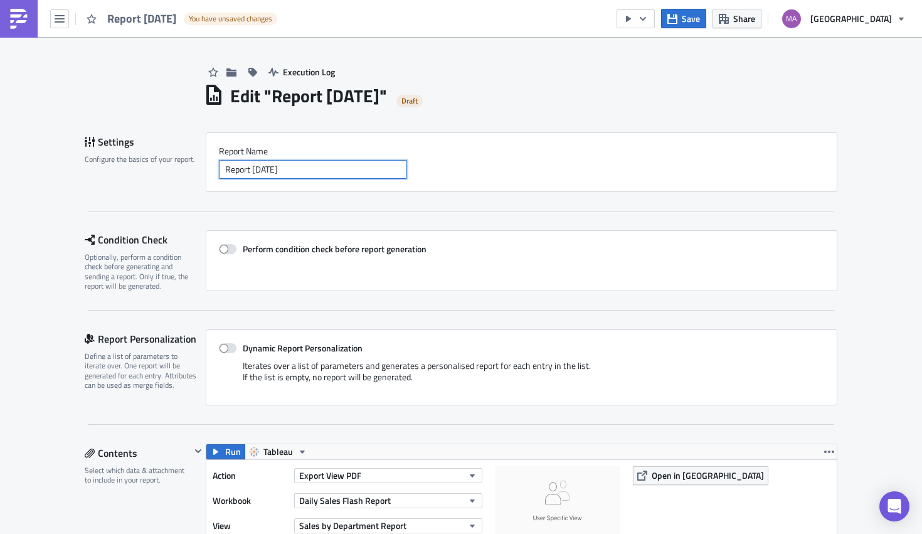
drag, startPoint x: 309, startPoint y: 169, endPoint x: 157, endPoint y: 158, distance: 151.5
click at [157, 158] on div "Settings Configure the basics of your report. Report Nam﻿e Report 2025-08-25" at bounding box center [461, 162] width 753 height 60
click at [325, 140] on div "Report Nam﻿e Report 2025-08-25" at bounding box center [521, 162] width 631 height 60
click at [318, 162] on input "Report [DATE]" at bounding box center [313, 169] width 188 height 19
drag, startPoint x: 316, startPoint y: 169, endPoint x: 180, endPoint y: 171, distance: 136.1
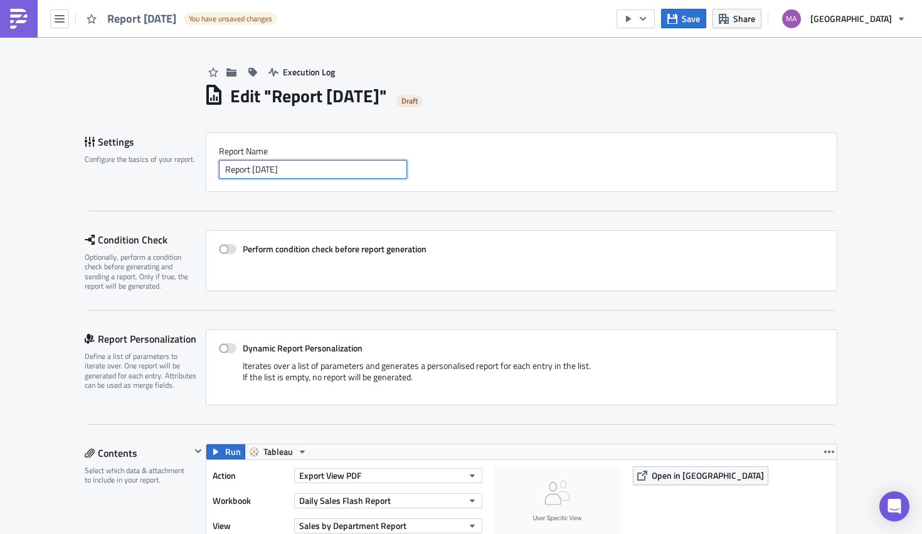
click at [180, 171] on div "Settings Configure the basics of your report. Report Nam﻿e Report 2025-08-25" at bounding box center [461, 162] width 753 height 60
type input "S"
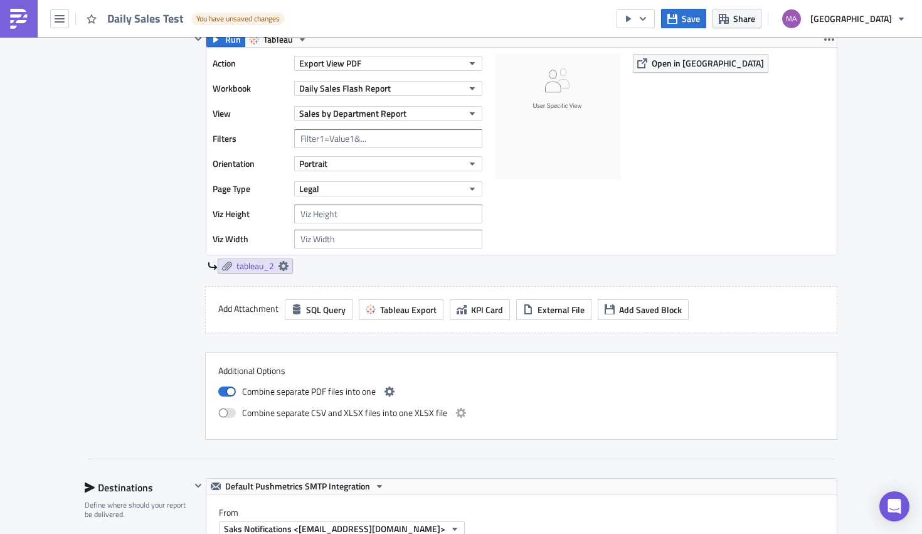
scroll to position [1452, 0]
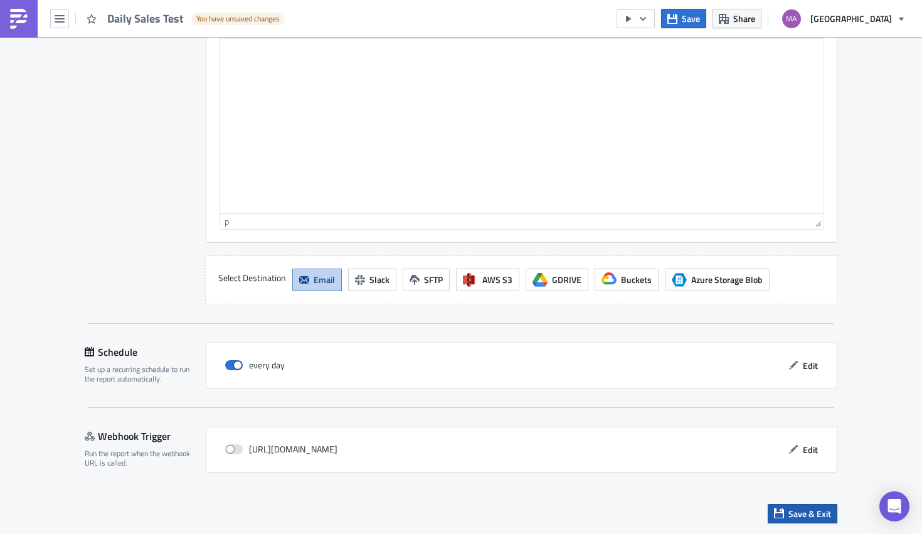
type input "Daily Sales Test"
click at [802, 509] on span "Save & Exit" at bounding box center [809, 513] width 43 height 13
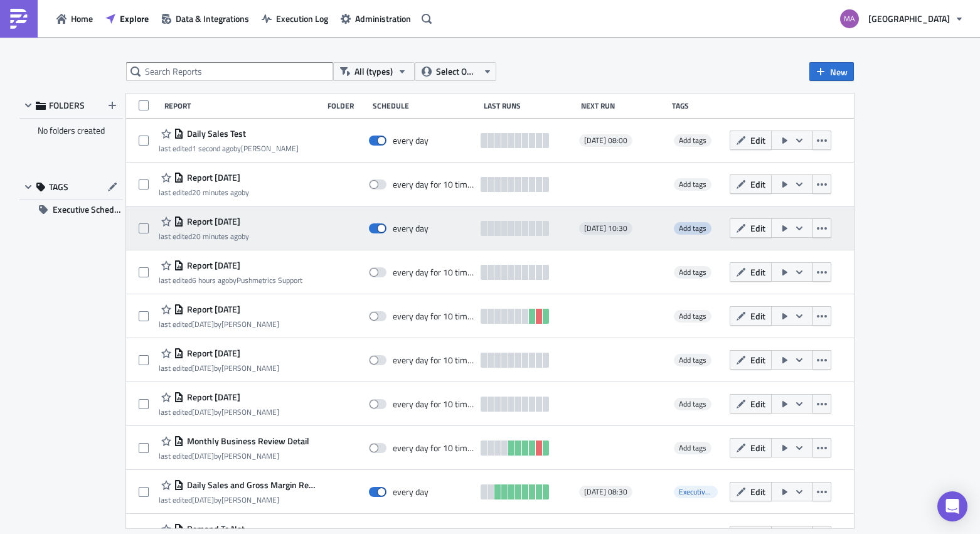
click at [679, 230] on span "Add tags" at bounding box center [693, 228] width 28 height 12
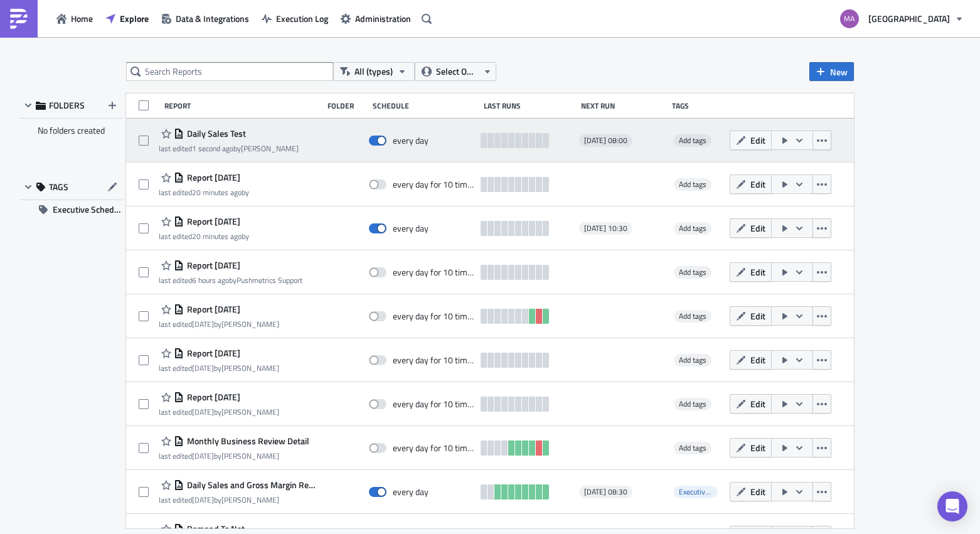
click at [796, 140] on icon "button" at bounding box center [799, 140] width 6 height 4
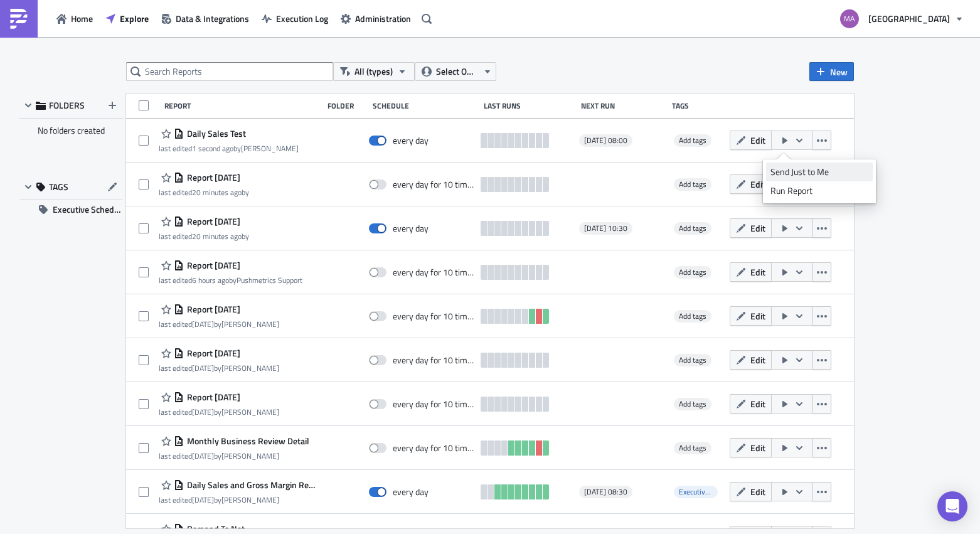
click at [781, 174] on div "Send Just to Me" at bounding box center [819, 172] width 98 height 13
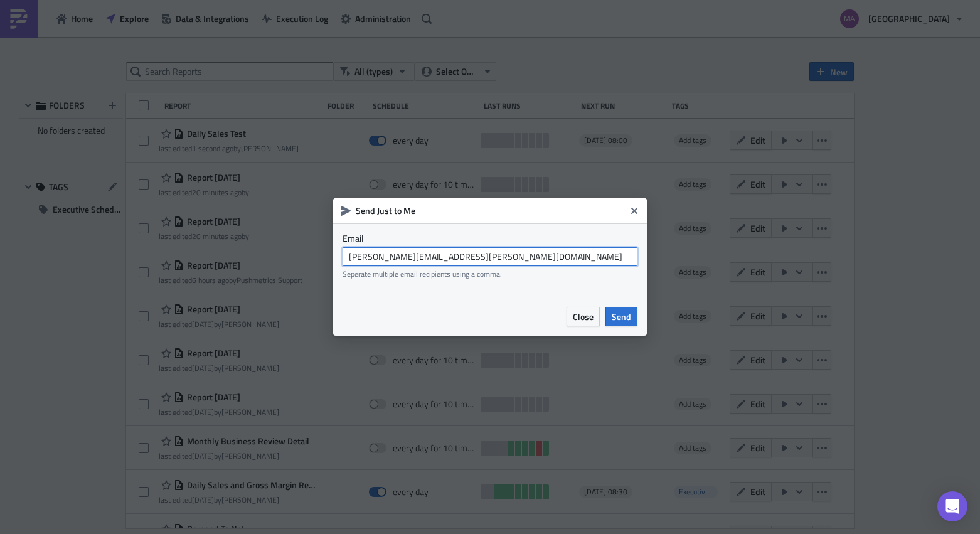
click at [486, 257] on input "[PERSON_NAME][EMAIL_ADDRESS][PERSON_NAME][DOMAIN_NAME]" at bounding box center [489, 256] width 295 height 19
click at [579, 316] on span "Close" at bounding box center [583, 316] width 21 height 13
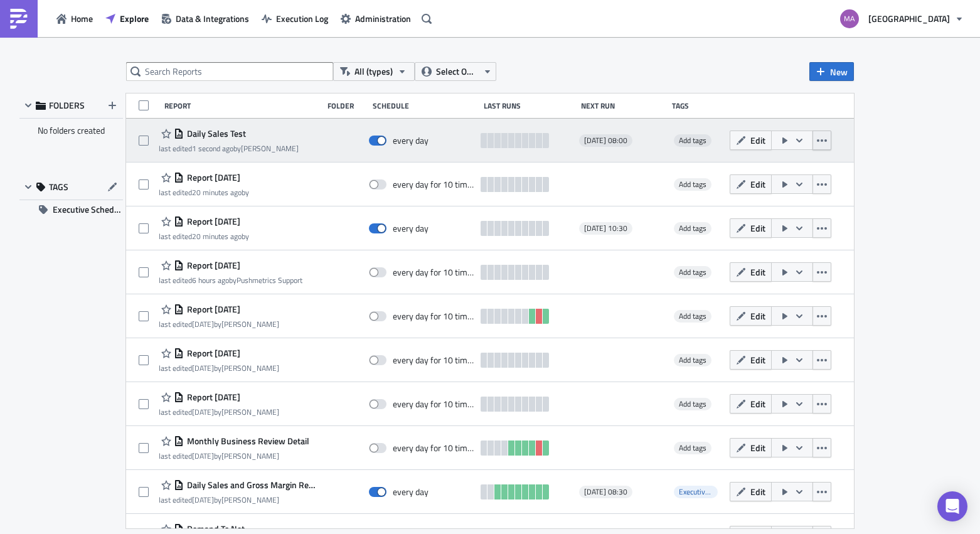
click at [818, 142] on icon "button" at bounding box center [821, 140] width 10 height 10
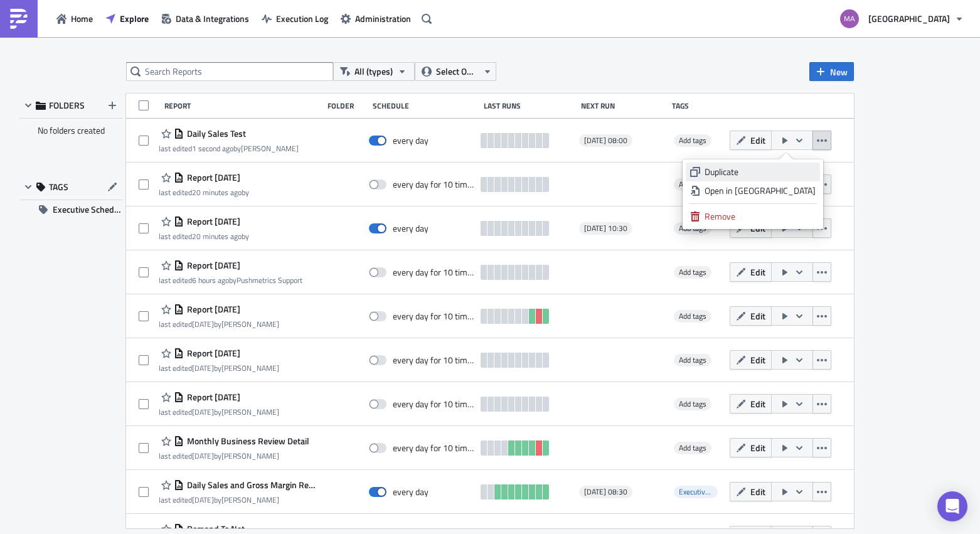
click at [753, 172] on div "Duplicate" at bounding box center [759, 172] width 111 height 13
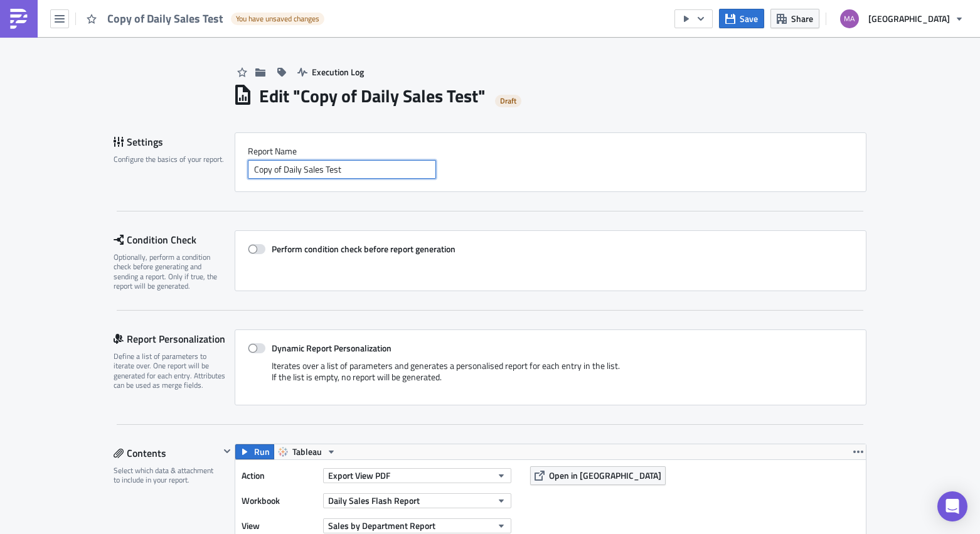
drag, startPoint x: 386, startPoint y: 168, endPoint x: 317, endPoint y: 105, distance: 94.1
click at [314, 187] on div "Report Nam﻿e Copy of Daily Sales Test" at bounding box center [550, 162] width 631 height 60
drag, startPoint x: 279, startPoint y: 167, endPoint x: 202, endPoint y: 152, distance: 78.6
click at [203, 152] on div "Settings Configure the basics of your report. Report Nam﻿e Copy of Daily Sales …" at bounding box center [490, 162] width 753 height 60
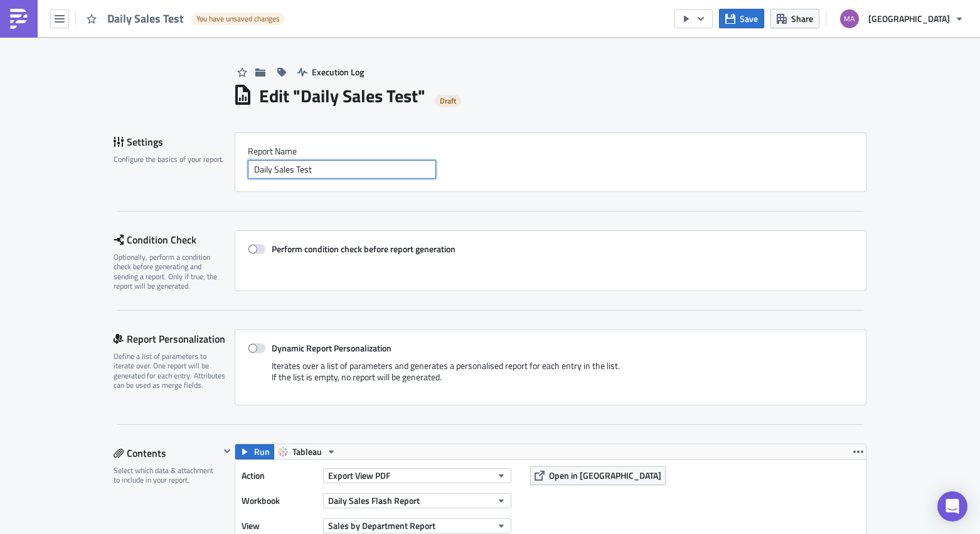
click at [354, 163] on input "Daily Sales Test" at bounding box center [342, 169] width 188 height 19
type input "Daily Sales Test 602"
click at [481, 279] on div "Perform condition check before report generation" at bounding box center [550, 260] width 631 height 61
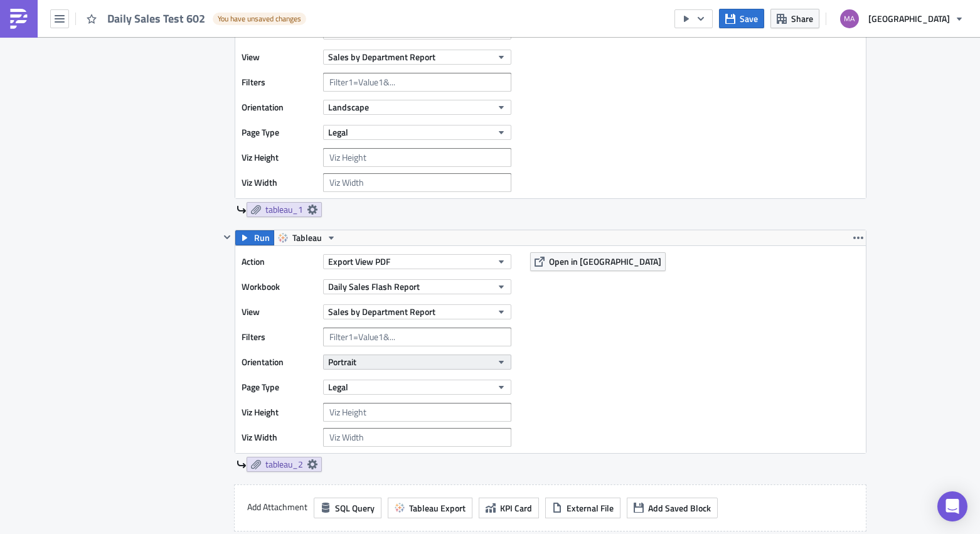
scroll to position [495, 0]
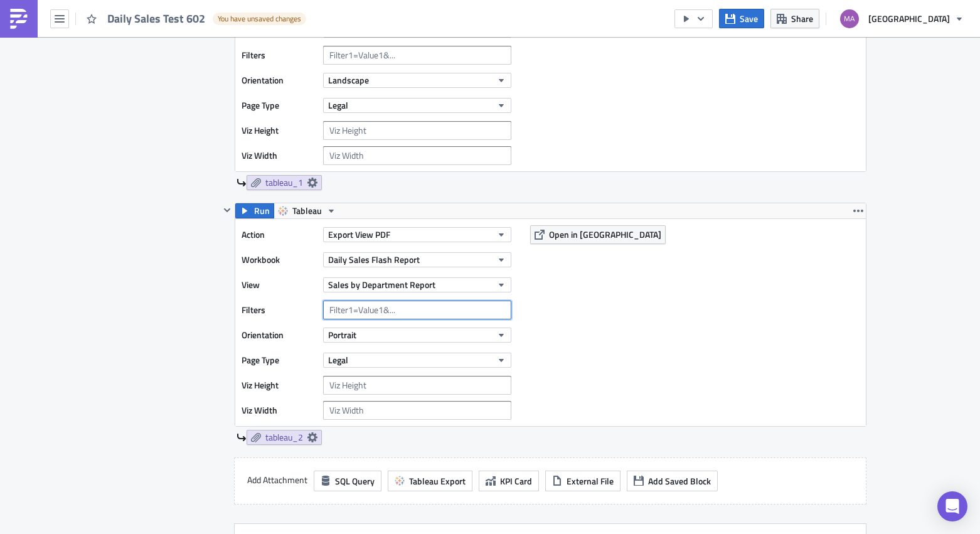
click at [377, 310] on input "text" at bounding box center [417, 309] width 188 height 19
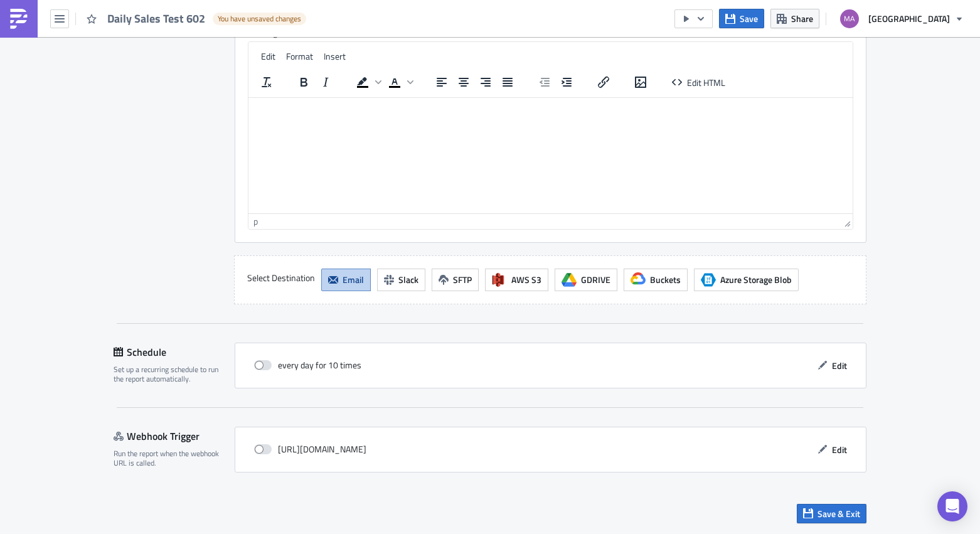
scroll to position [971, 0]
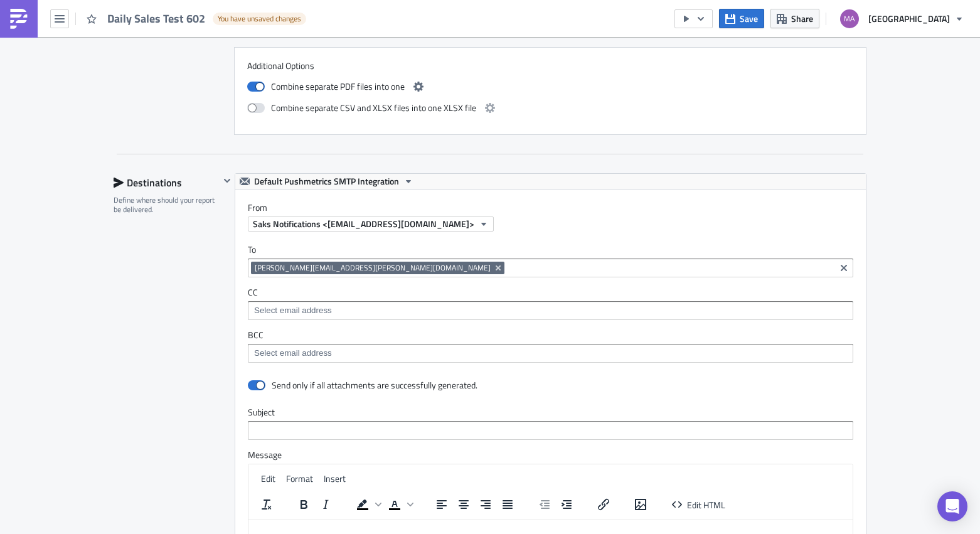
click at [331, 312] on input at bounding box center [550, 310] width 598 height 13
click at [467, 344] on div at bounding box center [550, 353] width 605 height 19
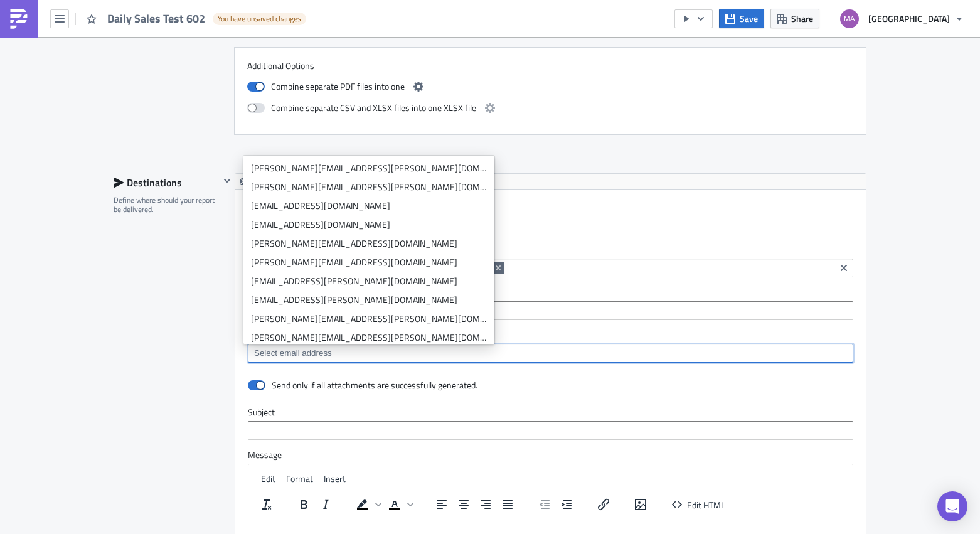
click at [174, 340] on div "Destinations Define where should your report be delivered." at bounding box center [167, 449] width 106 height 553
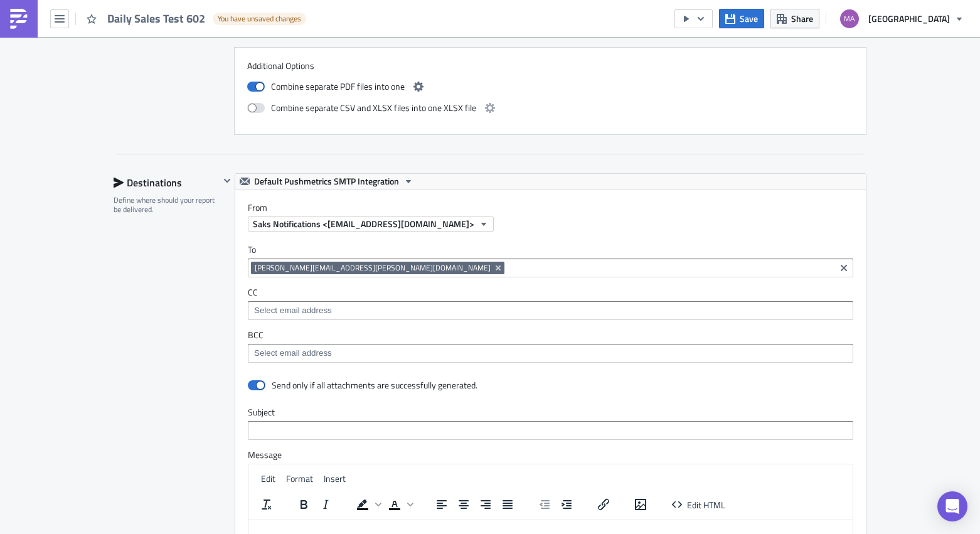
scroll to position [1393, 0]
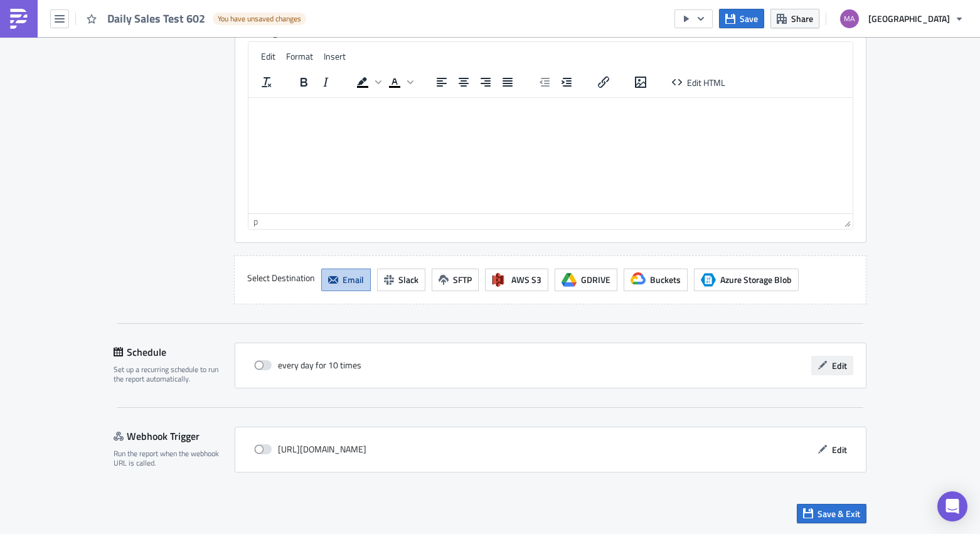
click at [847, 359] on button "Edit" at bounding box center [832, 365] width 42 height 19
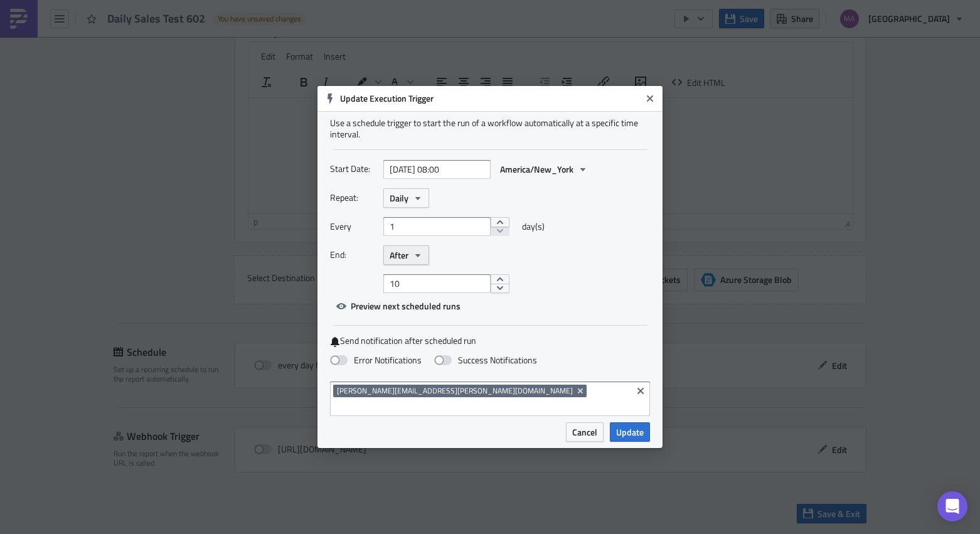
click at [384, 257] on button "After" at bounding box center [406, 254] width 46 height 19
click at [401, 283] on div "Never" at bounding box center [443, 277] width 104 height 13
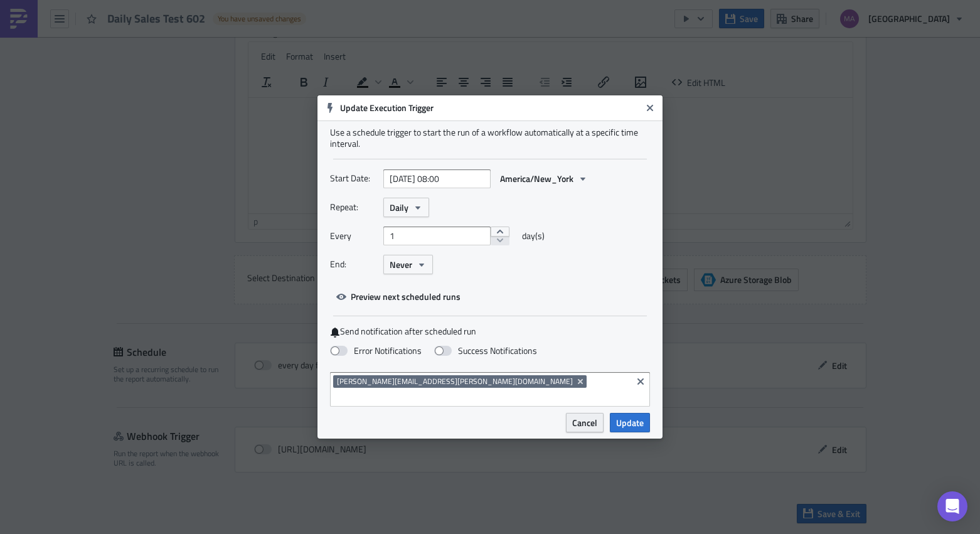
click at [589, 418] on span "Cancel" at bounding box center [584, 422] width 25 height 13
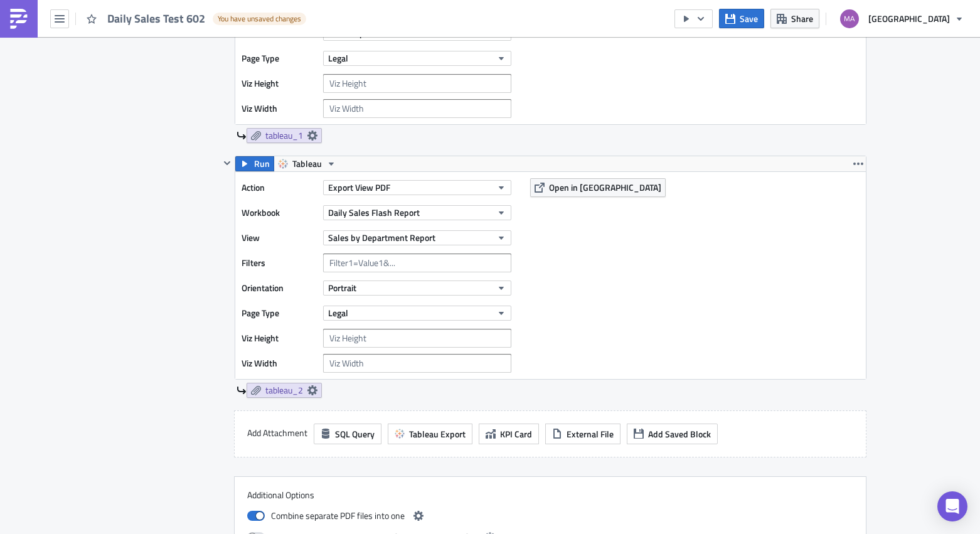
scroll to position [592, 0]
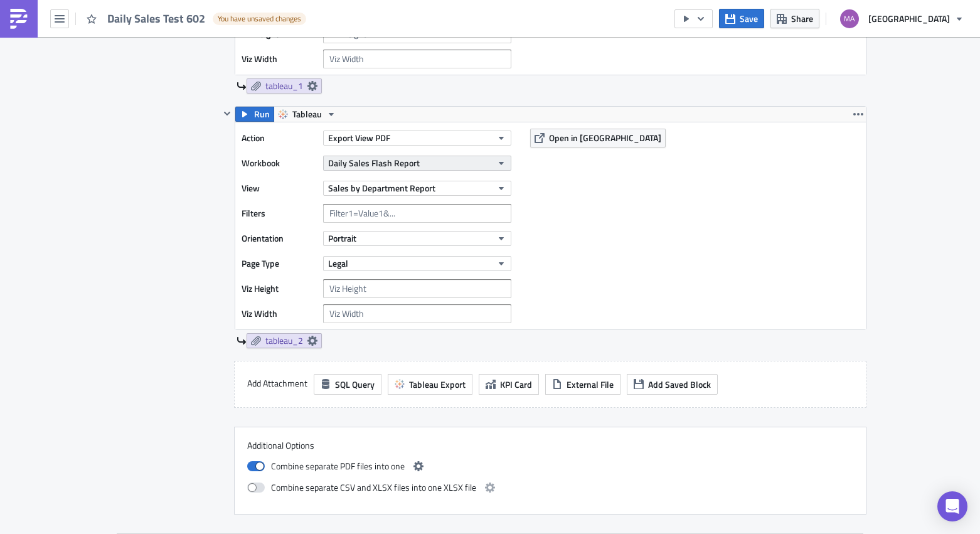
click at [412, 164] on span "Daily Sales Flash Report" at bounding box center [374, 162] width 92 height 13
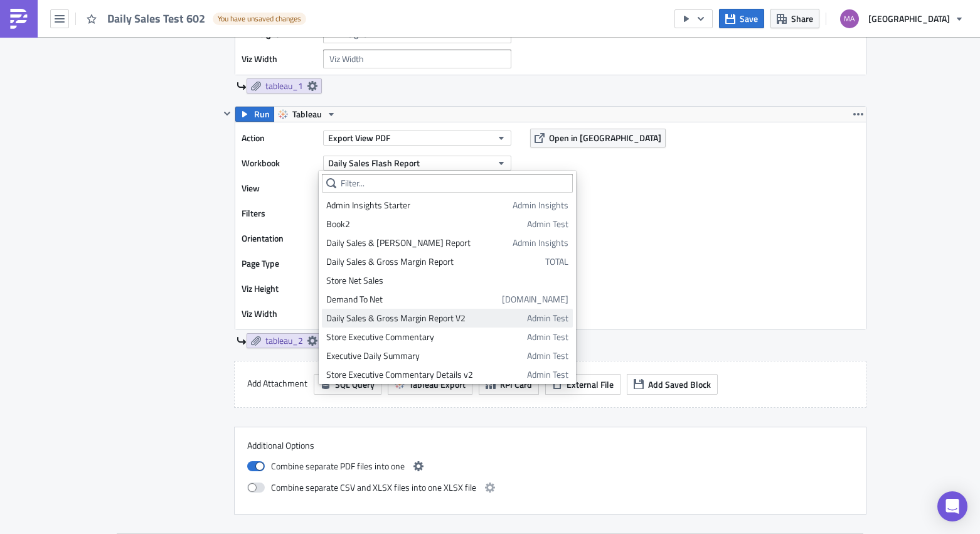
scroll to position [97, 0]
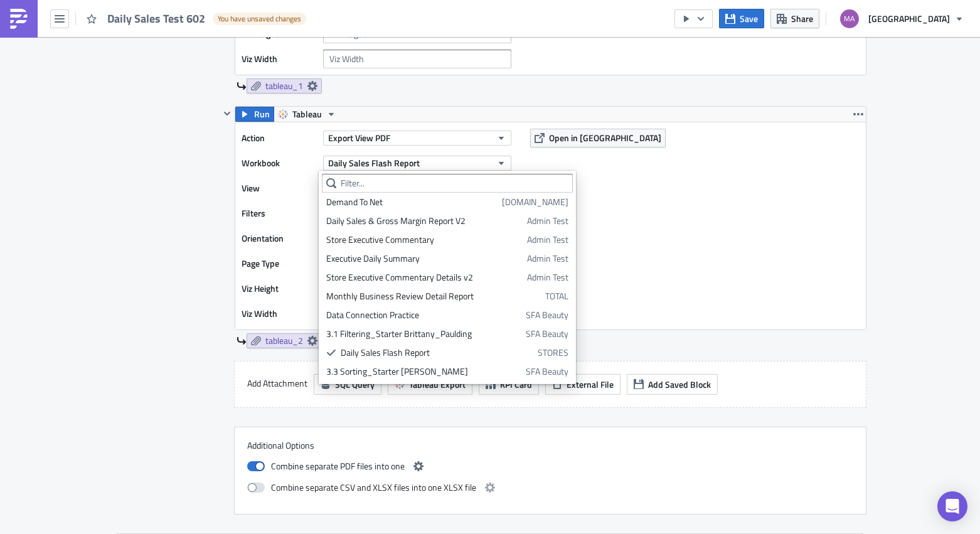
click at [599, 215] on div "Action Export View PDF Workbook Daily Sales Flash Report View Sales by Departme…" at bounding box center [550, 225] width 630 height 207
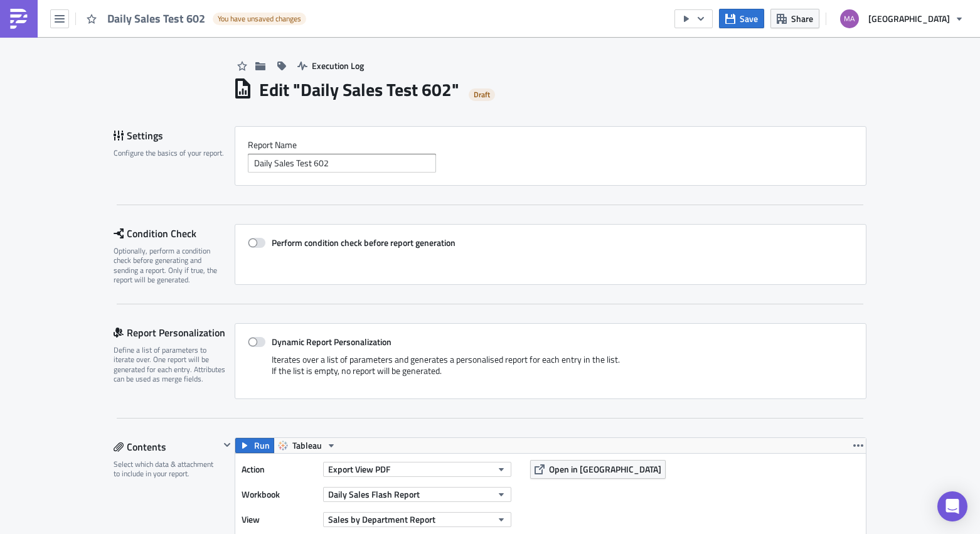
scroll to position [0, 0]
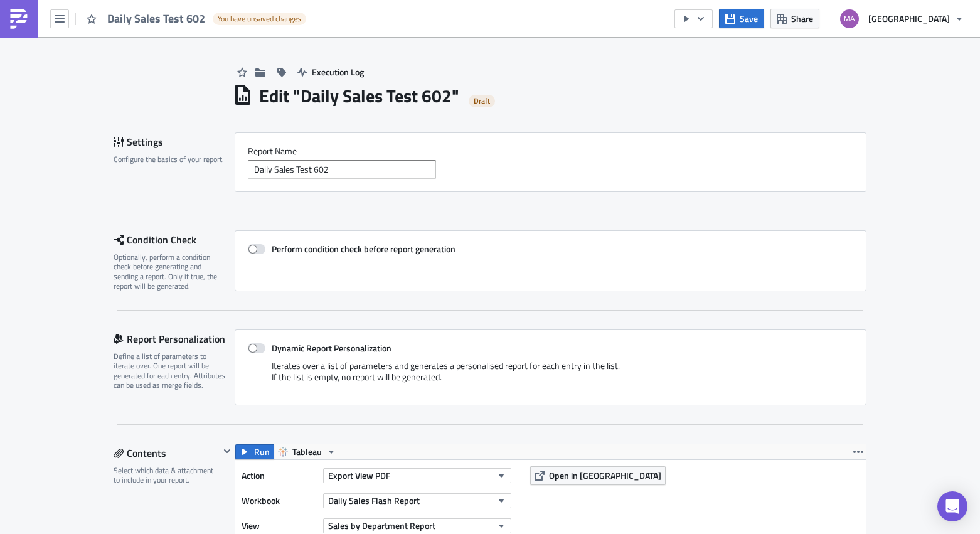
click at [24, 21] on img at bounding box center [19, 19] width 20 height 20
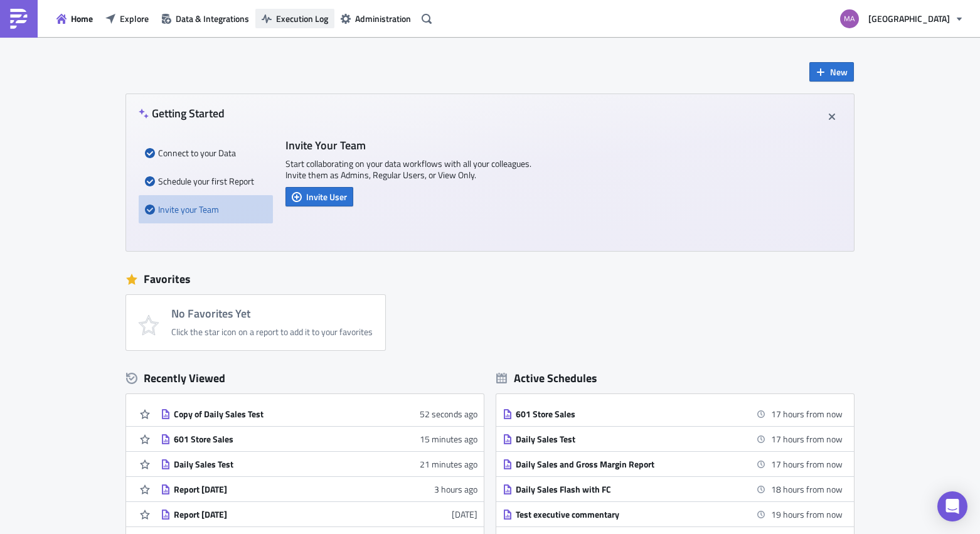
click at [275, 19] on button "Execution Log" at bounding box center [294, 18] width 79 height 19
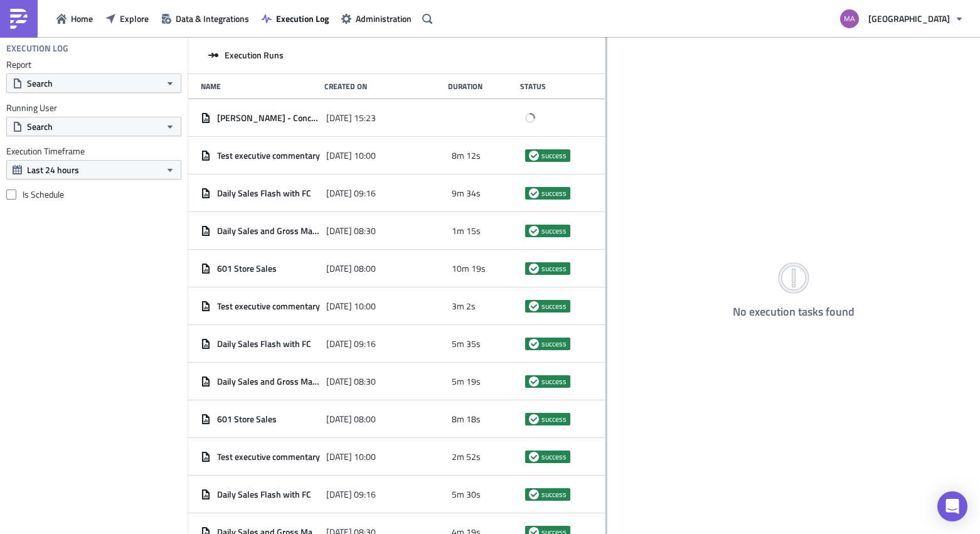
drag, startPoint x: 347, startPoint y: 130, endPoint x: 605, endPoint y: 130, distance: 258.4
click at [605, 130] on div at bounding box center [606, 286] width 2 height 499
drag, startPoint x: 606, startPoint y: 149, endPoint x: 630, endPoint y: 152, distance: 24.0
click at [630, 152] on div "No execution tasks found" at bounding box center [793, 286] width 372 height 499
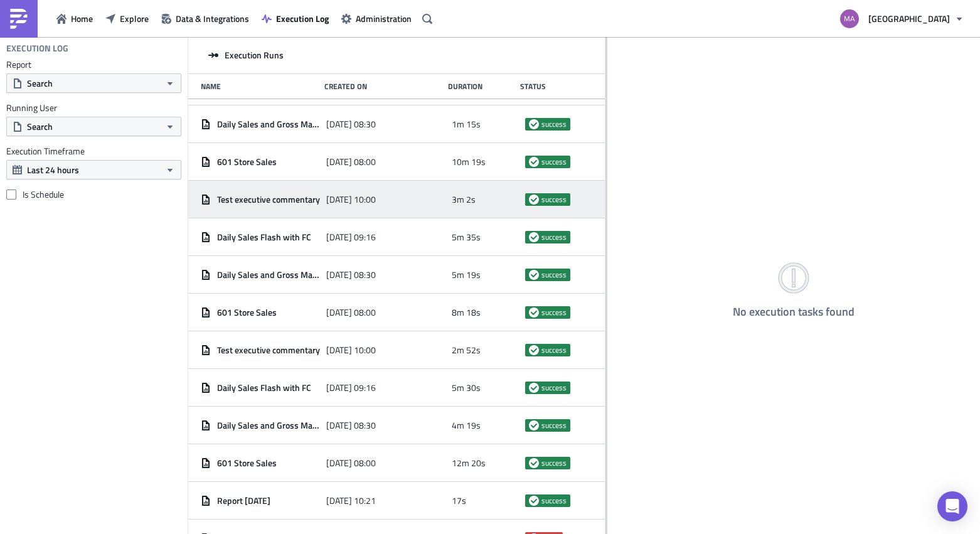
scroll to position [159, 0]
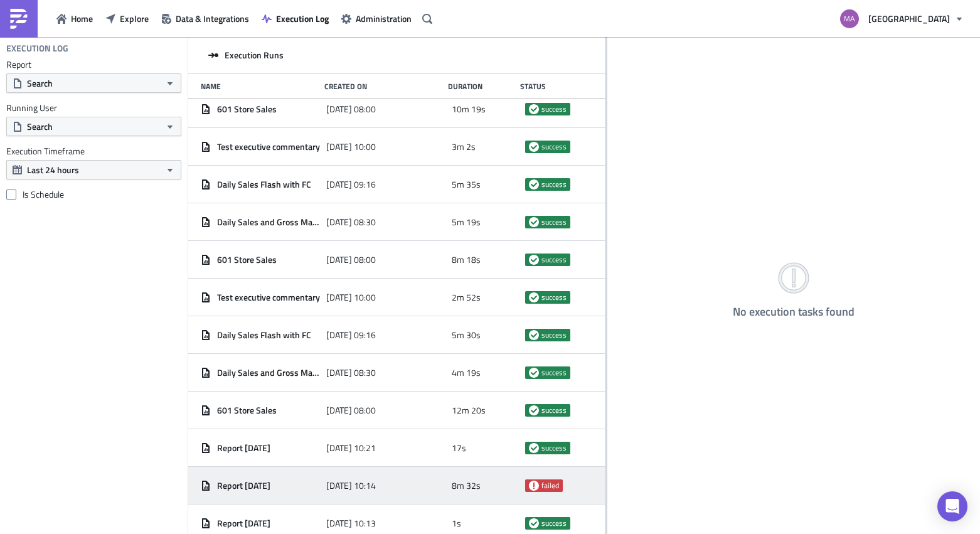
click at [411, 489] on div "2025-08-22 10:14" at bounding box center [385, 485] width 119 height 23
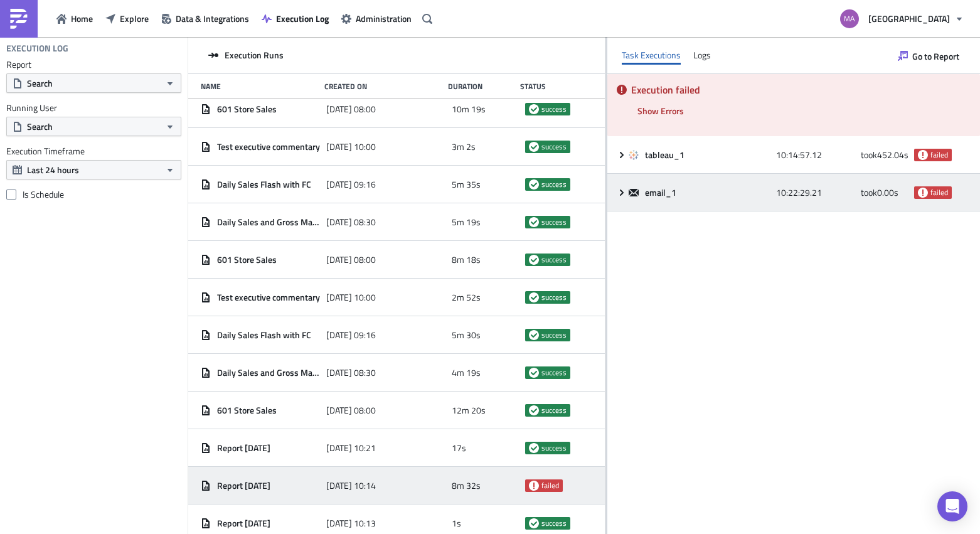
click at [621, 199] on div "email_1 10:22:29.21 took 0.00 s failed" at bounding box center [793, 193] width 372 height 38
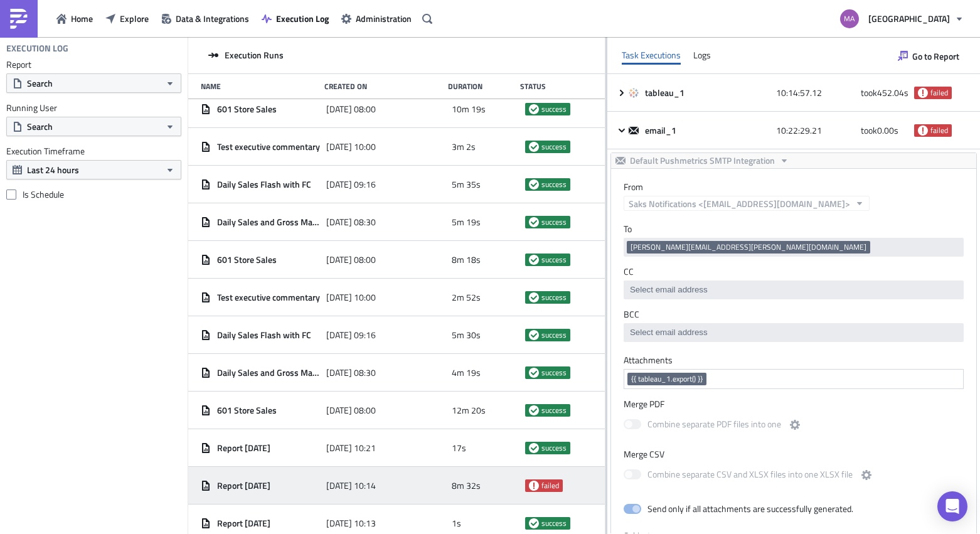
scroll to position [67, 0]
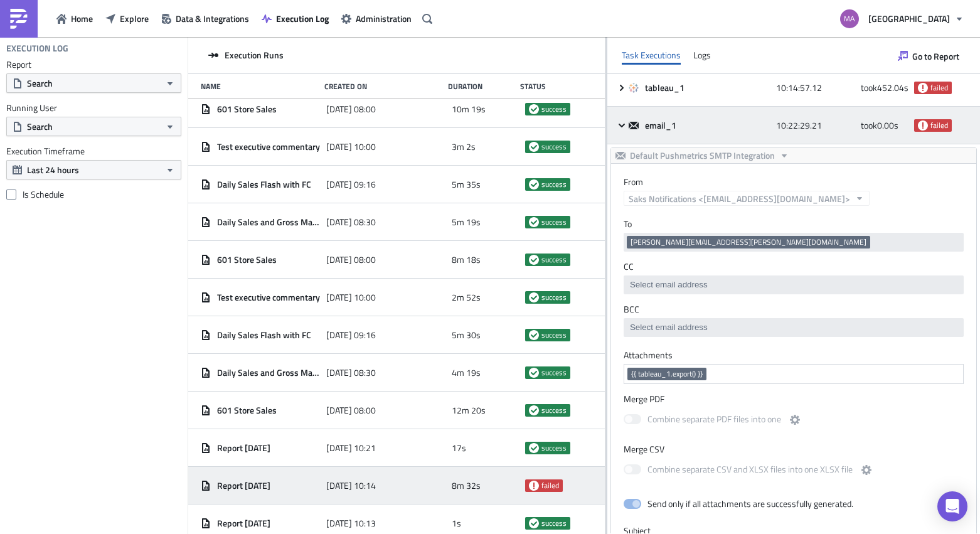
click at [614, 124] on div "email_1 10:22:29.21 took 0.00 s failed" at bounding box center [793, 126] width 372 height 38
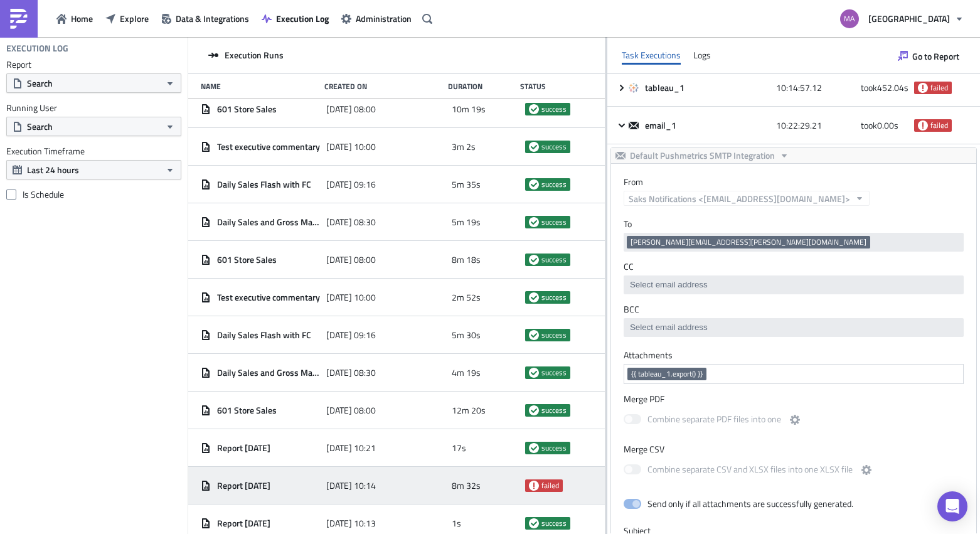
scroll to position [0, 0]
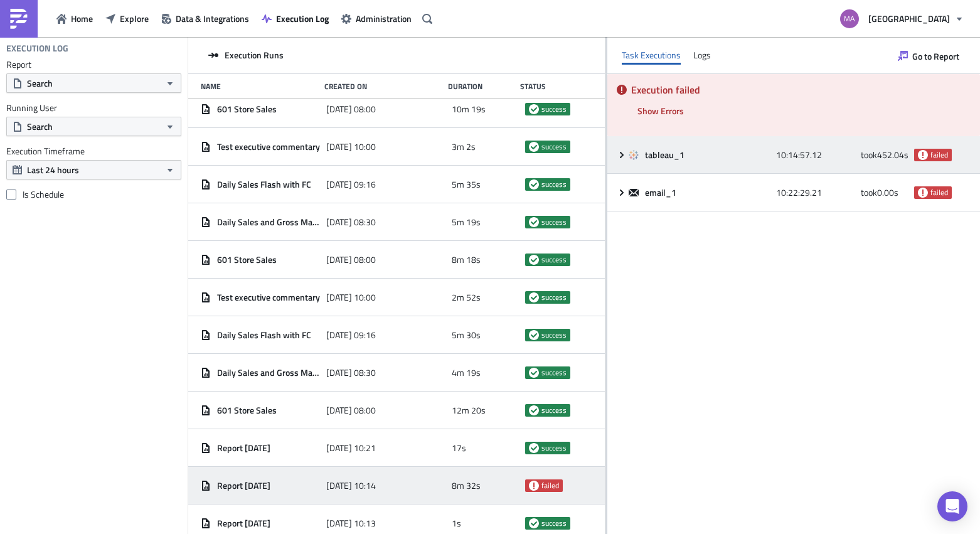
click at [613, 157] on div "tableau_1 10:14:57.12 took 452.04 s failed" at bounding box center [793, 155] width 372 height 38
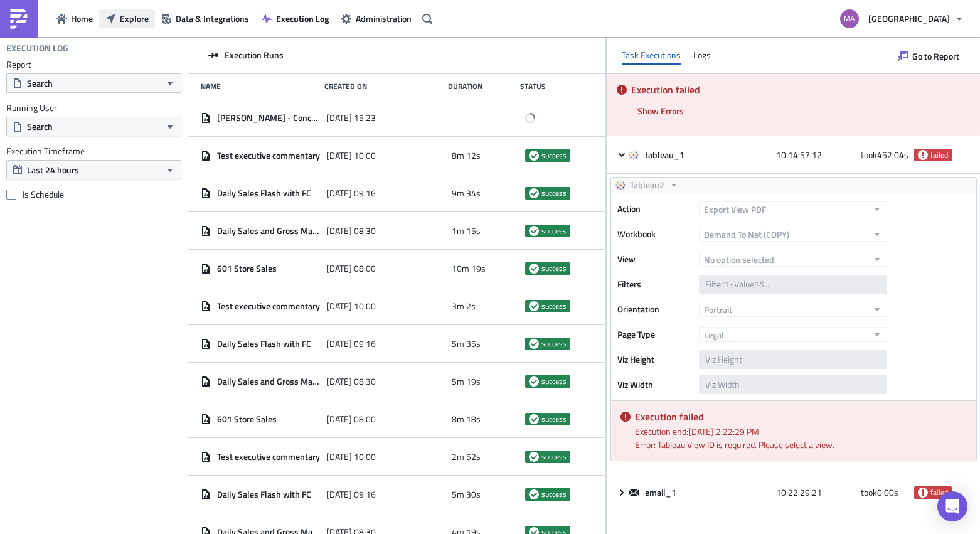
click at [137, 19] on span "Explore" at bounding box center [134, 18] width 29 height 13
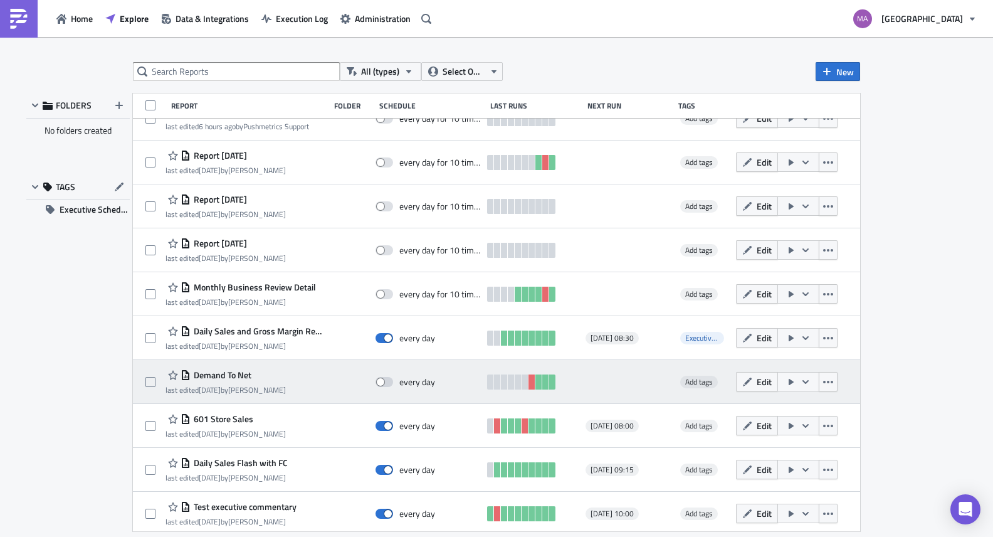
scroll to position [202, 0]
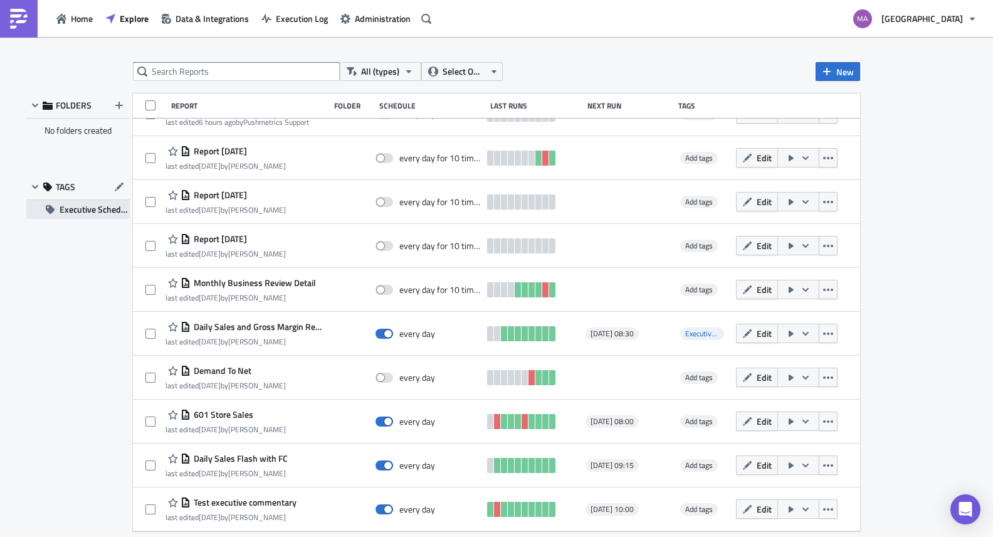
click at [83, 211] on span "Executive Schedule" at bounding box center [95, 209] width 70 height 19
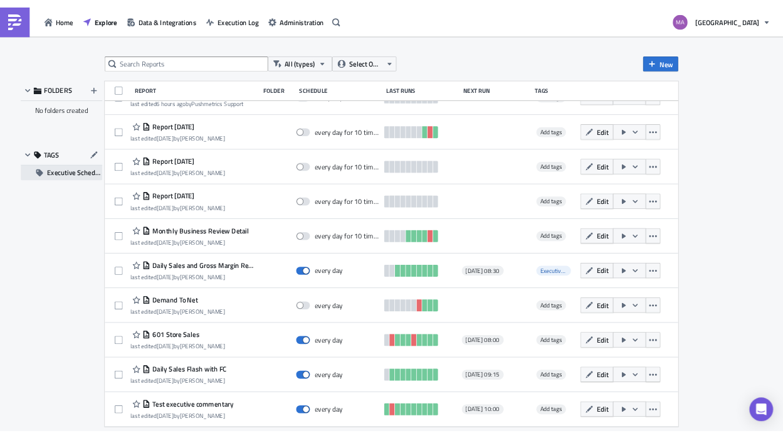
scroll to position [0, 0]
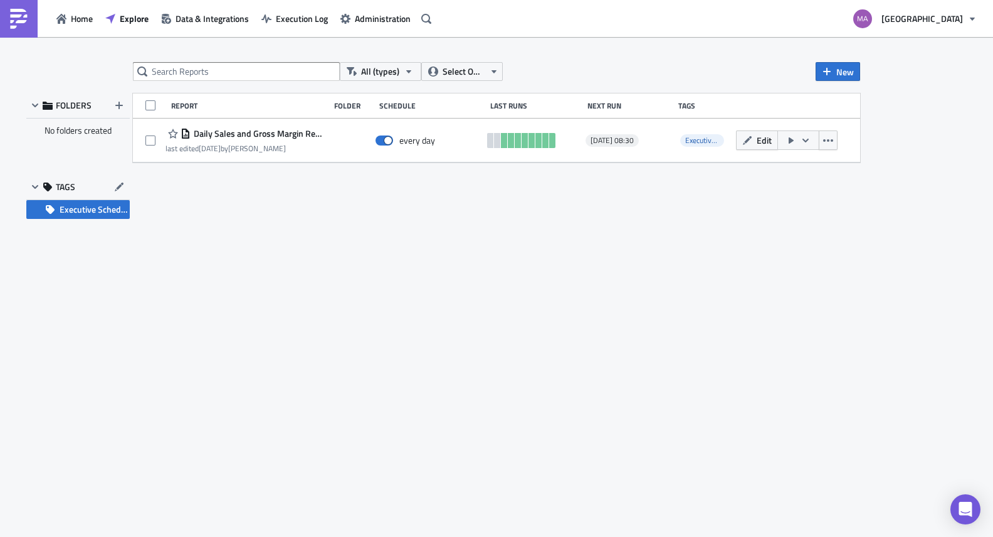
click at [66, 133] on div "No folders created" at bounding box center [77, 131] width 103 height 24
click at [139, 21] on span "Explore" at bounding box center [134, 18] width 29 height 13
click at [76, 21] on span "Home" at bounding box center [82, 18] width 22 height 13
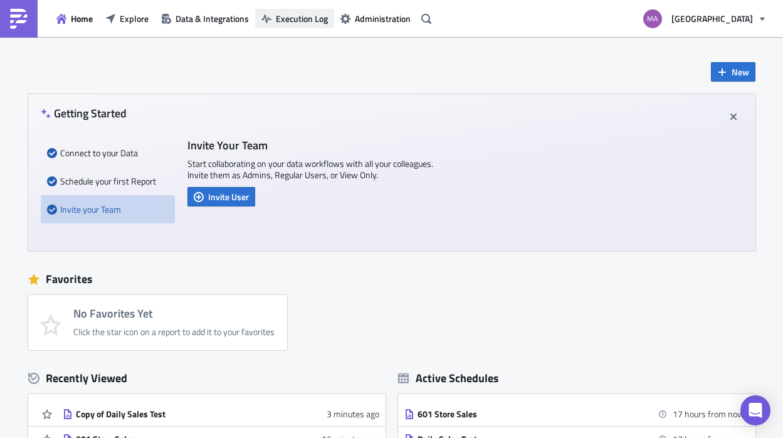
click at [288, 16] on span "Execution Log" at bounding box center [302, 18] width 52 height 13
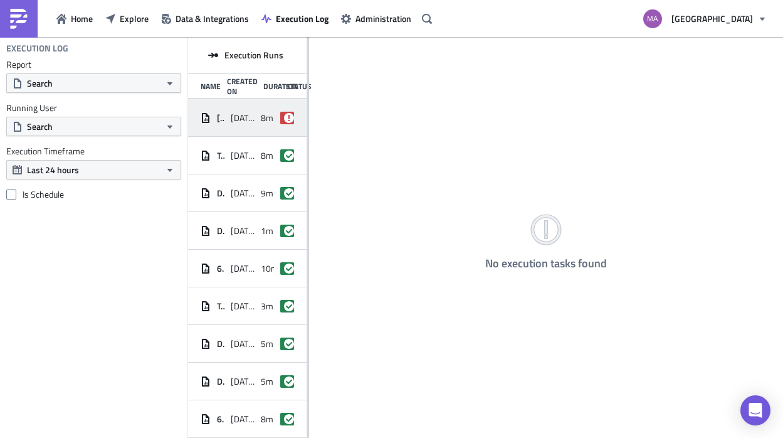
click at [229, 127] on div "AKRIS - Concession Dashboard 2025-08-25 15:23 8m 44s failed" at bounding box center [247, 118] width 119 height 38
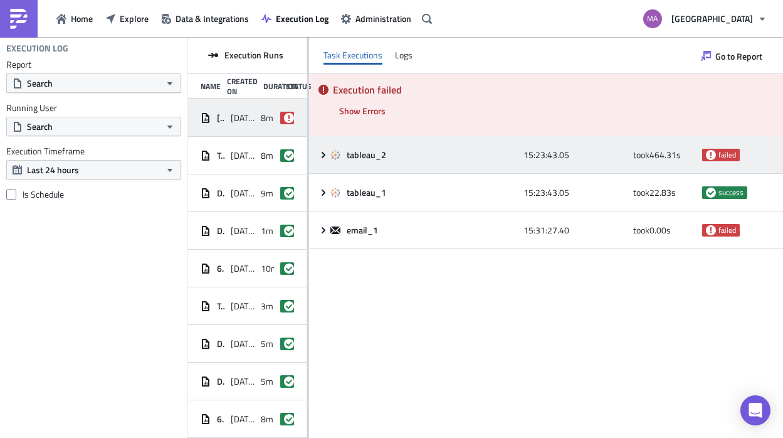
click at [378, 168] on div "tableau_2 15:23:43.05 took 464.31 s failed" at bounding box center [546, 155] width 474 height 38
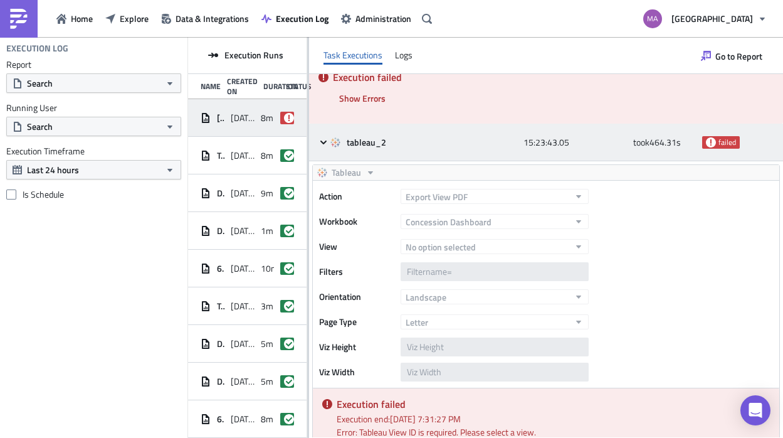
scroll to position [112, 0]
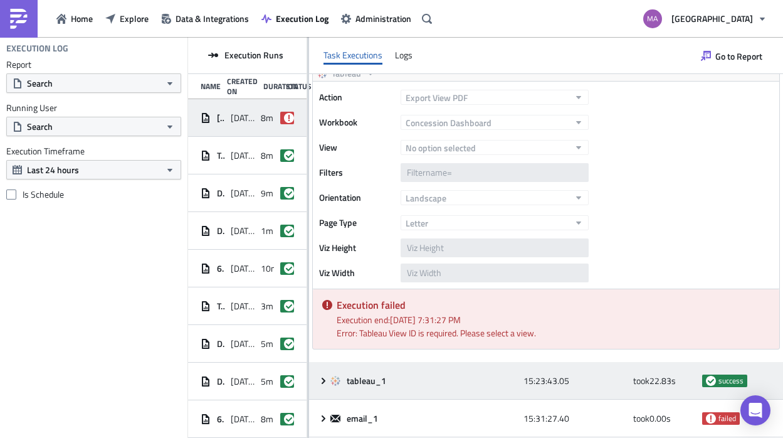
click at [374, 370] on div "tableau_1" at bounding box center [423, 380] width 187 height 23
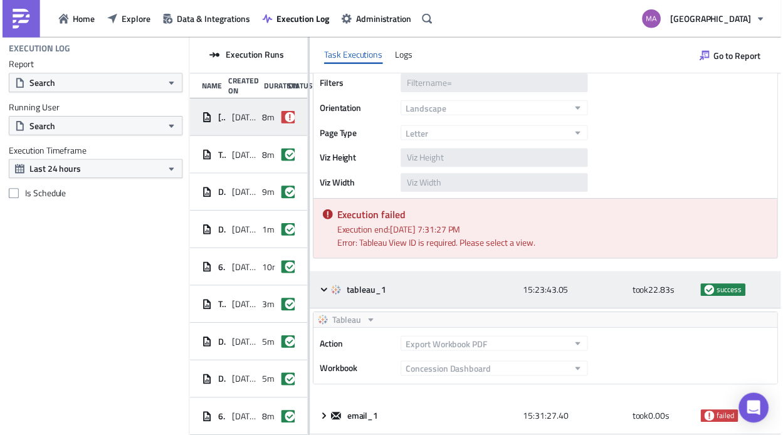
scroll to position [275, 0]
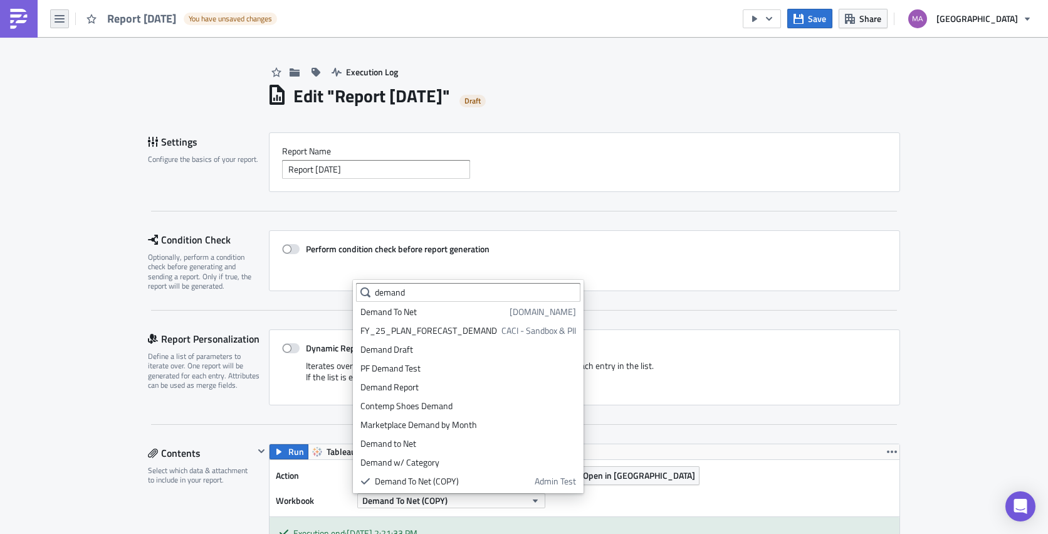
click at [55, 20] on icon "button" at bounding box center [60, 19] width 10 height 10
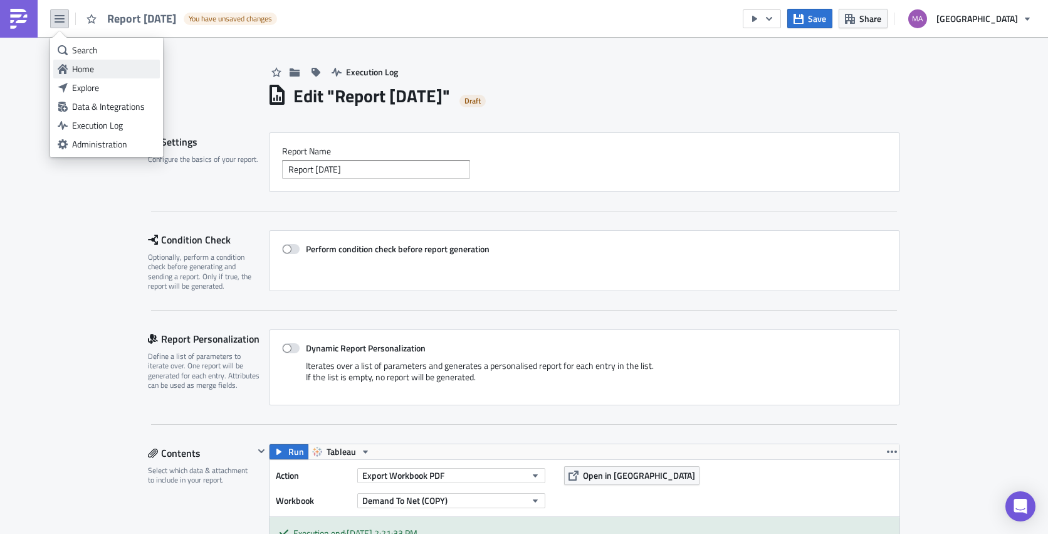
click at [87, 71] on div "Home" at bounding box center [113, 69] width 83 height 13
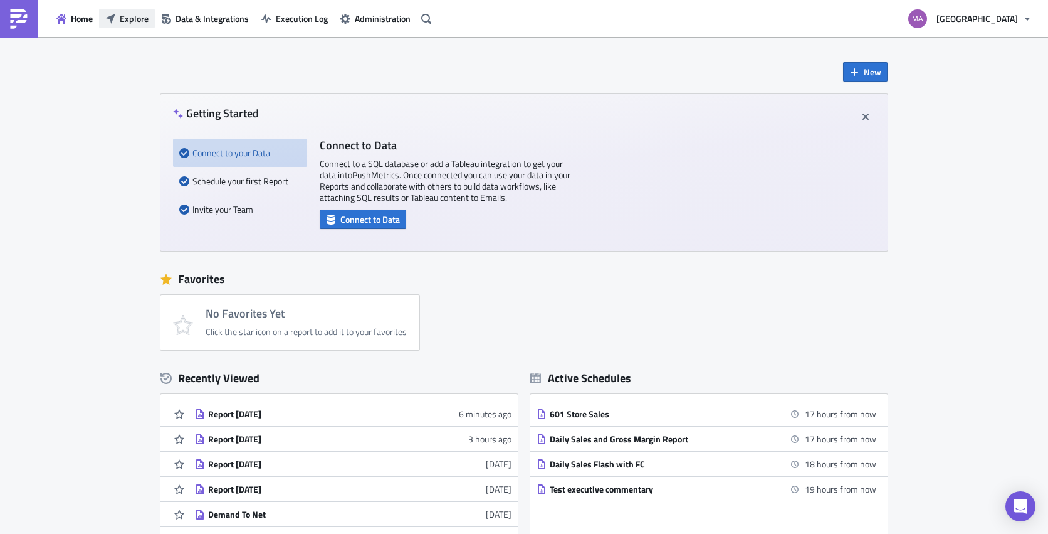
click at [137, 24] on span "Explore" at bounding box center [134, 18] width 29 height 13
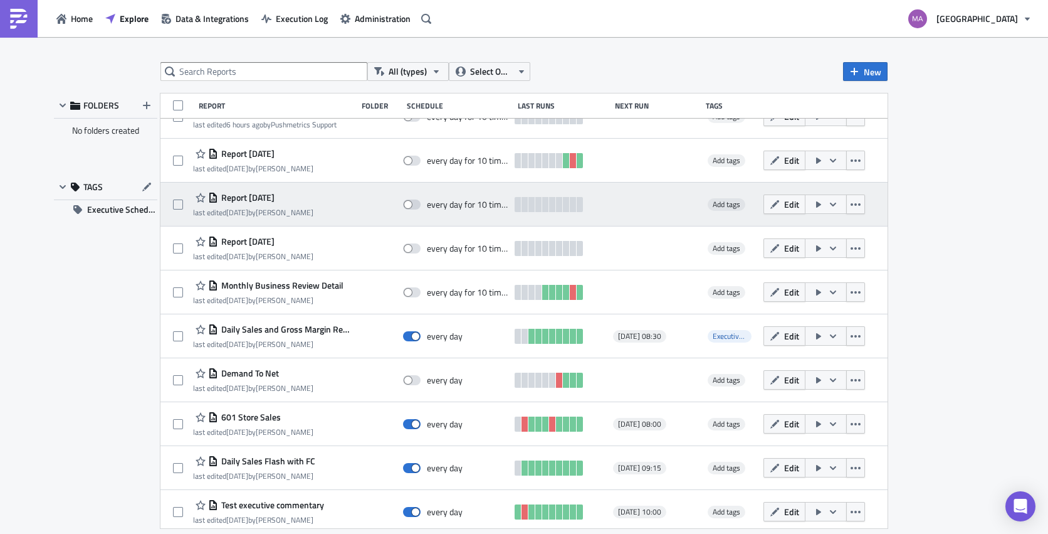
scroll to position [161, 0]
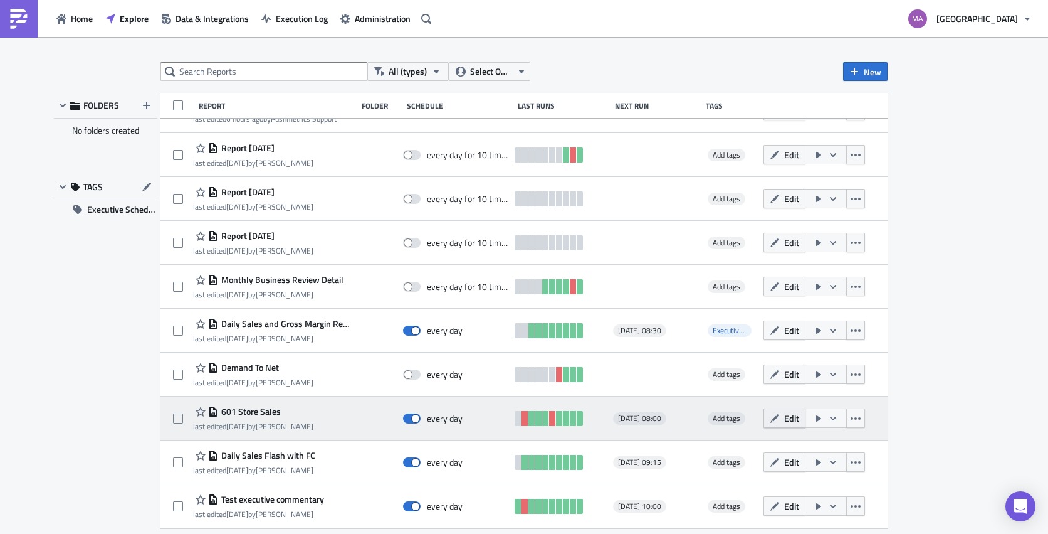
click at [784, 421] on span "Edit" at bounding box center [791, 417] width 15 height 13
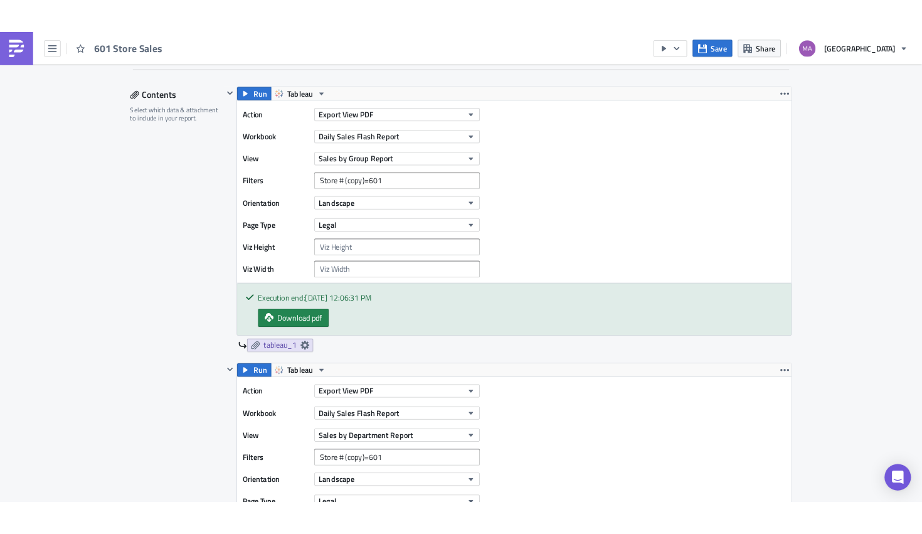
scroll to position [405, 0]
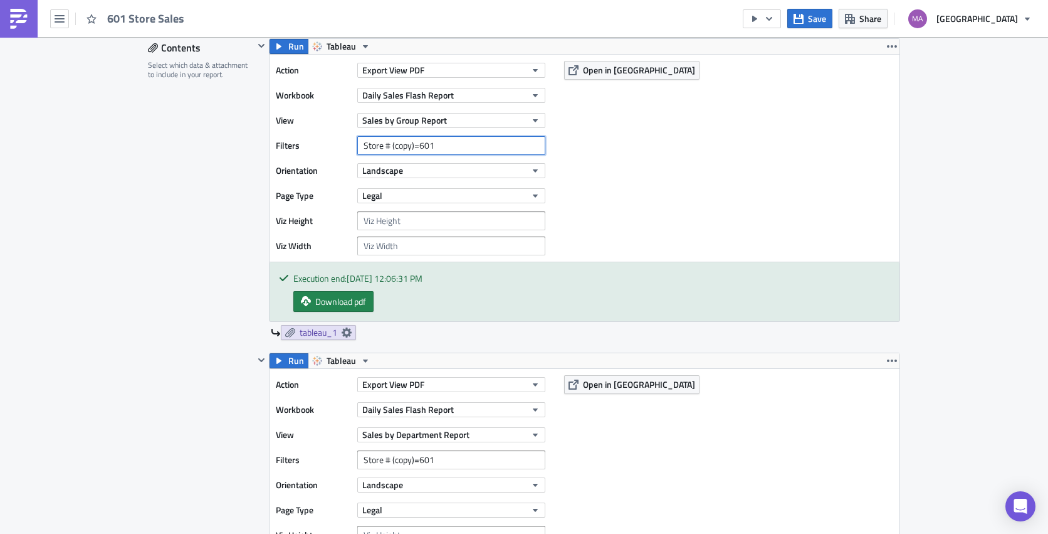
drag, startPoint x: 438, startPoint y: 147, endPoint x: 356, endPoint y: 146, distance: 82.2
click at [357, 146] on input "Store # (copy)=601" at bounding box center [451, 145] width 188 height 19
click at [360, 145] on input "Store # (copy)=601" at bounding box center [451, 145] width 188 height 19
drag, startPoint x: 410, startPoint y: 145, endPoint x: 356, endPoint y: 144, distance: 53.9
click at [357, 144] on input "Store # (copy)=601" at bounding box center [451, 145] width 188 height 19
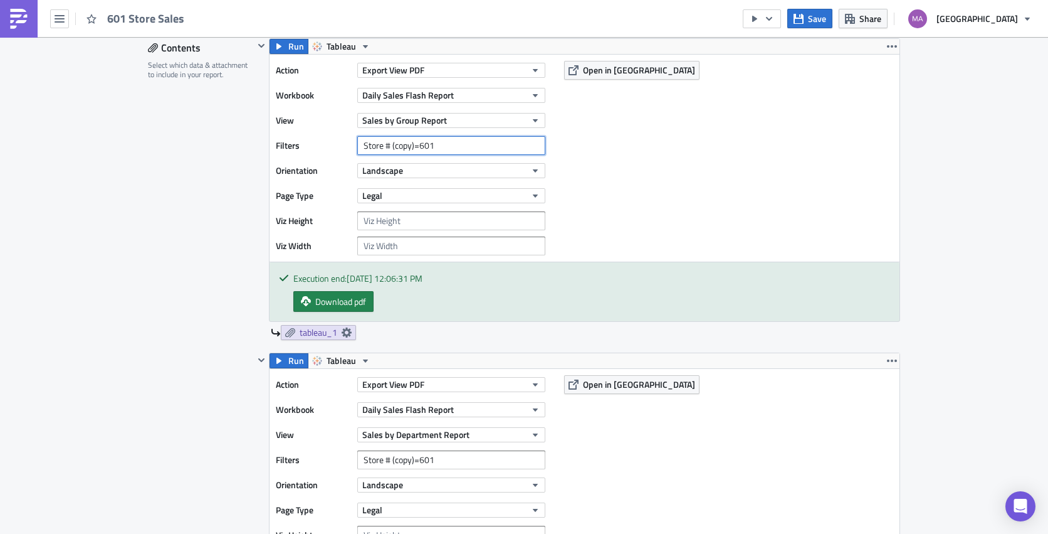
click at [406, 147] on input "Store # (copy)=601" at bounding box center [451, 145] width 188 height 19
drag, startPoint x: 409, startPoint y: 147, endPoint x: 358, endPoint y: 147, distance: 51.4
click at [358, 147] on input "Store # (copy)=601" at bounding box center [451, 145] width 188 height 19
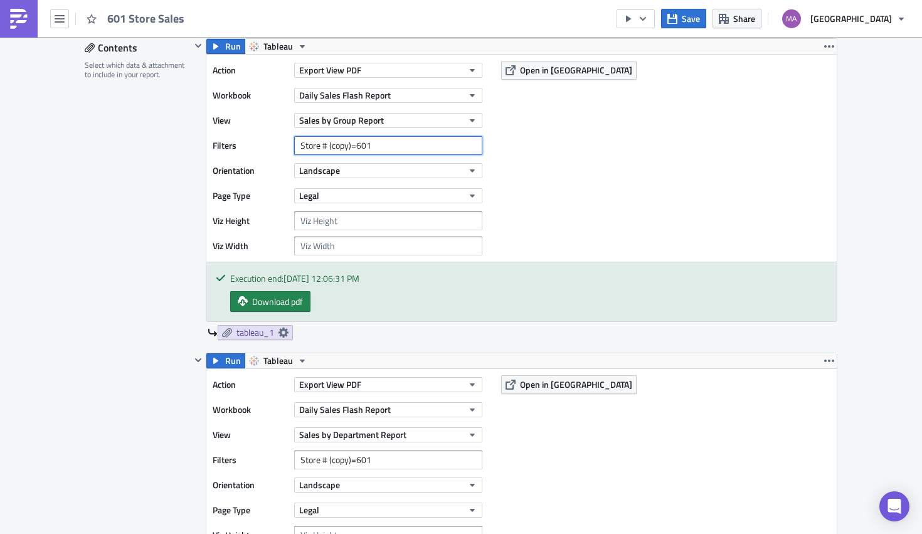
drag, startPoint x: 368, startPoint y: 147, endPoint x: 296, endPoint y: 145, distance: 72.1
click at [296, 145] on input "Store # (copy)=601" at bounding box center [388, 145] width 188 height 19
drag, startPoint x: 297, startPoint y: 145, endPoint x: 369, endPoint y: 145, distance: 72.1
click at [369, 145] on input "Store # (copy)=601" at bounding box center [388, 145] width 188 height 19
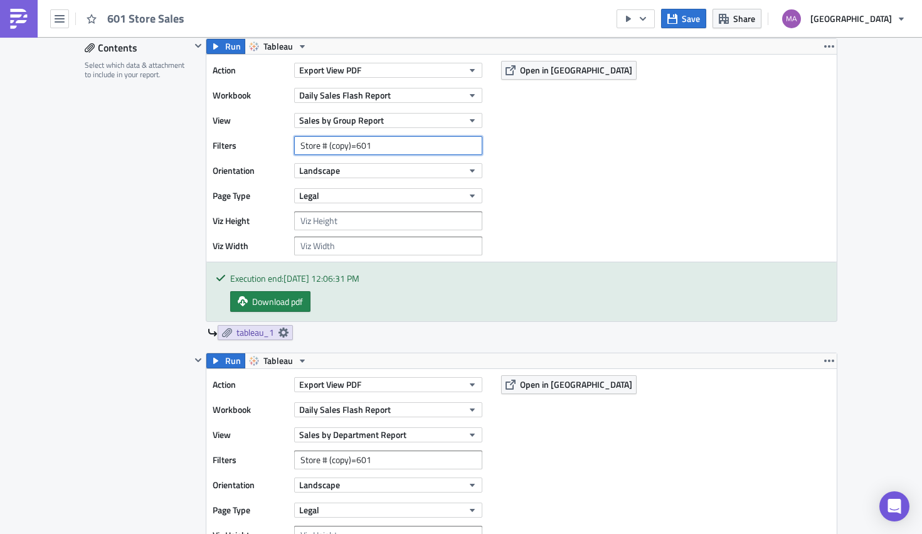
click at [369, 145] on input "Store # (copy)=601" at bounding box center [388, 145] width 188 height 19
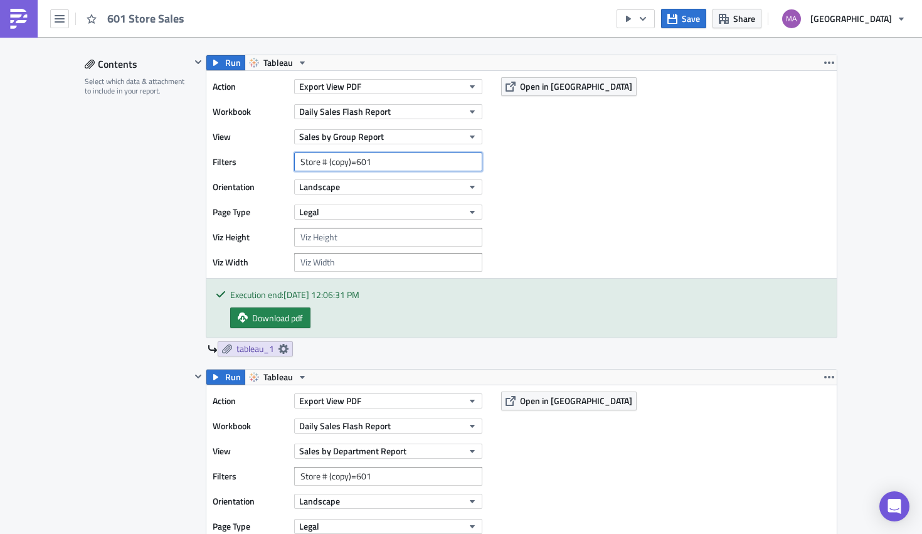
scroll to position [384, 0]
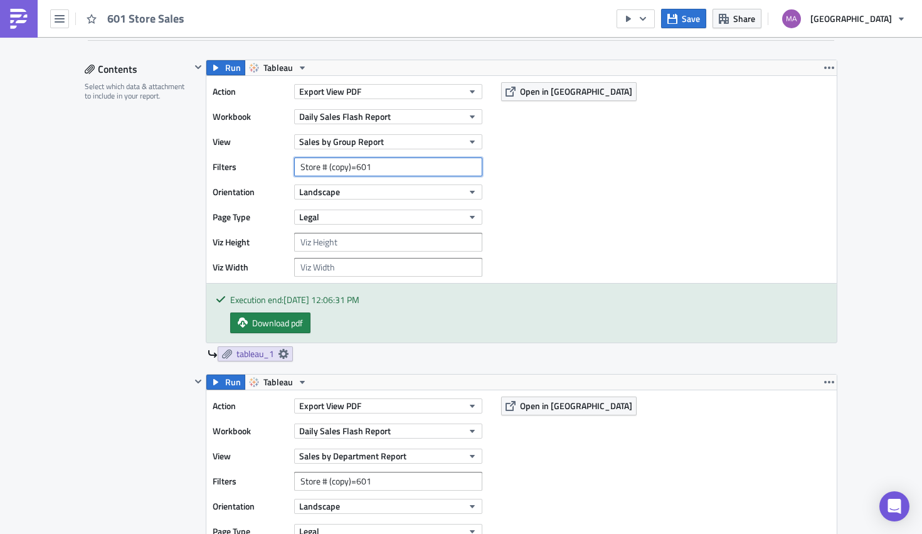
drag, startPoint x: 386, startPoint y: 170, endPoint x: 291, endPoint y: 167, distance: 95.4
click at [294, 167] on input "Store # (copy)=601" at bounding box center [388, 166] width 188 height 19
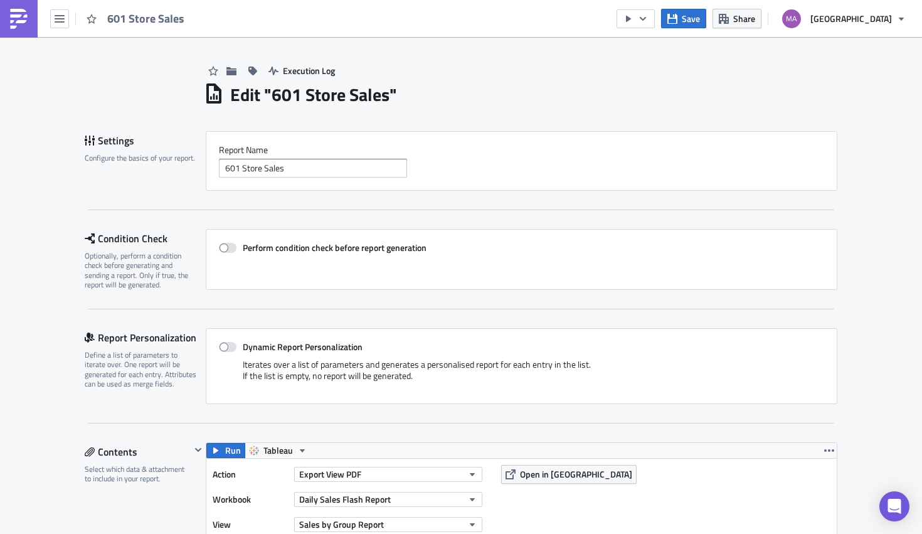
scroll to position [0, 0]
